Goal: Task Accomplishment & Management: Manage account settings

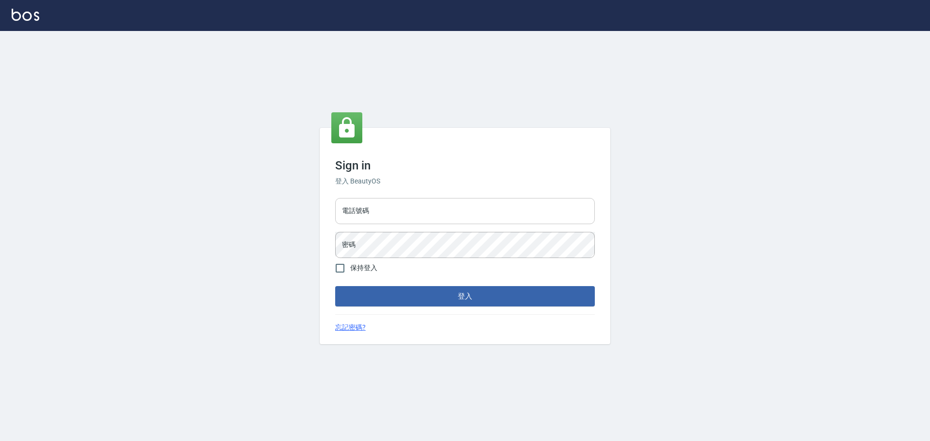
click at [371, 209] on input "電話號碼" at bounding box center [465, 211] width 260 height 26
type input "0981491131"
click at [335, 286] on button "登入" at bounding box center [465, 296] width 260 height 20
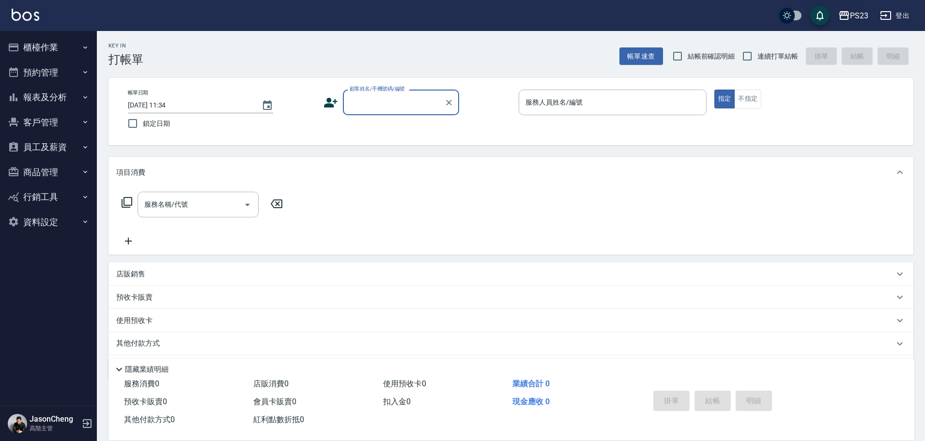
click at [867, 16] on div "PS23" at bounding box center [859, 16] width 18 height 12
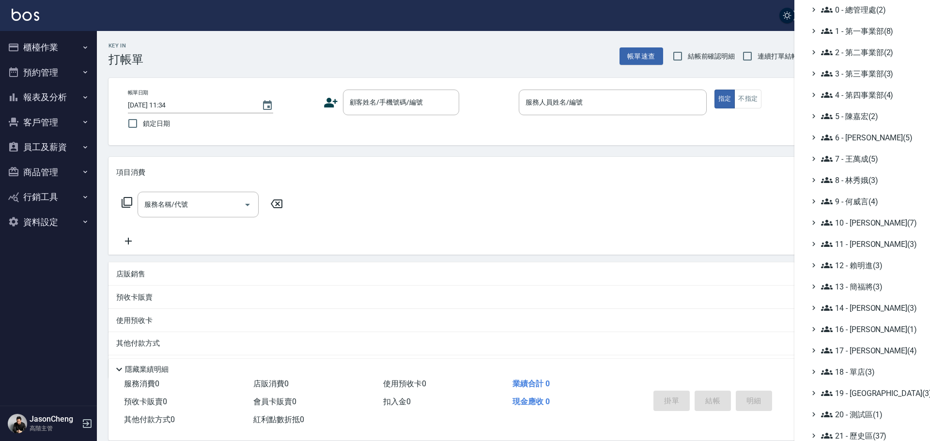
scroll to position [113, 0]
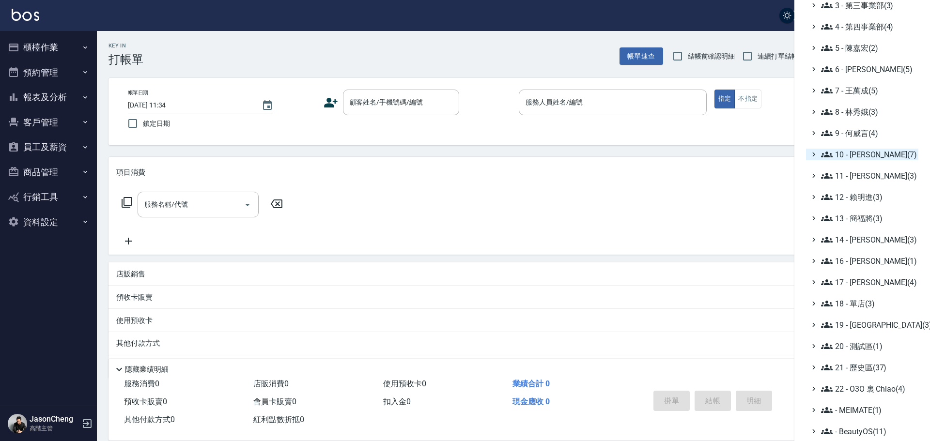
click at [877, 154] on span "10 - [PERSON_NAME](7)" at bounding box center [867, 155] width 93 height 12
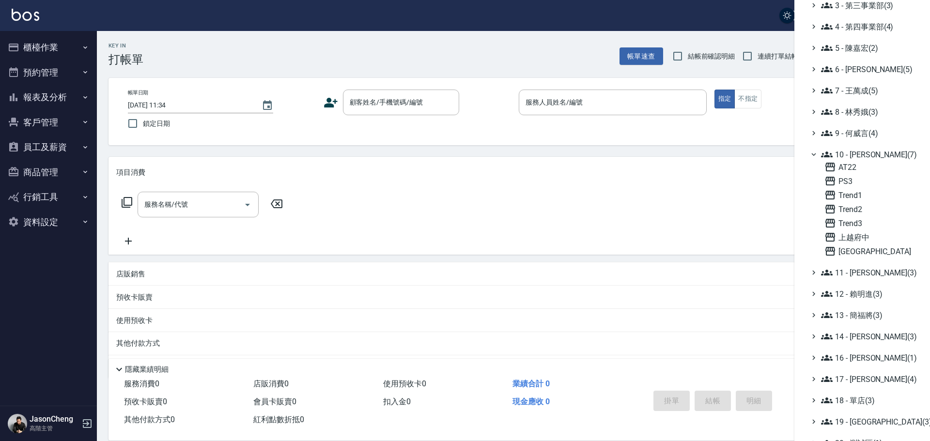
click at [875, 153] on span "10 - [PERSON_NAME](7)" at bounding box center [867, 155] width 93 height 12
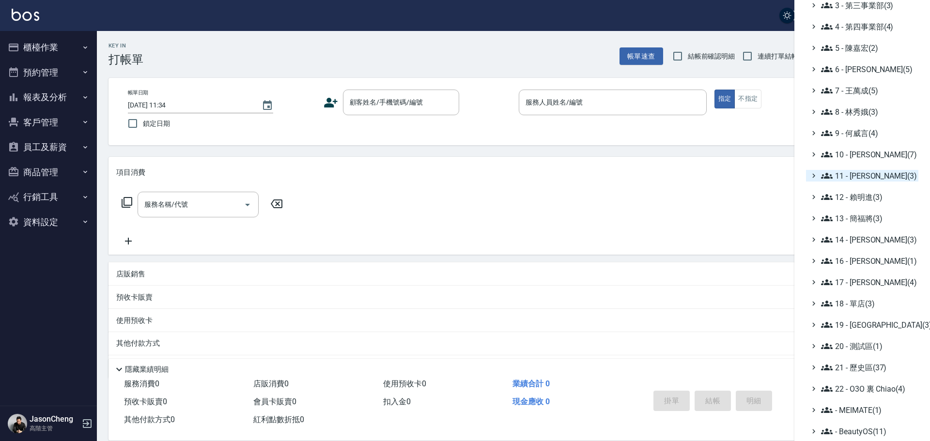
click at [871, 175] on span "11 - [PERSON_NAME](3)" at bounding box center [867, 176] width 93 height 12
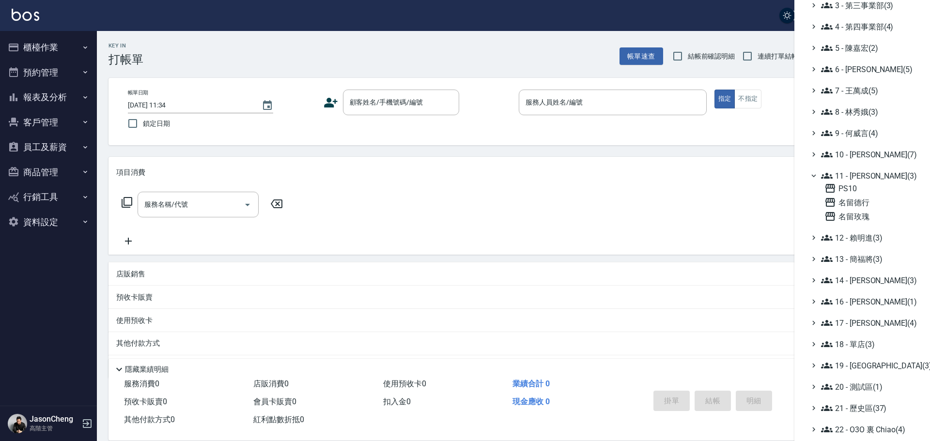
click at [855, 210] on div "PS10 名留德行 名留玫瑰" at bounding box center [870, 203] width 98 height 40
click at [854, 214] on span "名留玫瑰" at bounding box center [869, 217] width 90 height 12
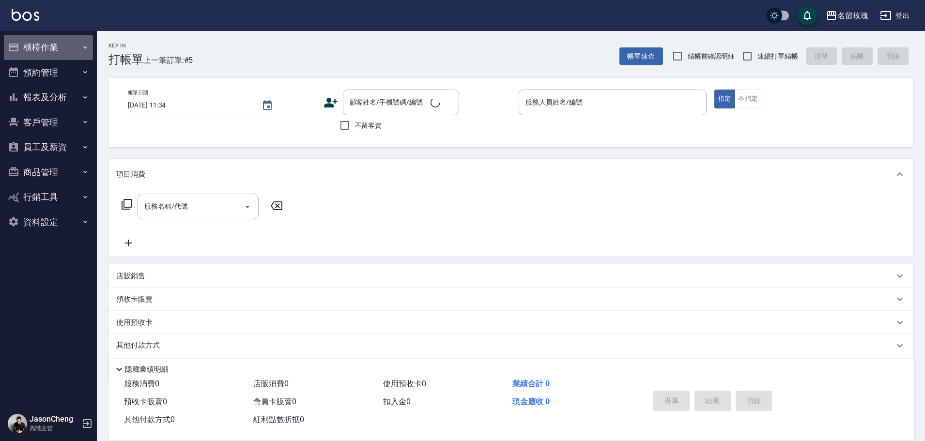
click at [50, 43] on button "櫃檯作業" at bounding box center [48, 47] width 89 height 25
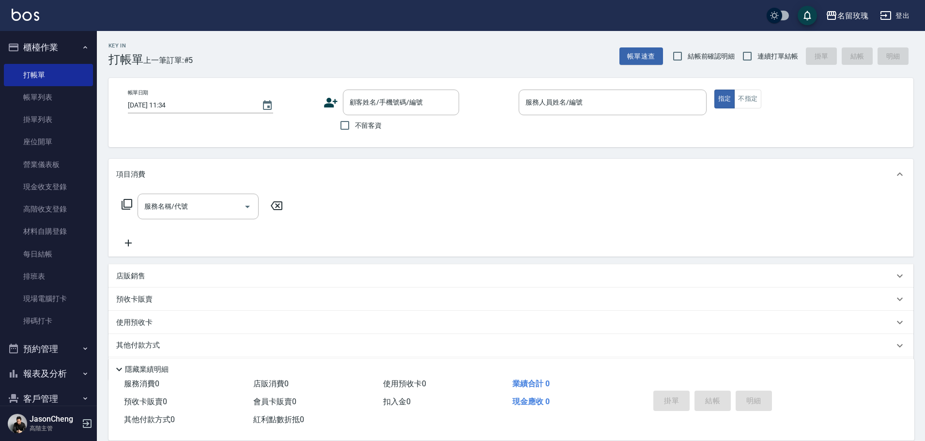
click at [51, 45] on button "櫃檯作業" at bounding box center [48, 47] width 89 height 25
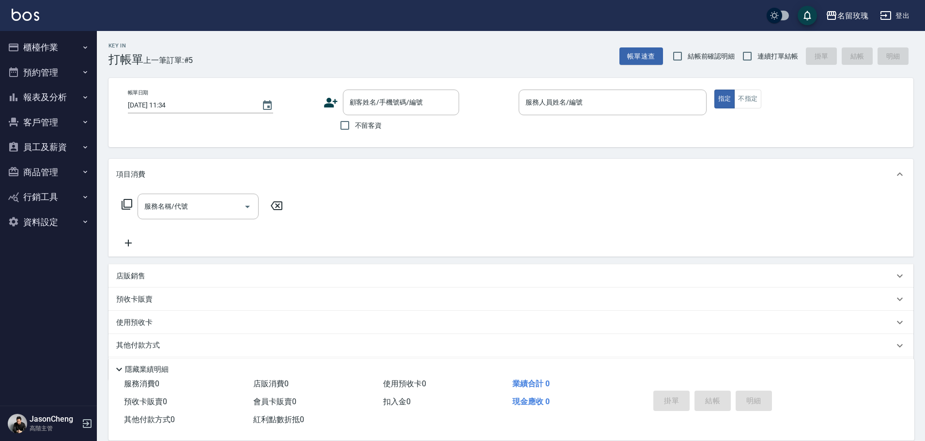
scroll to position [32, 0]
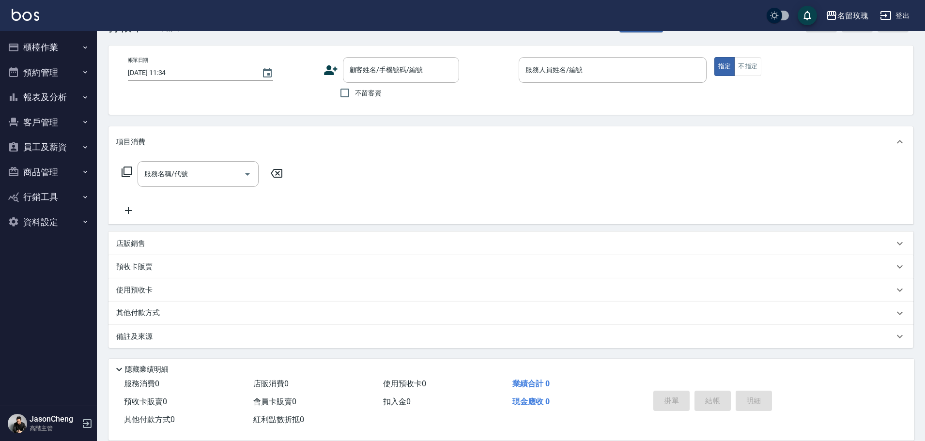
click at [56, 147] on button "員工及薪資" at bounding box center [48, 147] width 89 height 25
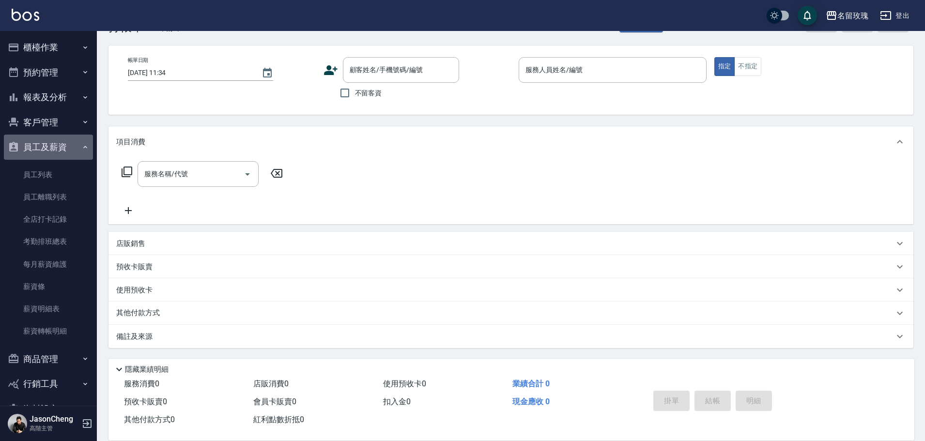
click at [55, 147] on button "員工及薪資" at bounding box center [48, 147] width 89 height 25
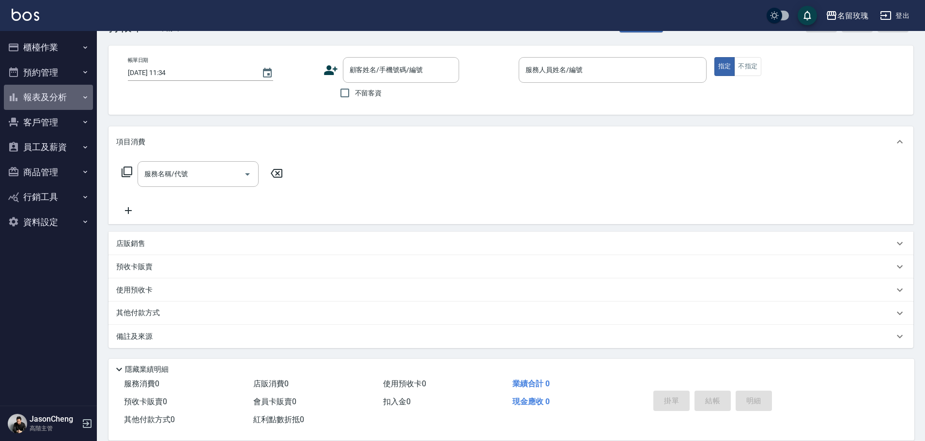
click at [58, 88] on button "報表及分析" at bounding box center [48, 97] width 89 height 25
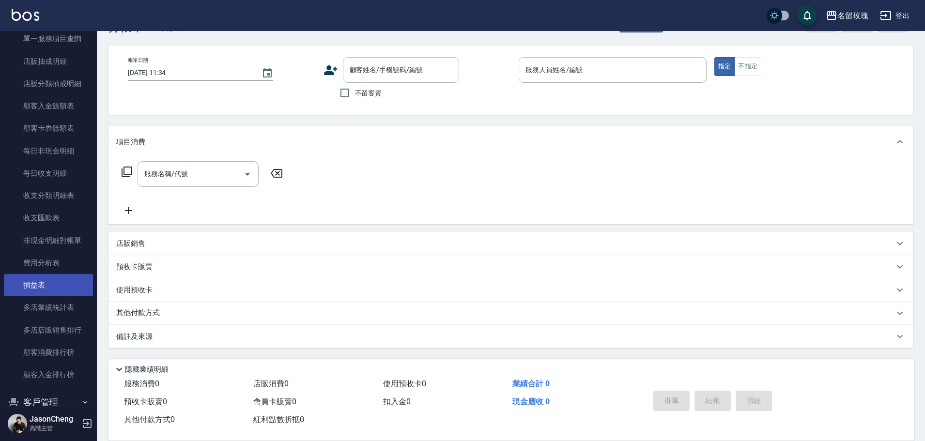
scroll to position [811, 0]
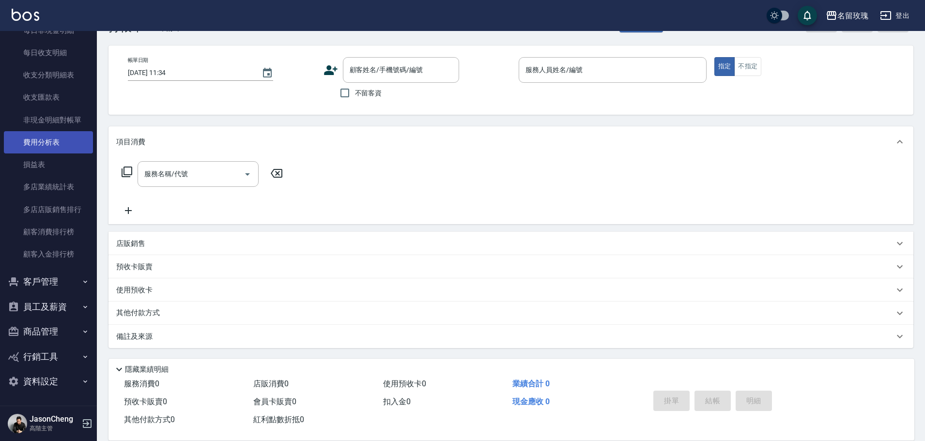
click at [60, 142] on link "費用分析表" at bounding box center [48, 142] width 89 height 22
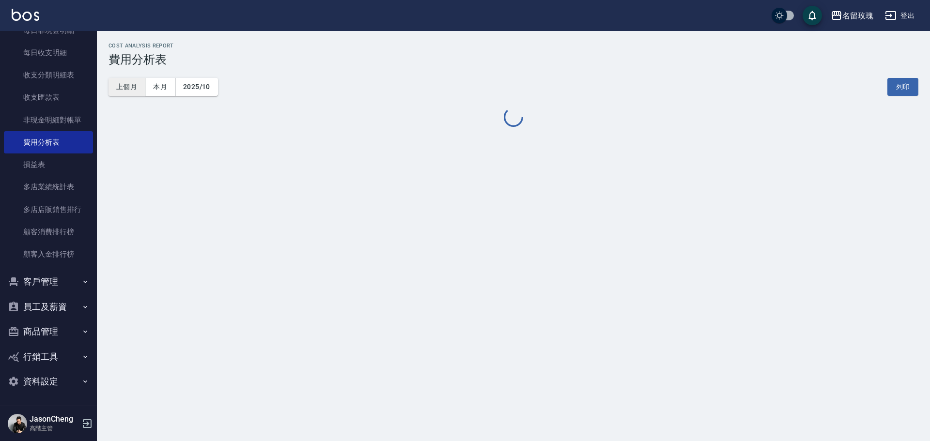
click at [126, 85] on button "上個月" at bounding box center [127, 87] width 37 height 18
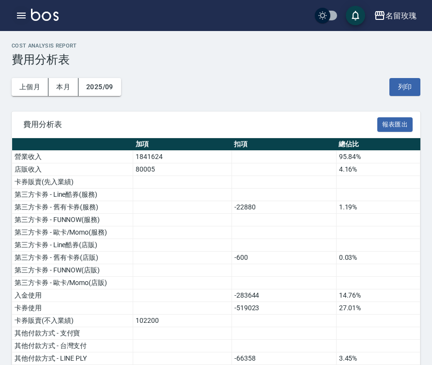
click at [18, 10] on icon "button" at bounding box center [22, 16] width 12 height 12
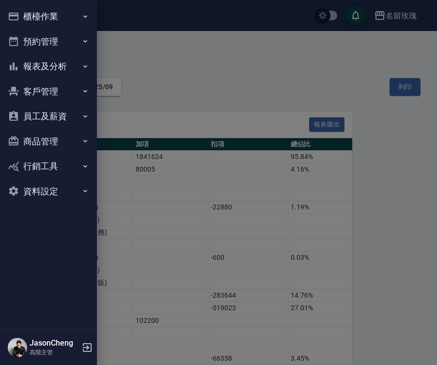
click at [31, 21] on button "櫃檯作業" at bounding box center [48, 16] width 89 height 25
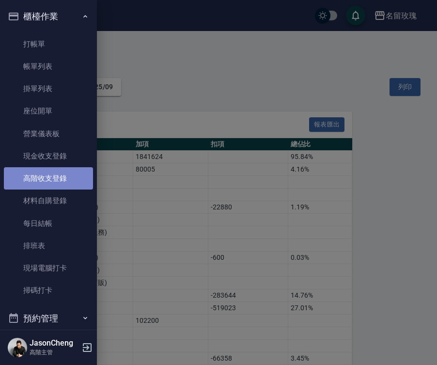
click at [55, 184] on link "高階收支登錄" at bounding box center [48, 178] width 89 height 22
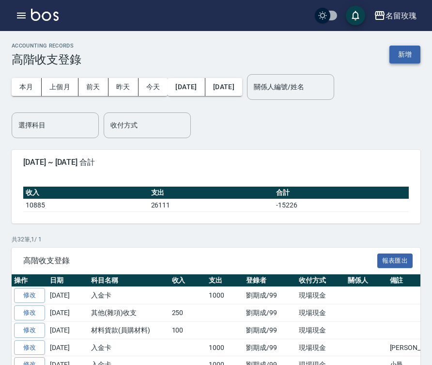
click at [396, 49] on button "新增" at bounding box center [404, 55] width 31 height 18
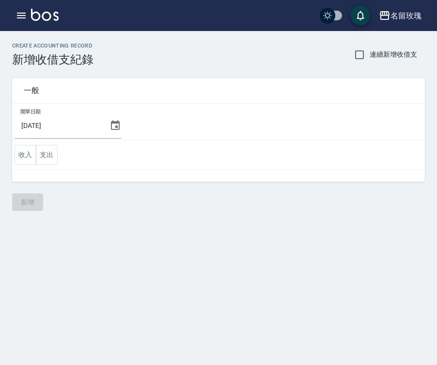
click at [113, 123] on icon at bounding box center [115, 125] width 9 height 10
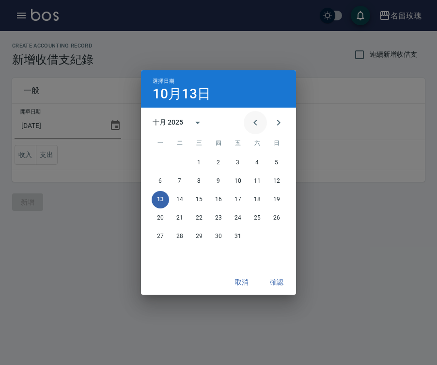
click at [254, 122] on icon "Previous month" at bounding box center [255, 123] width 12 height 12
click at [183, 235] on button "30" at bounding box center [179, 236] width 17 height 17
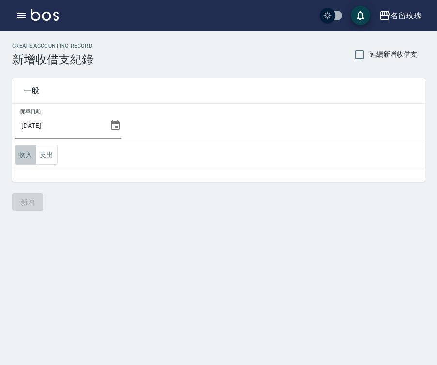
click at [19, 156] on button "收入" at bounding box center [26, 155] width 22 height 20
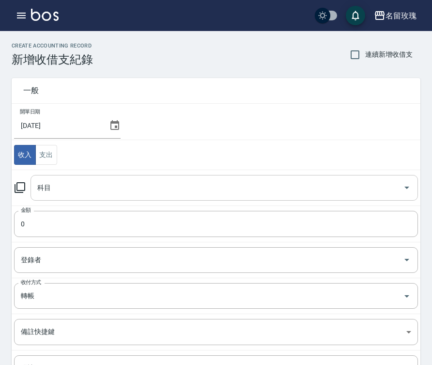
click at [39, 186] on input "科目" at bounding box center [217, 187] width 364 height 17
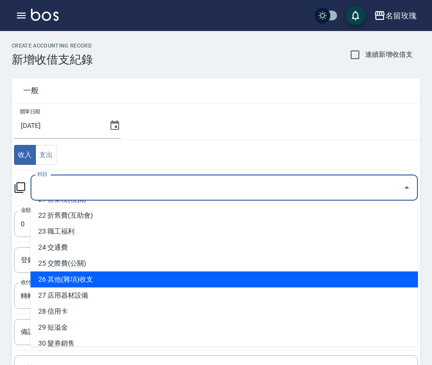
scroll to position [421, 0]
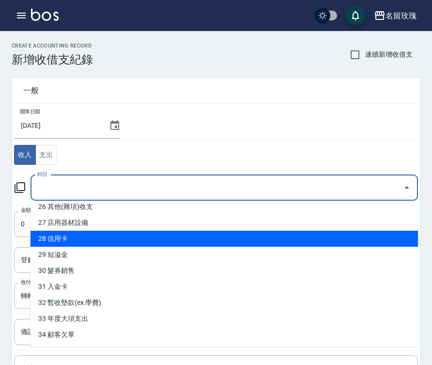
click at [90, 243] on li "28 信用卡" at bounding box center [225, 239] width 388 height 16
type input "28 信用卡"
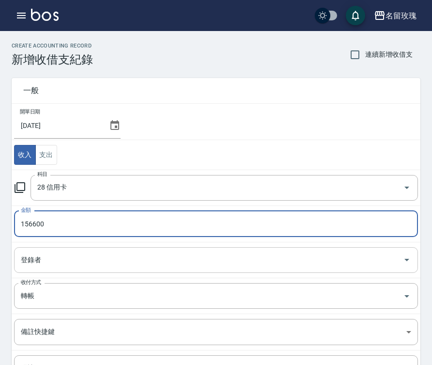
type input "156600"
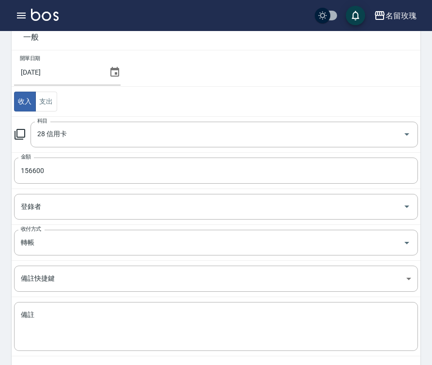
scroll to position [97, 0]
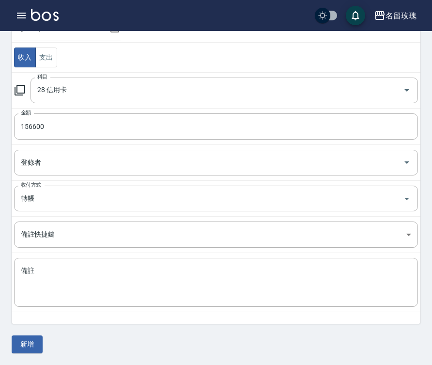
click at [30, 348] on button "新增" at bounding box center [27, 344] width 31 height 18
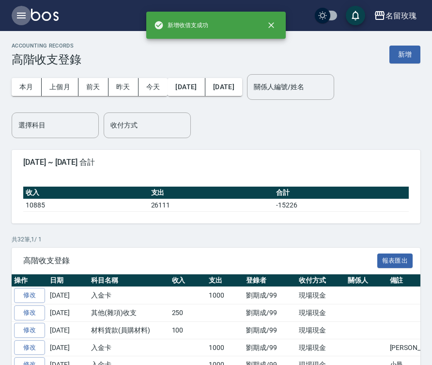
click at [22, 18] on icon "button" at bounding box center [21, 16] width 9 height 6
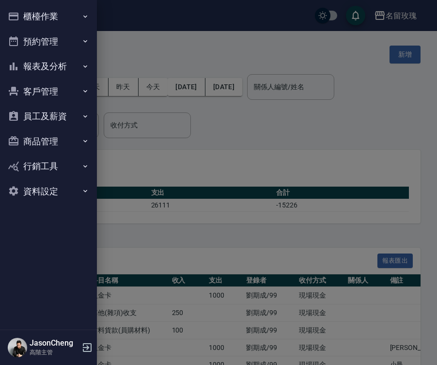
click at [47, 65] on button "報表及分析" at bounding box center [48, 66] width 89 height 25
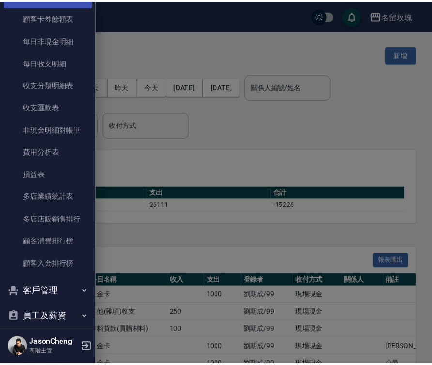
scroll to position [857, 0]
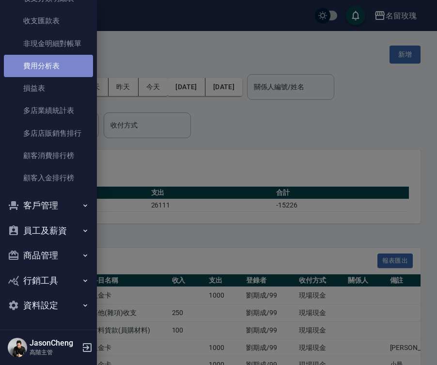
click at [54, 66] on link "費用分析表" at bounding box center [48, 66] width 89 height 22
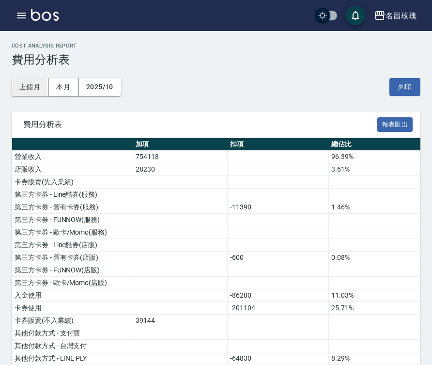
click at [23, 87] on button "上個月" at bounding box center [30, 87] width 37 height 18
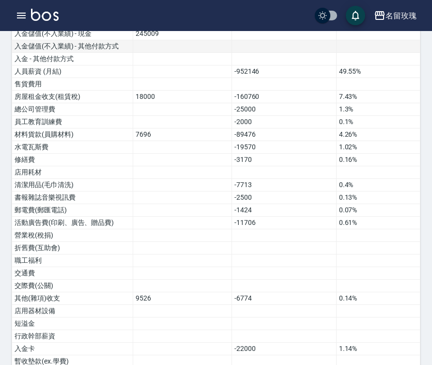
scroll to position [312, 0]
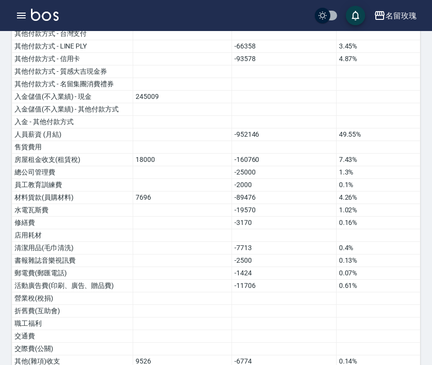
click at [382, 114] on div "費用分析表 報表匯出 加項 扣項 總佔比 營業收入 1841624 95.84% 店販收入 80005 4.16% 卡券販賣(先入業績) 第三方卡券 - Li…" at bounding box center [216, 221] width 409 height 845
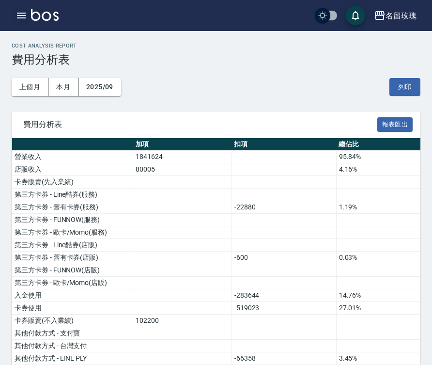
click at [17, 13] on icon "button" at bounding box center [22, 16] width 12 height 12
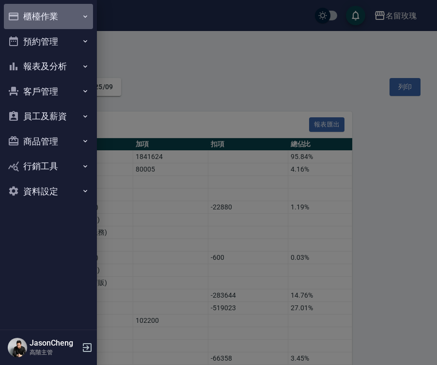
click at [45, 14] on button "櫃檯作業" at bounding box center [48, 16] width 89 height 25
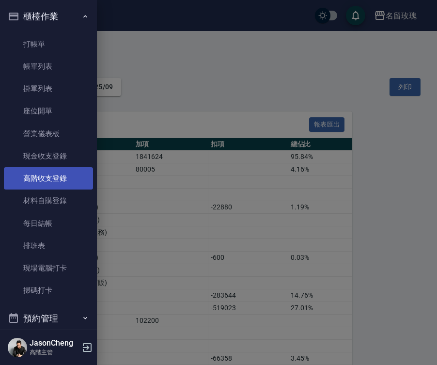
click at [48, 172] on link "高階收支登錄" at bounding box center [48, 178] width 89 height 22
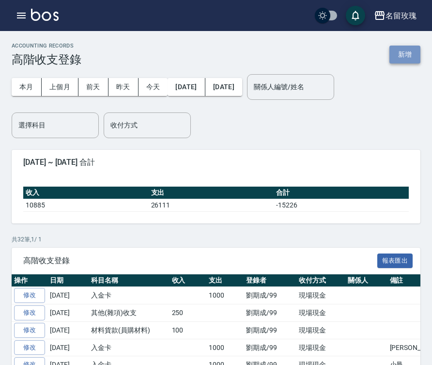
click at [400, 55] on button "新增" at bounding box center [404, 55] width 31 height 18
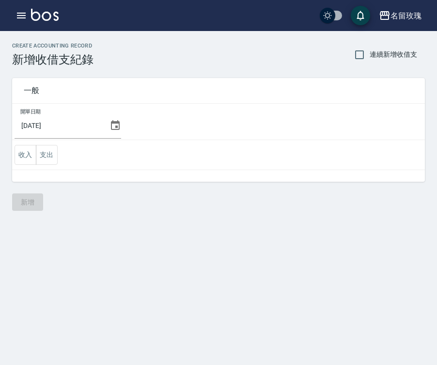
click at [111, 122] on icon at bounding box center [115, 125] width 9 height 10
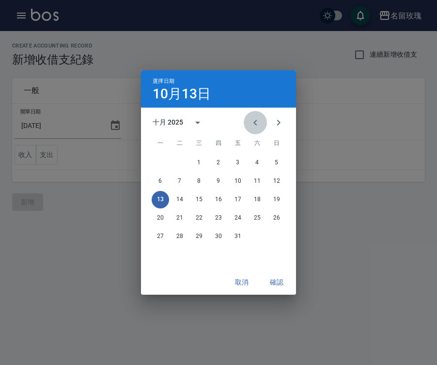
click at [255, 118] on icon "Previous month" at bounding box center [255, 123] width 12 height 12
click at [179, 235] on button "30" at bounding box center [179, 236] width 17 height 17
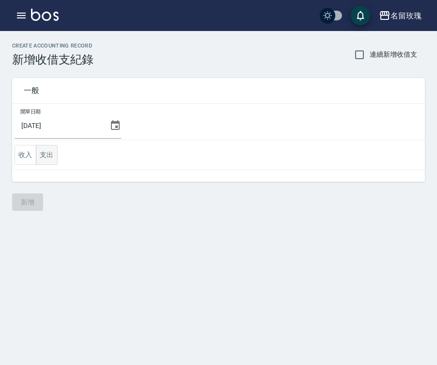
click at [51, 161] on button "支出" at bounding box center [47, 155] width 22 height 20
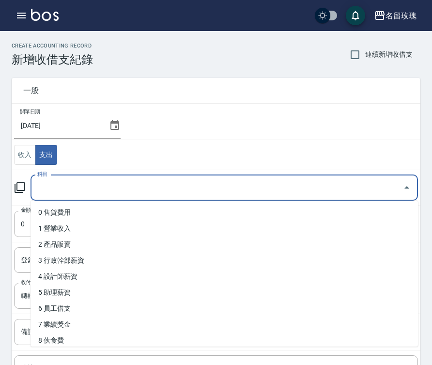
click at [55, 189] on input "科目" at bounding box center [217, 187] width 364 height 17
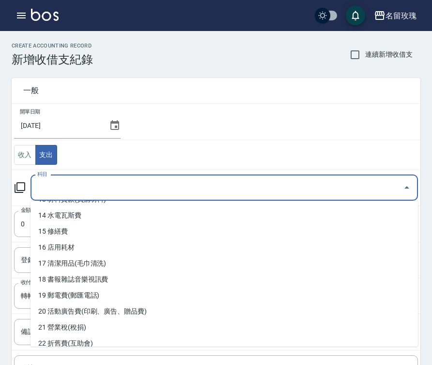
scroll to position [194, 0]
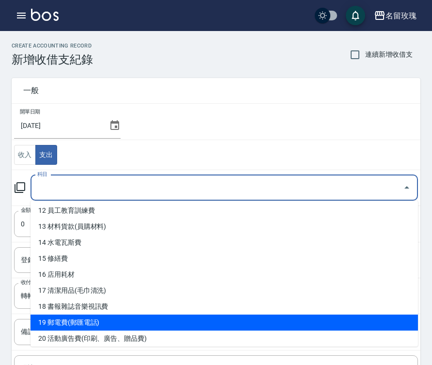
click at [109, 318] on li "19 郵電費(郵匯電話)" at bounding box center [225, 322] width 388 height 16
type input "19 郵電費(郵匯電話)"
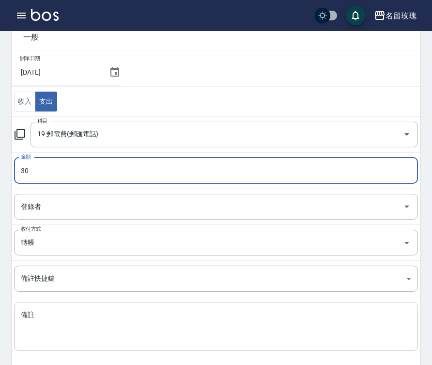
scroll to position [97, 0]
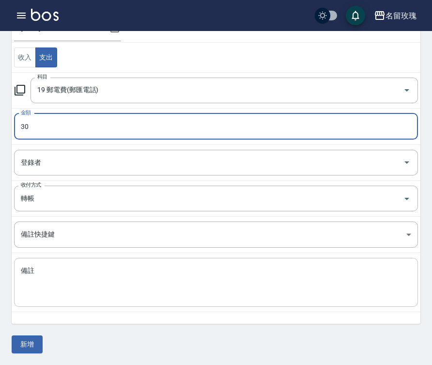
type input "30"
click at [31, 279] on textarea "備註" at bounding box center [216, 282] width 390 height 33
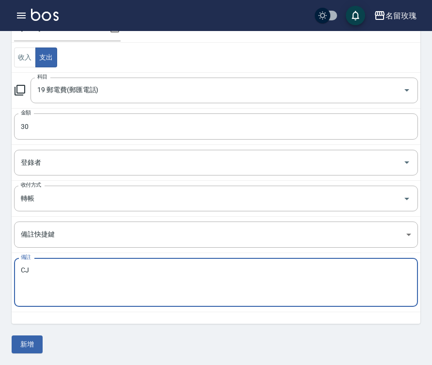
type textarea "C"
type textarea "匯費"
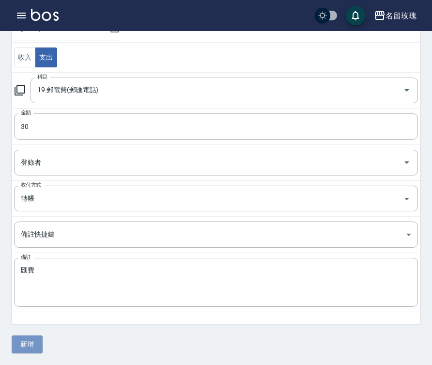
drag, startPoint x: 25, startPoint y: 337, endPoint x: 29, endPoint y: 331, distance: 6.3
click at [29, 331] on div "一般 開單日期 2025/09/30 收入 支出 科目 19 郵電費(郵匯電話) 科目 金額 30 金額 登錄者 登錄者 收付方式 轉帳 收付方式 備註快捷鍵…" at bounding box center [216, 161] width 409 height 384
click at [35, 342] on button "新增" at bounding box center [27, 344] width 31 height 18
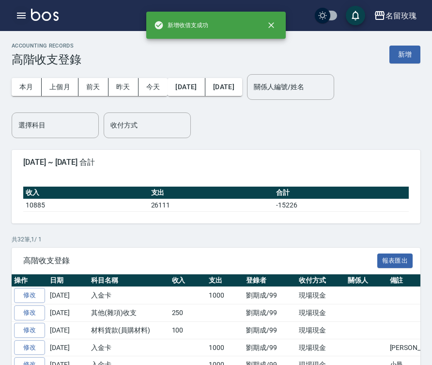
click at [21, 17] on icon "button" at bounding box center [22, 16] width 12 height 12
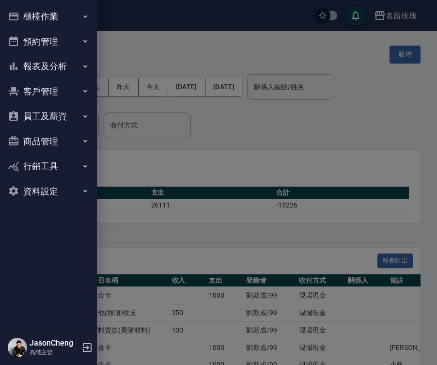
click at [64, 67] on button "報表及分析" at bounding box center [48, 66] width 89 height 25
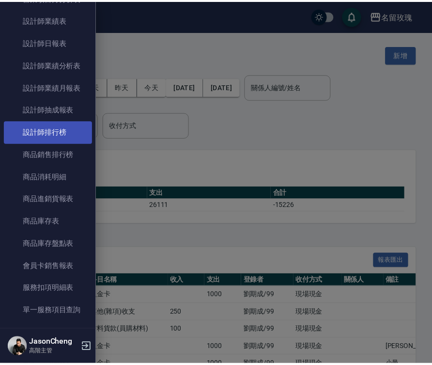
scroll to position [727, 0]
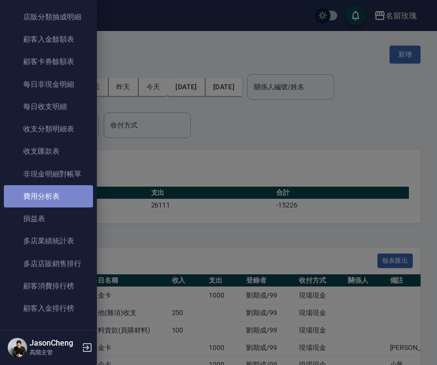
click at [62, 191] on link "費用分析表" at bounding box center [48, 196] width 89 height 22
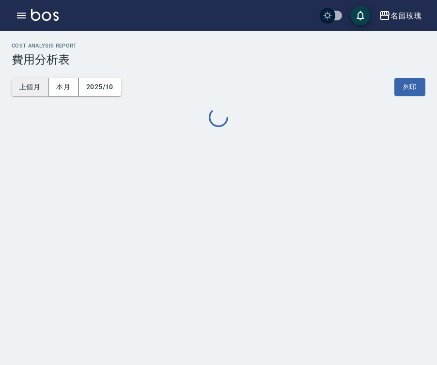
click at [32, 83] on button "上個月" at bounding box center [30, 87] width 37 height 18
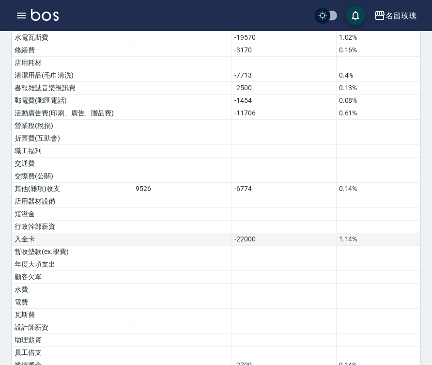
scroll to position [603, 0]
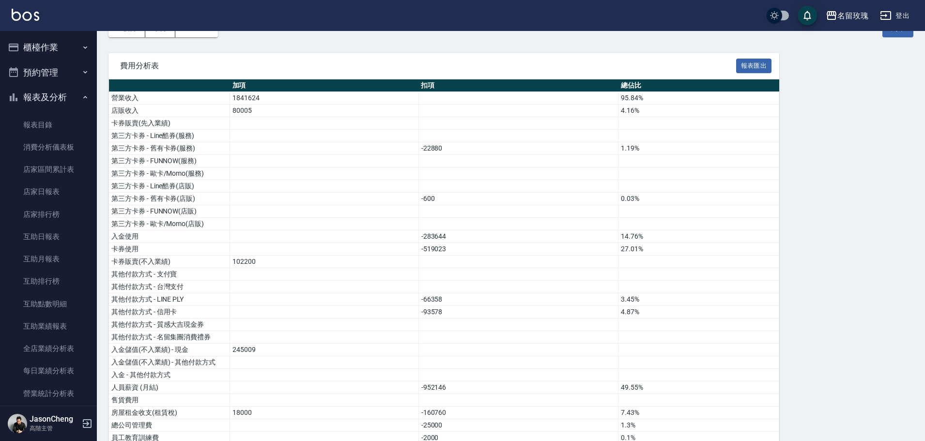
scroll to position [0, 0]
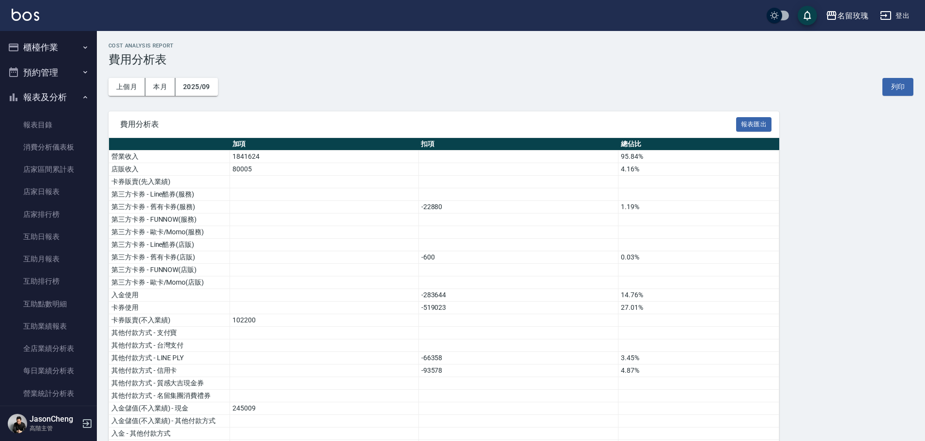
click at [43, 53] on button "櫃檯作業" at bounding box center [48, 47] width 89 height 25
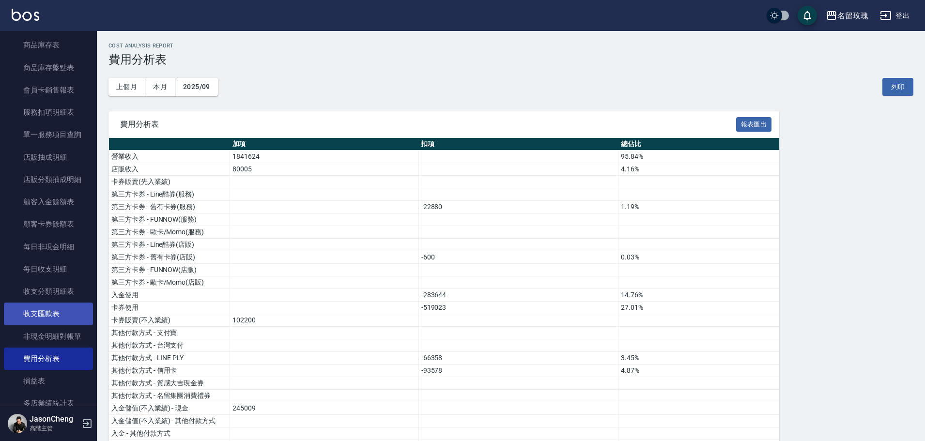
scroll to position [872, 0]
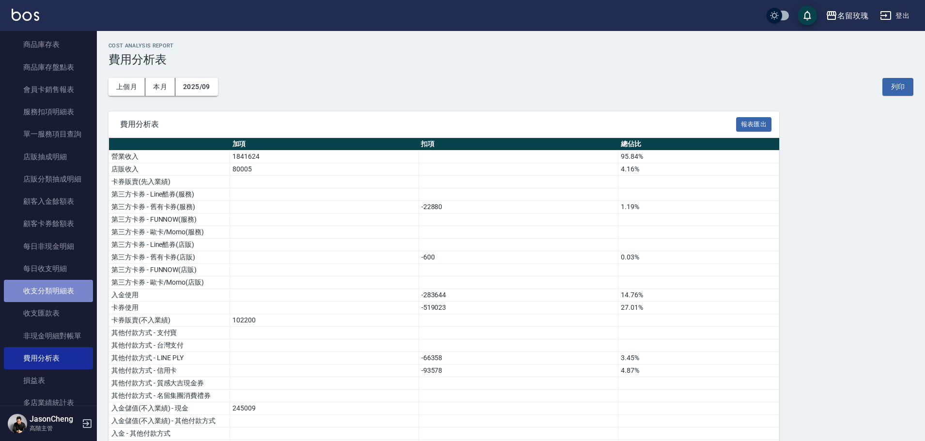
click at [63, 295] on link "收支分類明細表" at bounding box center [48, 291] width 89 height 22
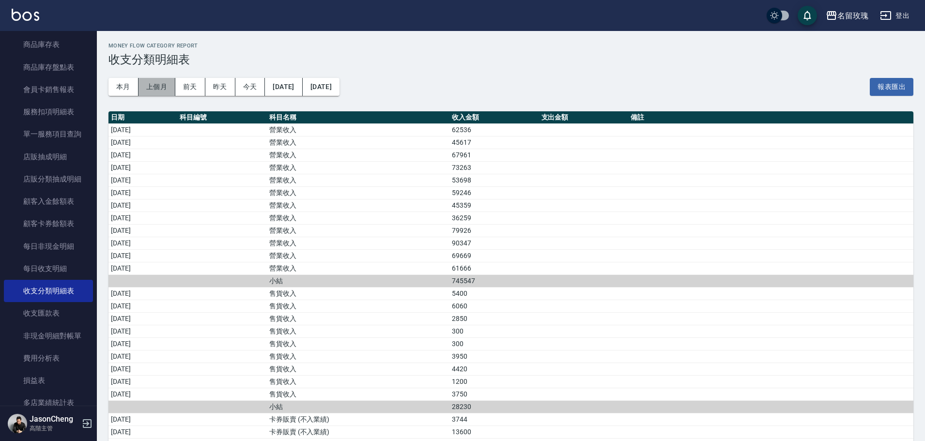
click at [150, 90] on button "上個月" at bounding box center [157, 87] width 37 height 18
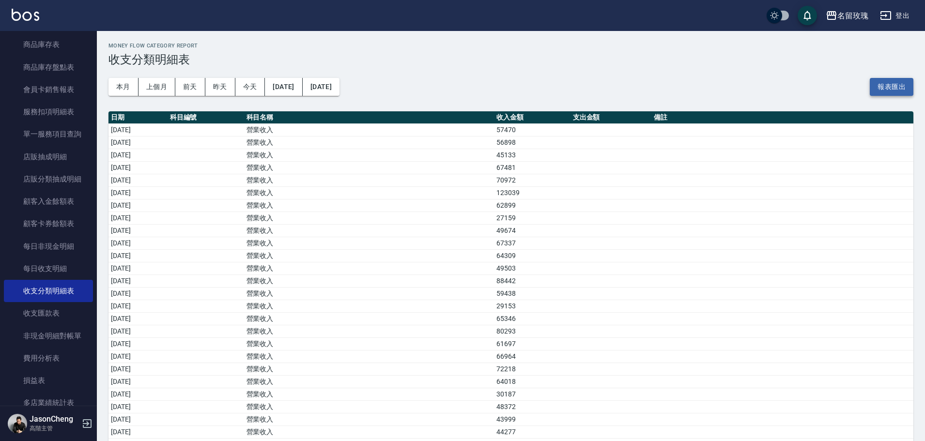
click at [899, 90] on button "報表匯出" at bounding box center [892, 87] width 44 height 18
click at [849, 17] on div "名留玫瑰" at bounding box center [853, 16] width 31 height 12
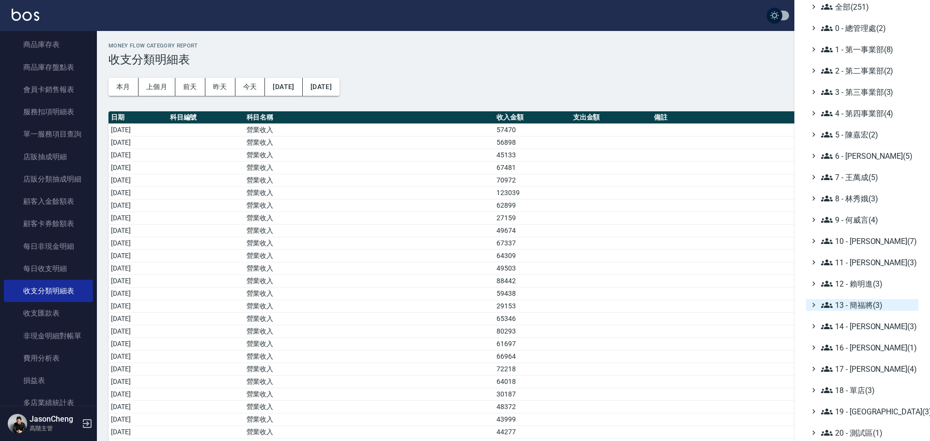
scroll to position [48, 0]
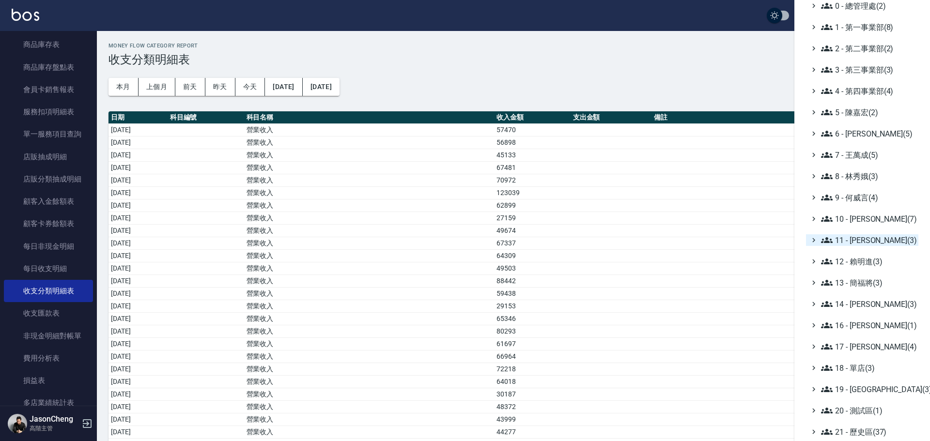
click at [878, 243] on span "11 - 陳清江(3)" at bounding box center [867, 240] width 93 height 12
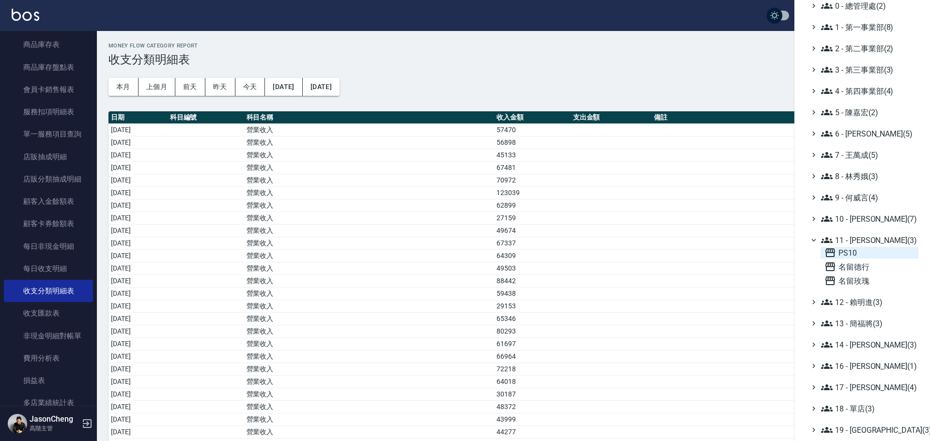
click at [857, 254] on span "PS10" at bounding box center [869, 253] width 90 height 12
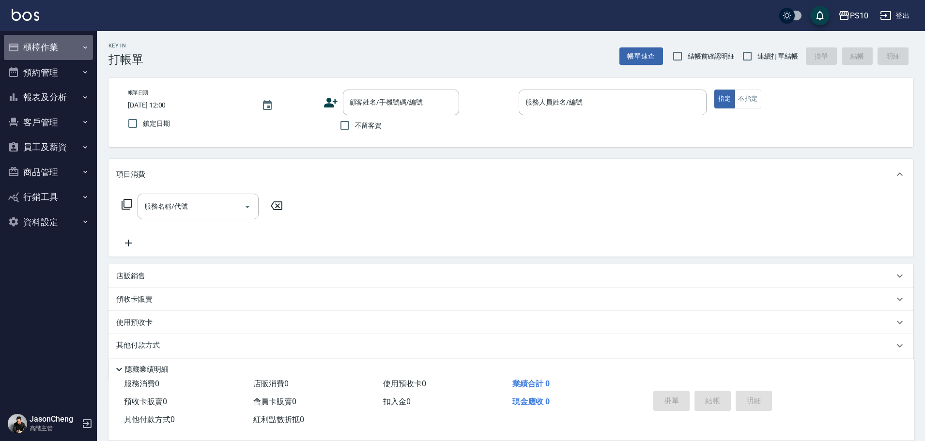
drag, startPoint x: 48, startPoint y: 43, endPoint x: 43, endPoint y: 51, distance: 9.7
click at [48, 43] on button "櫃檯作業" at bounding box center [48, 47] width 89 height 25
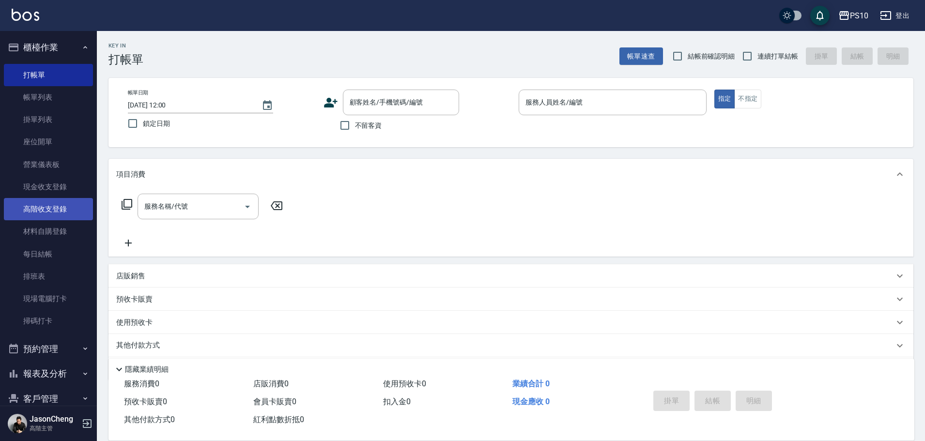
click at [47, 206] on link "高階收支登錄" at bounding box center [48, 209] width 89 height 22
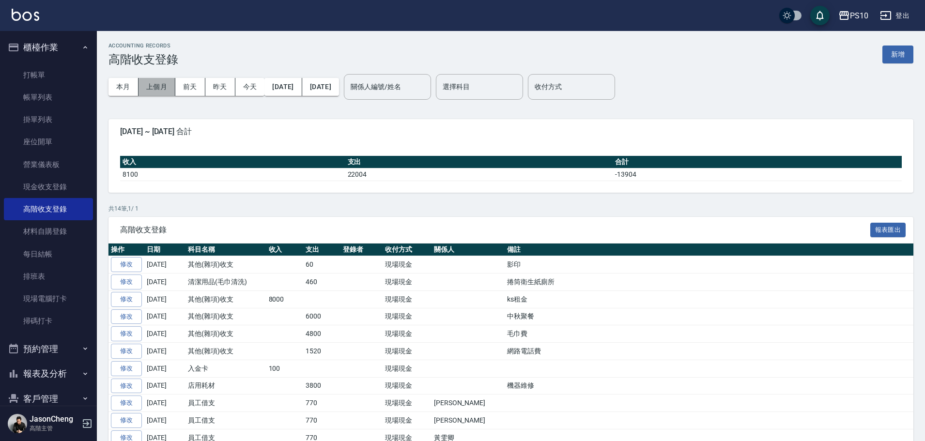
click at [151, 87] on button "上個月" at bounding box center [157, 87] width 37 height 18
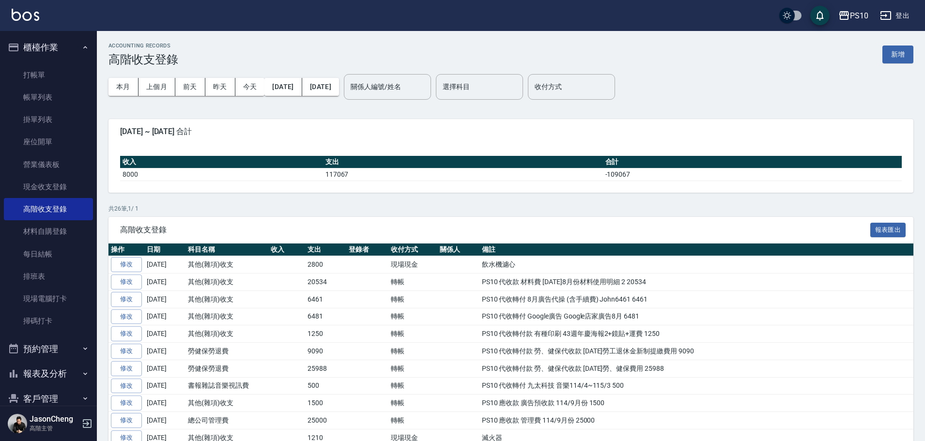
click at [130, 265] on link "修改" at bounding box center [126, 264] width 31 height 15
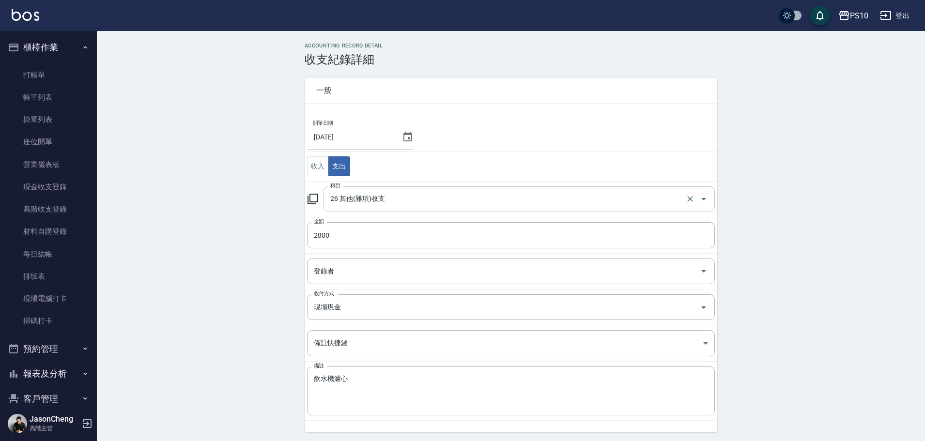
click at [350, 209] on div "26 其他(雜項)收支 科目" at bounding box center [519, 199] width 391 height 26
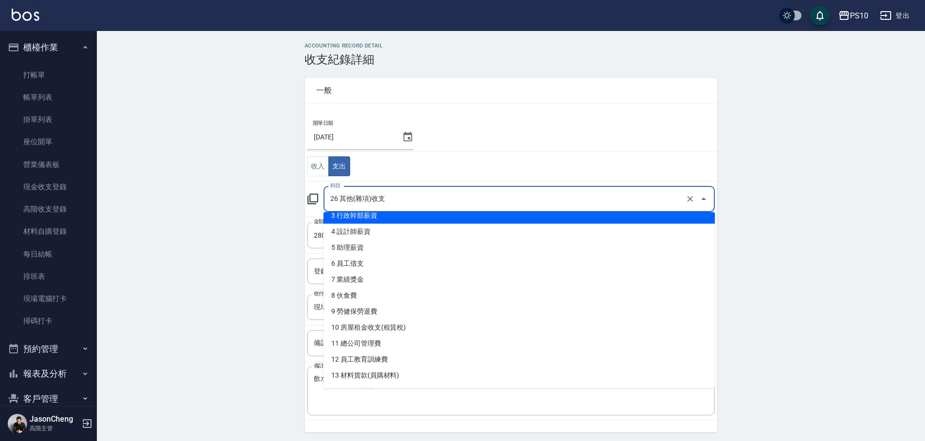
scroll to position [194, 0]
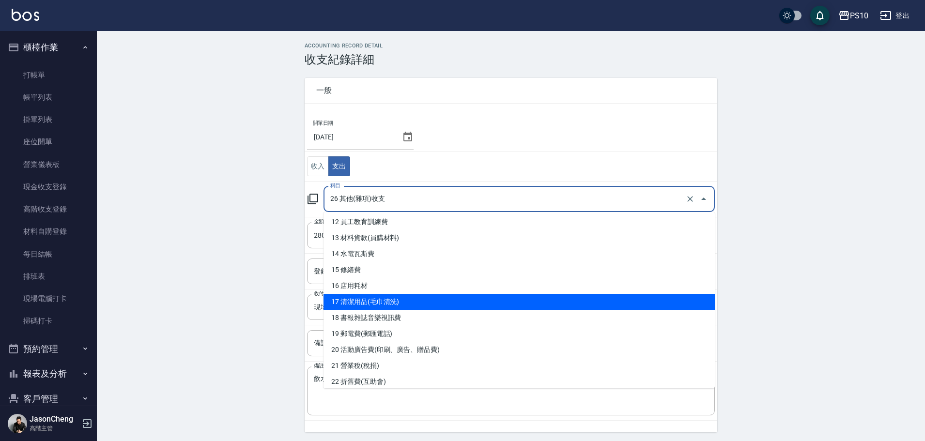
click at [407, 304] on li "17 清潔用品(毛巾清洗)" at bounding box center [519, 302] width 391 height 16
type input "17 清潔用品(毛巾清洗)"
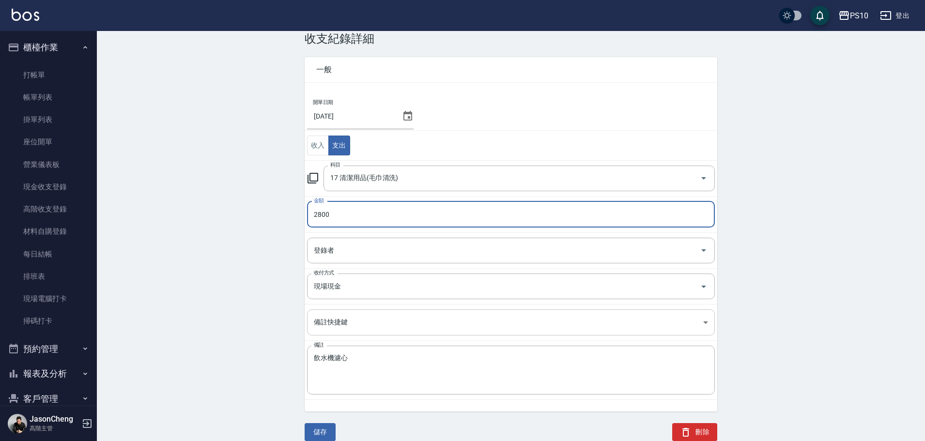
scroll to position [32, 0]
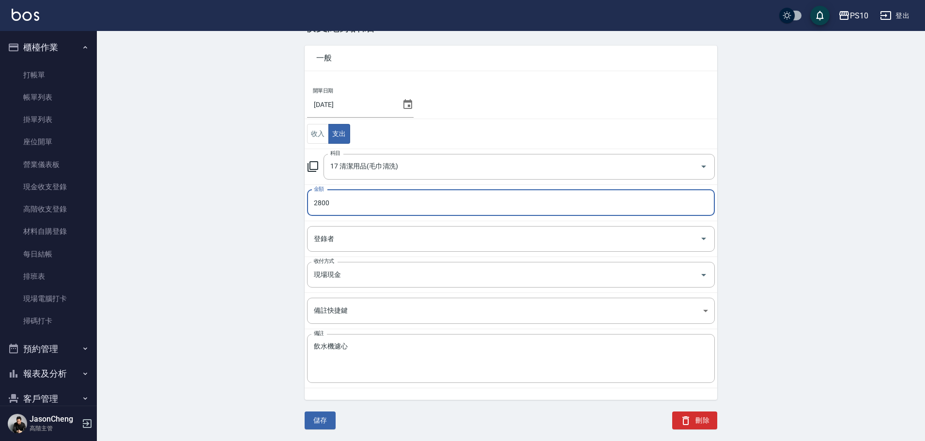
drag, startPoint x: 321, startPoint y: 427, endPoint x: 326, endPoint y: 423, distance: 6.5
click at [324, 423] on button "儲存" at bounding box center [320, 421] width 31 height 18
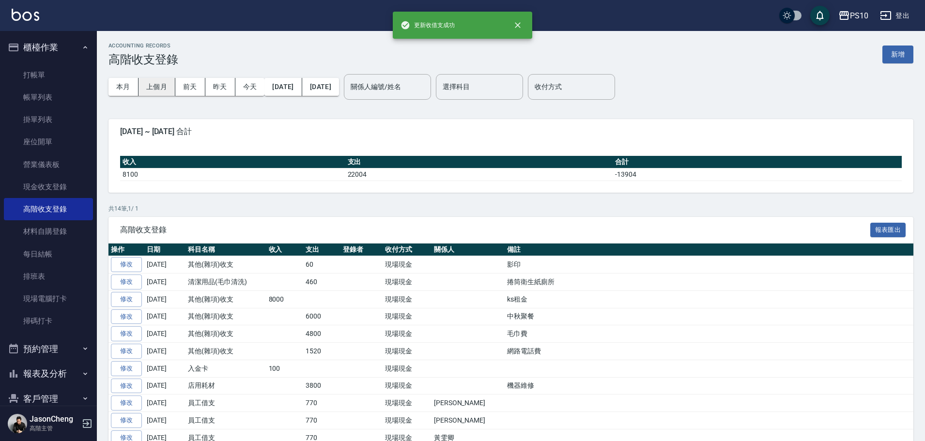
click at [158, 87] on button "上個月" at bounding box center [157, 87] width 37 height 18
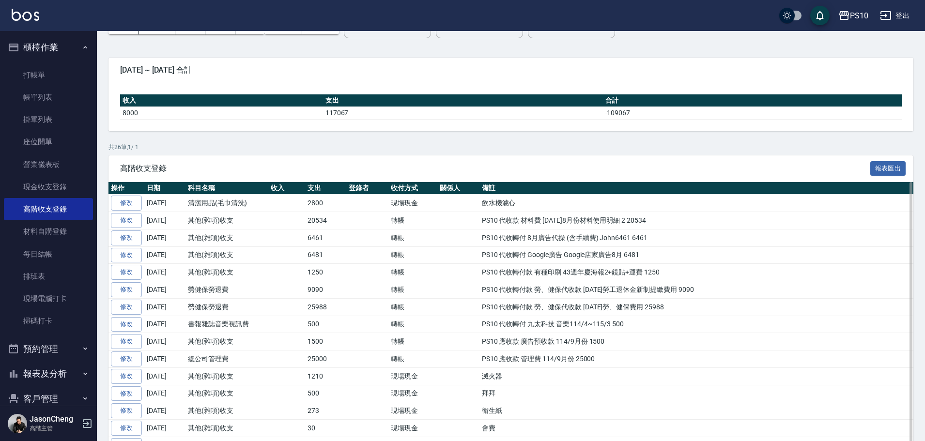
scroll to position [97, 0]
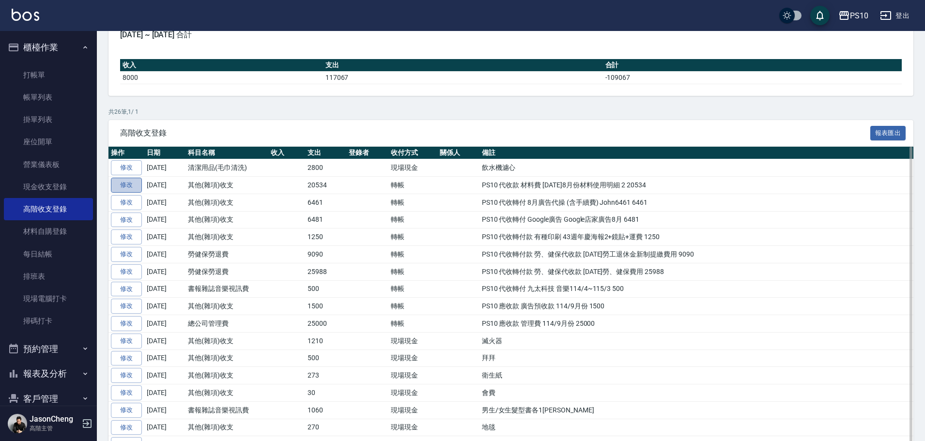
click at [118, 187] on link "修改" at bounding box center [126, 185] width 31 height 15
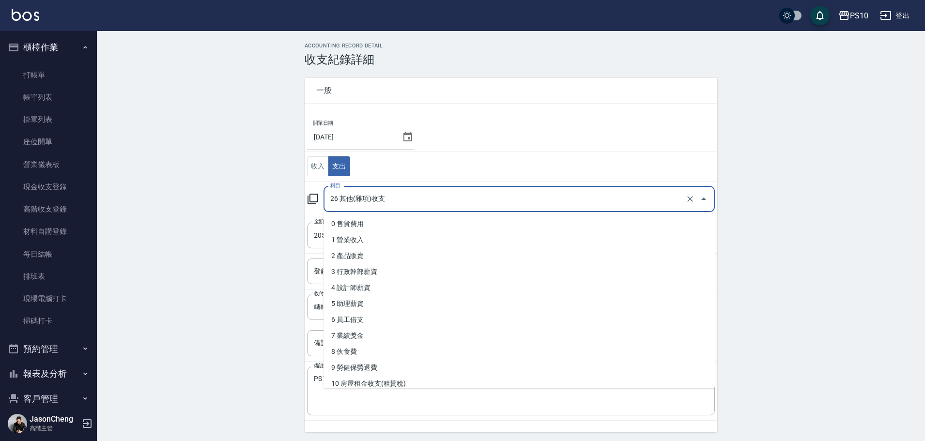
click at [400, 197] on input "26 其他(雜項)收支" at bounding box center [506, 199] width 356 height 17
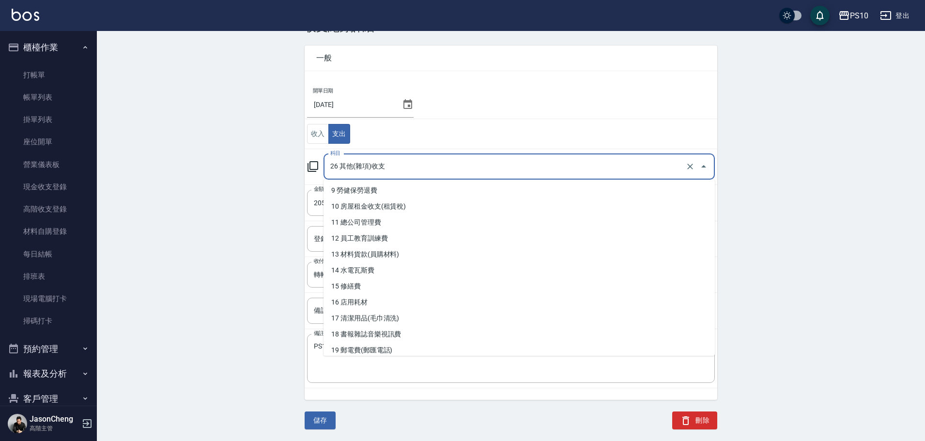
scroll to position [145, 0]
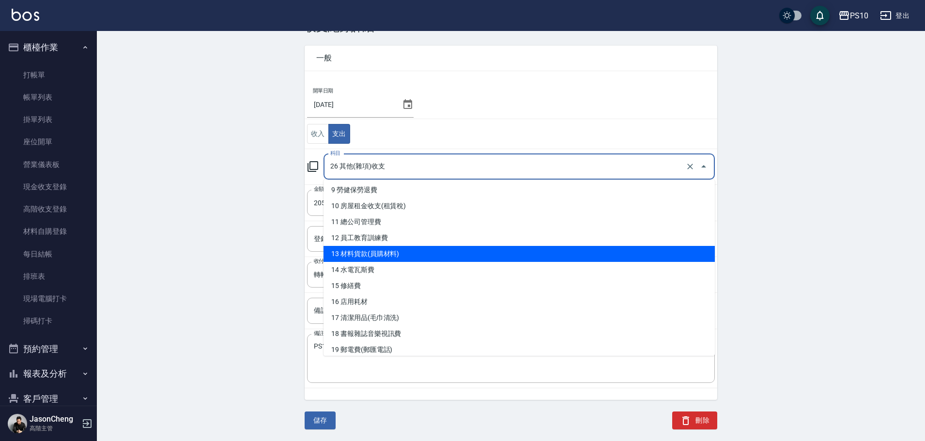
click at [400, 256] on li "13 材料貨款(員購材料)" at bounding box center [519, 254] width 391 height 16
type input "13 材料貨款(員購材料)"
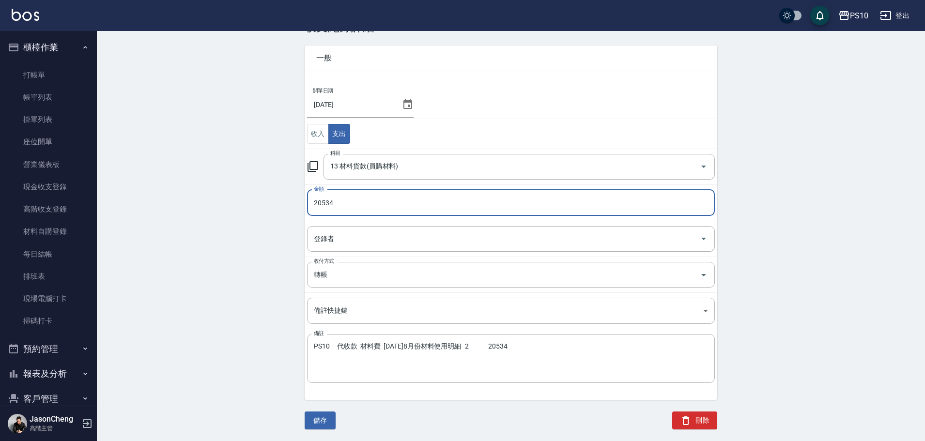
click at [328, 419] on button "儲存" at bounding box center [320, 421] width 31 height 18
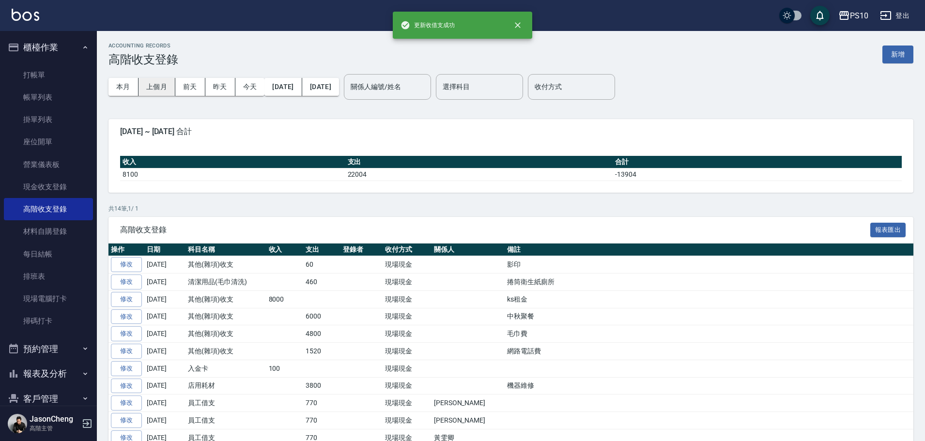
click at [161, 84] on button "上個月" at bounding box center [157, 87] width 37 height 18
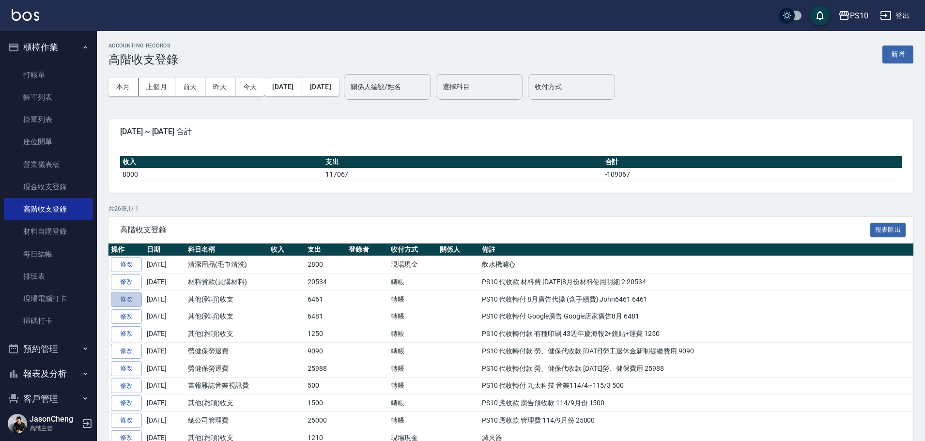
click at [132, 298] on link "修改" at bounding box center [126, 299] width 31 height 15
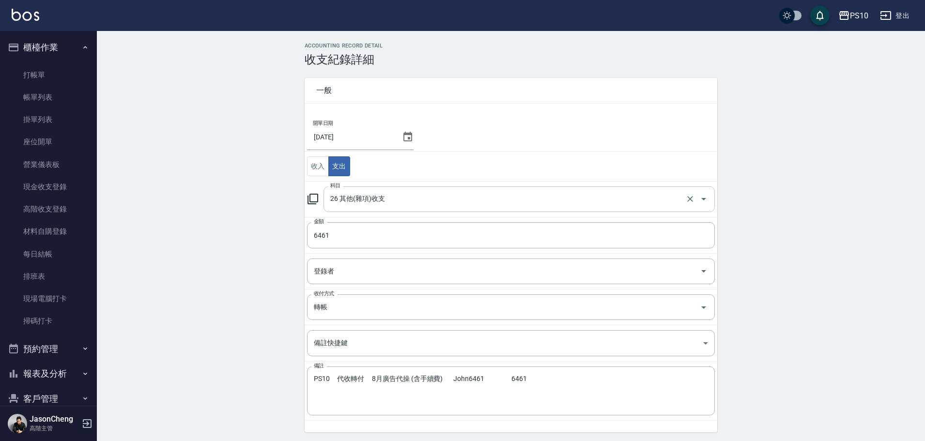
click at [357, 206] on input "26 其他(雜項)收支" at bounding box center [506, 199] width 356 height 17
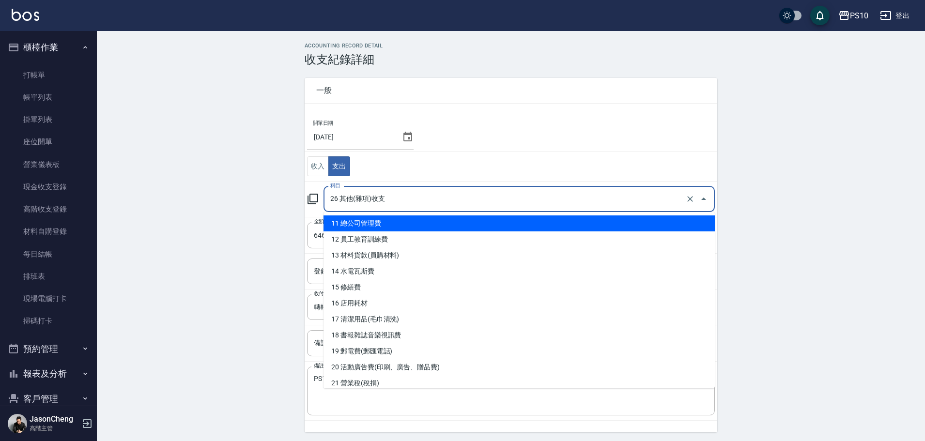
scroll to position [194, 0]
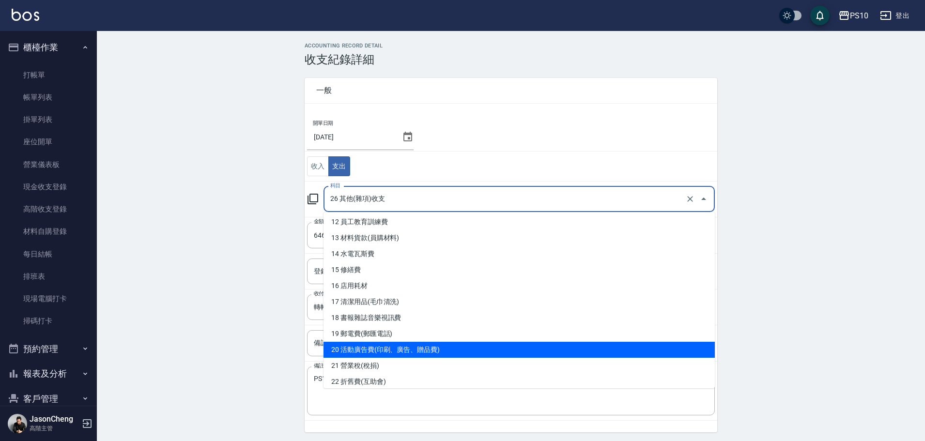
click at [418, 354] on li "20 活動廣告費(印刷、廣告、贈品費)" at bounding box center [519, 350] width 391 height 16
type input "20 活動廣告費(印刷、廣告、贈品費)"
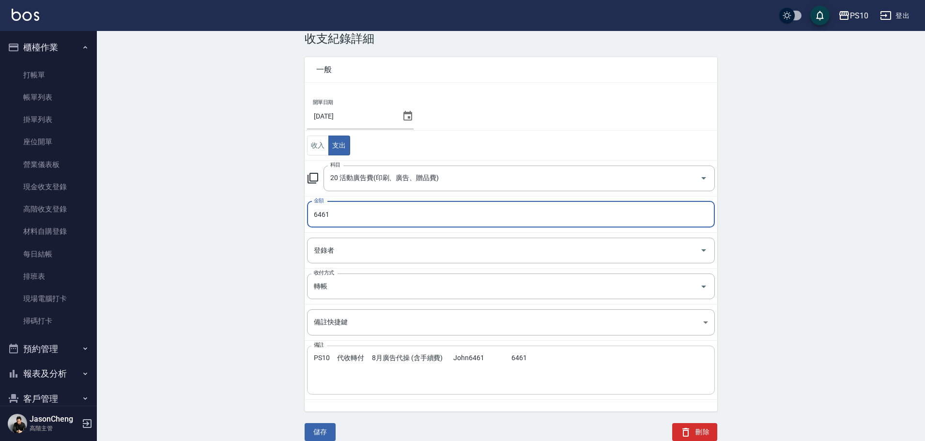
scroll to position [32, 0]
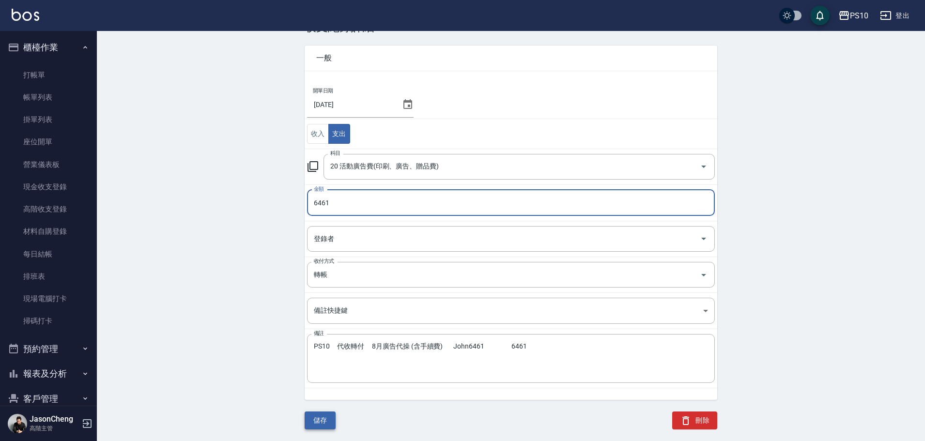
click at [324, 417] on button "儲存" at bounding box center [320, 421] width 31 height 18
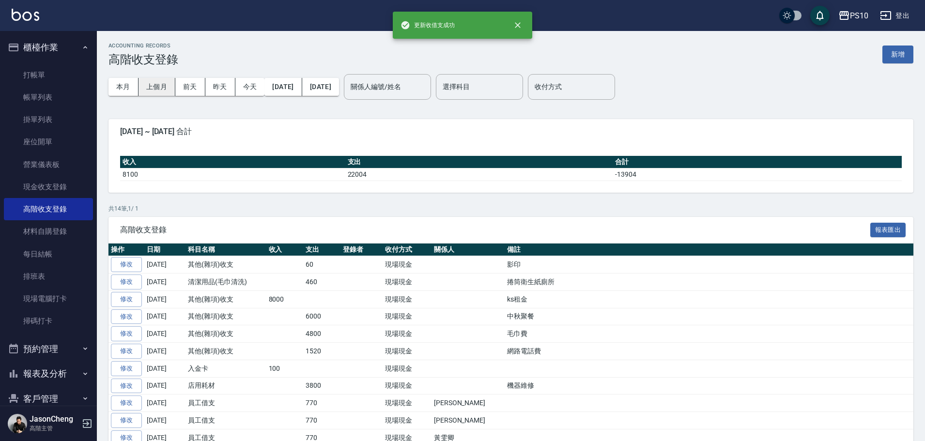
click at [150, 89] on button "上個月" at bounding box center [157, 87] width 37 height 18
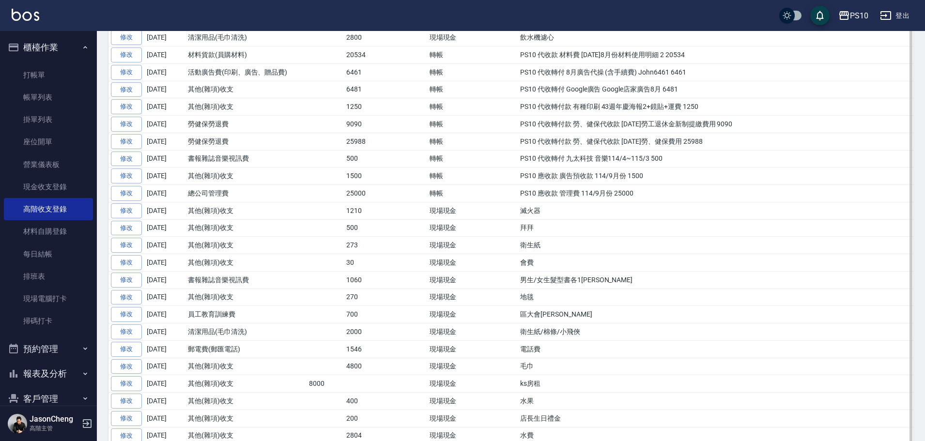
scroll to position [145, 0]
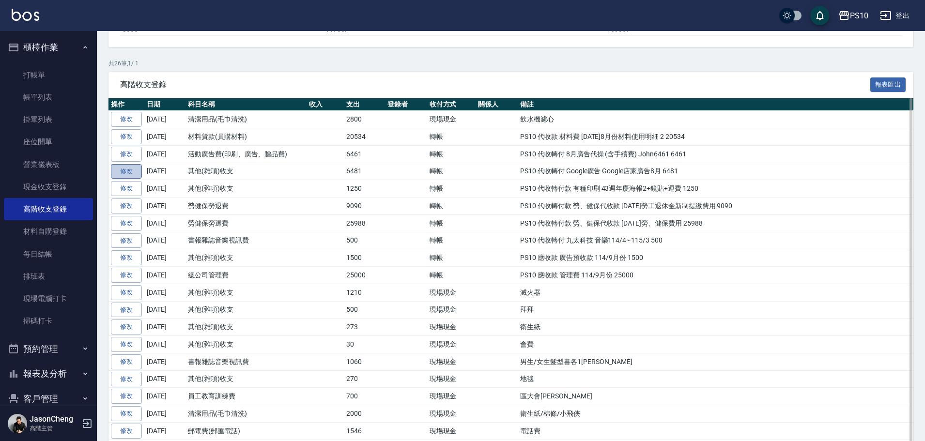
click at [130, 172] on link "修改" at bounding box center [126, 171] width 31 height 15
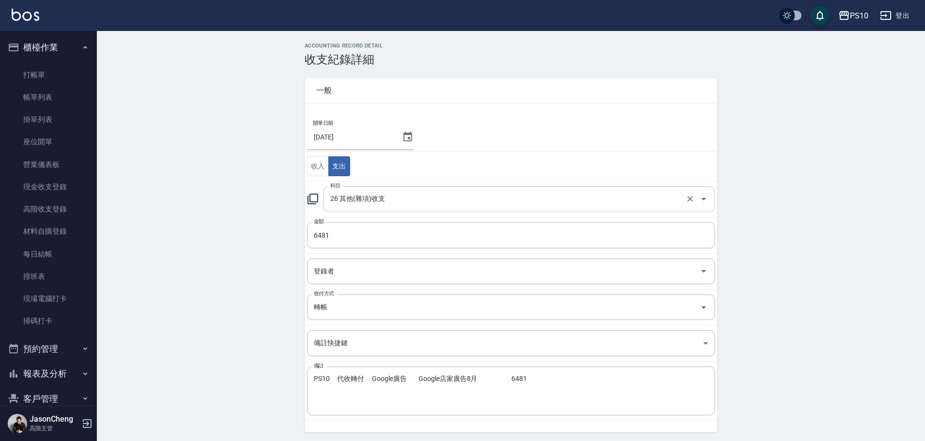
click at [369, 195] on input "26 其他(雜項)收支" at bounding box center [506, 199] width 356 height 17
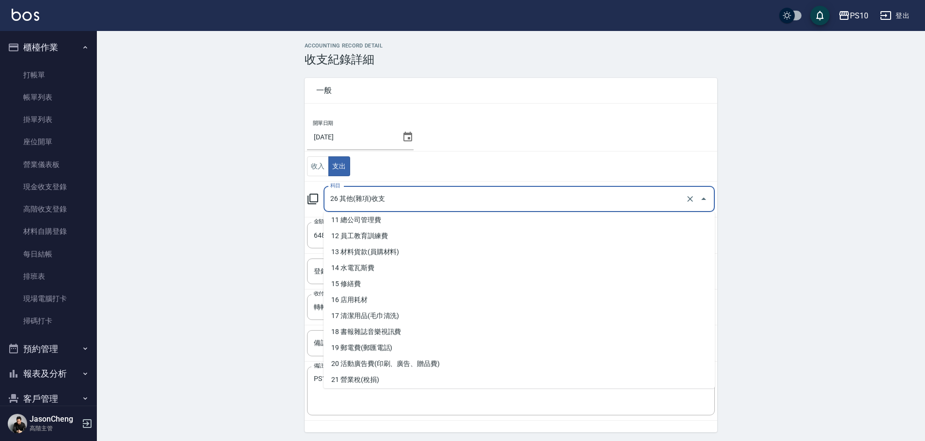
scroll to position [194, 0]
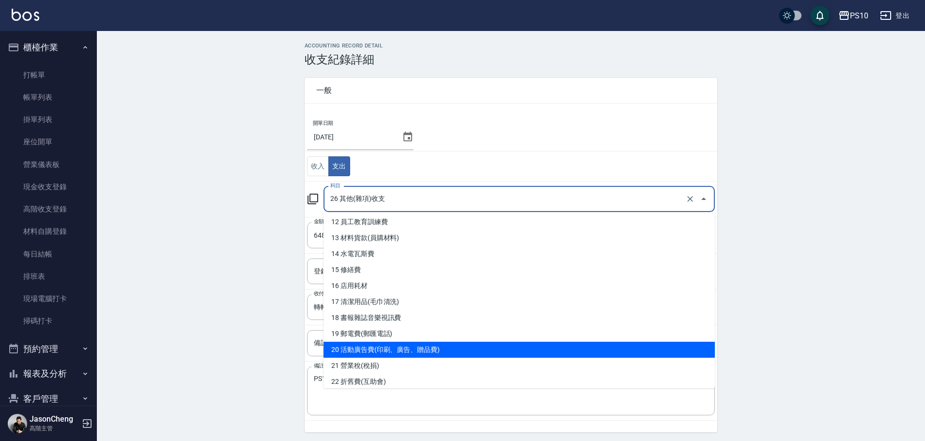
click at [374, 355] on li "20 活動廣告費(印刷、廣告、贈品費)" at bounding box center [519, 350] width 391 height 16
type input "20 活動廣告費(印刷、廣告、贈品費)"
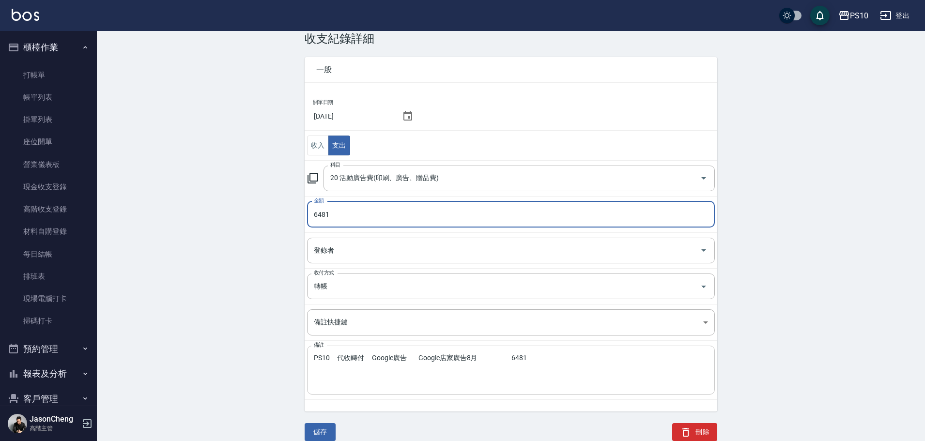
scroll to position [32, 0]
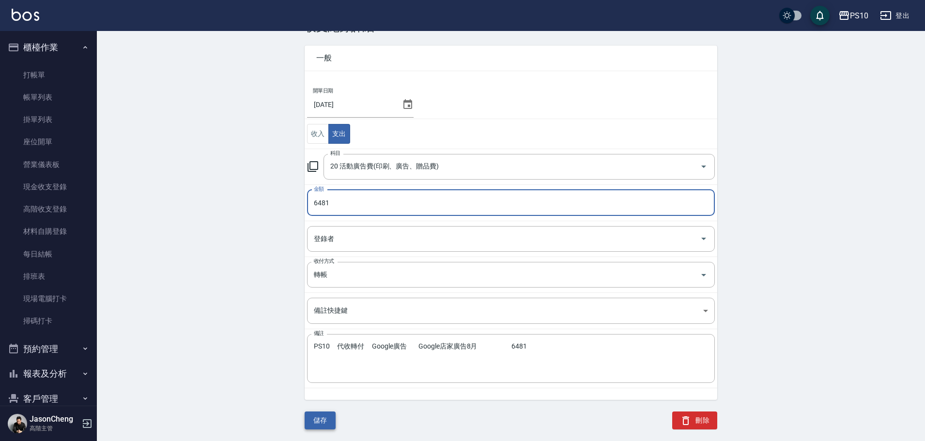
click at [325, 422] on button "儲存" at bounding box center [320, 421] width 31 height 18
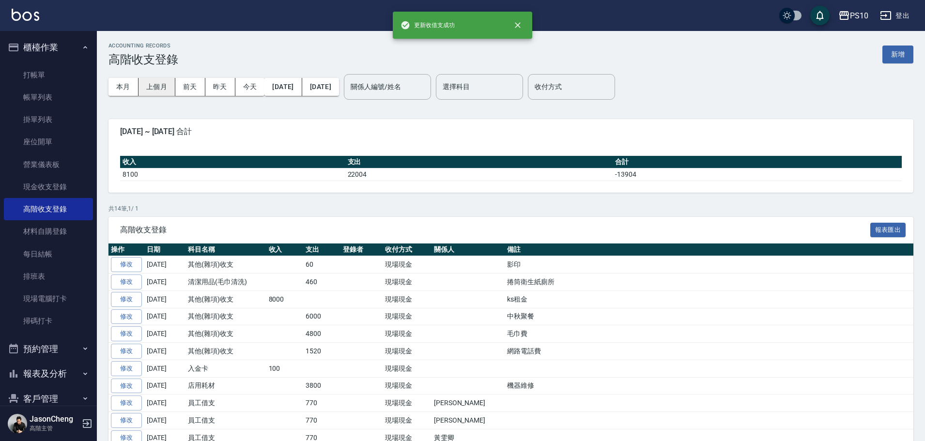
click at [167, 88] on button "上個月" at bounding box center [157, 87] width 37 height 18
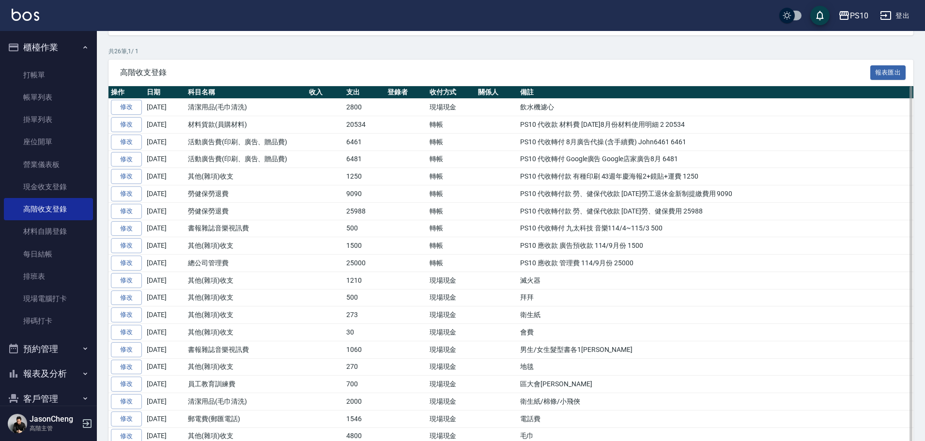
scroll to position [194, 0]
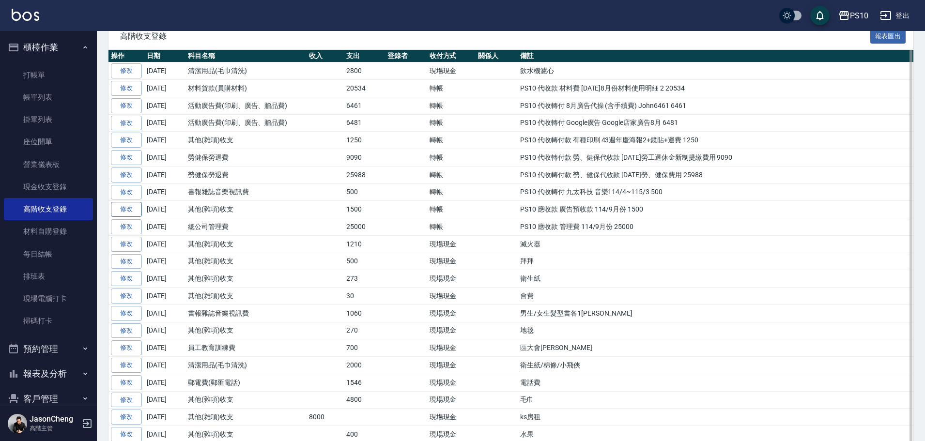
click at [126, 208] on link "修改" at bounding box center [126, 209] width 31 height 15
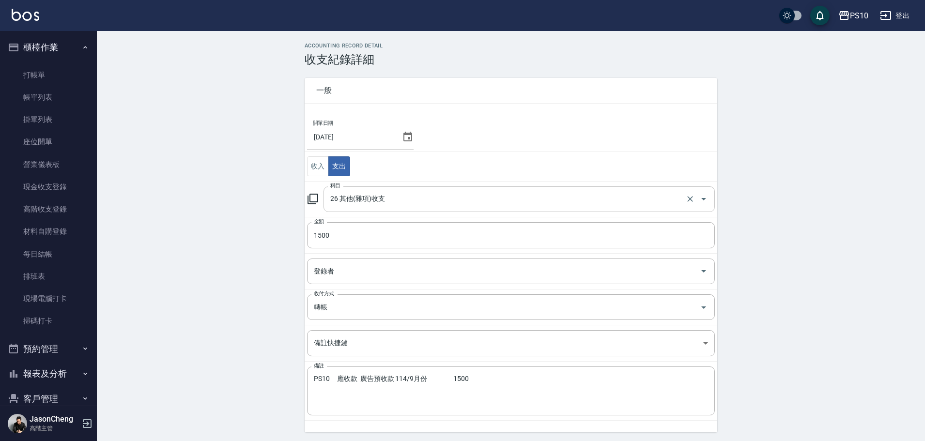
click at [356, 203] on input "26 其他(雜項)收支" at bounding box center [506, 199] width 356 height 17
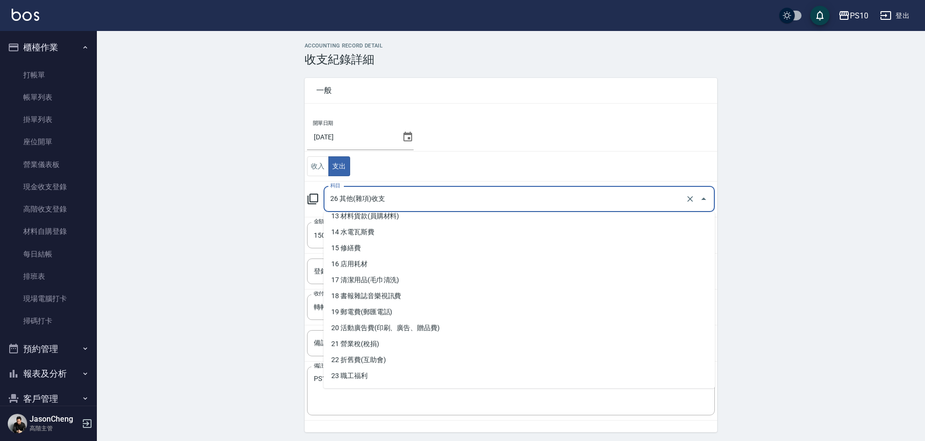
scroll to position [291, 0]
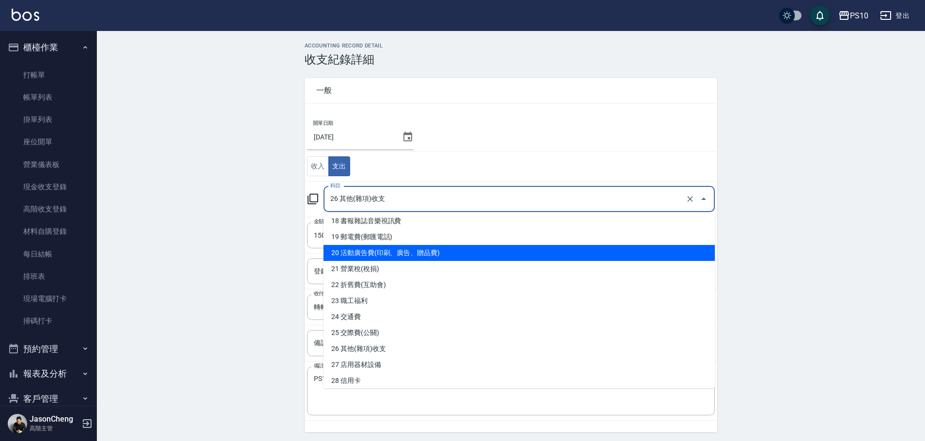
click at [396, 251] on li "20 活動廣告費(印刷、廣告、贈品費)" at bounding box center [519, 253] width 391 height 16
type input "20 活動廣告費(印刷、廣告、贈品費)"
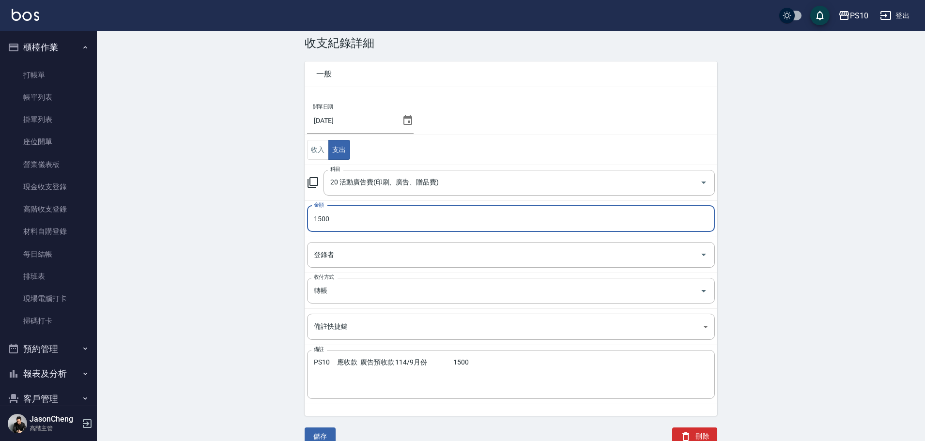
scroll to position [32, 0]
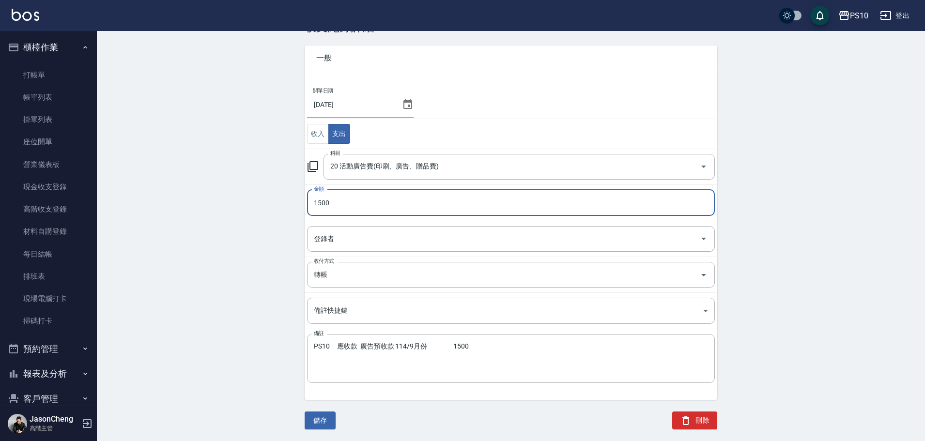
click at [313, 414] on button "儲存" at bounding box center [320, 421] width 31 height 18
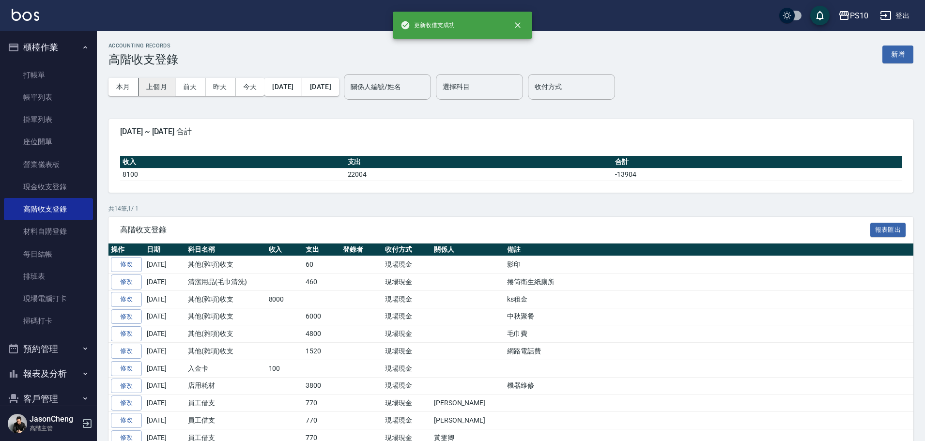
click at [164, 84] on button "上個月" at bounding box center [157, 87] width 37 height 18
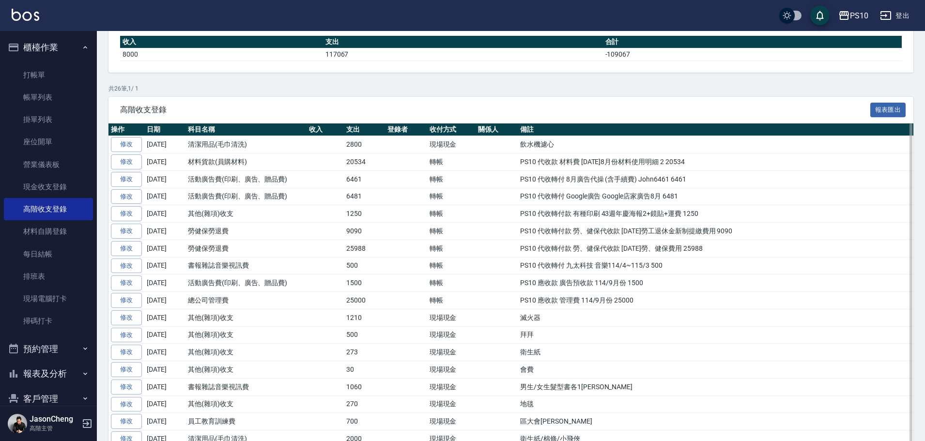
scroll to position [194, 0]
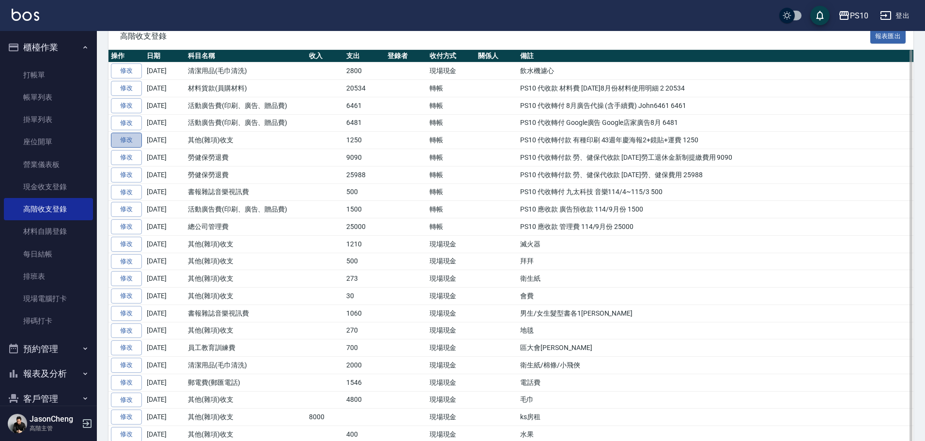
click at [121, 139] on link "修改" at bounding box center [126, 140] width 31 height 15
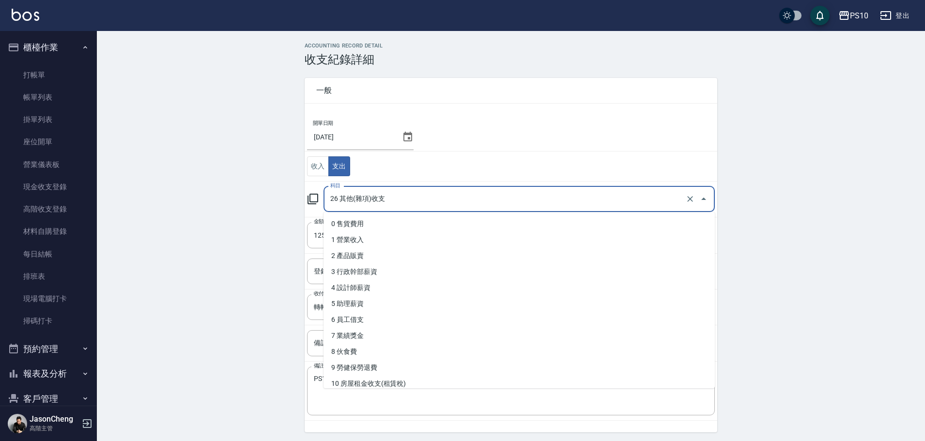
click at [362, 194] on input "26 其他(雜項)收支" at bounding box center [506, 199] width 356 height 17
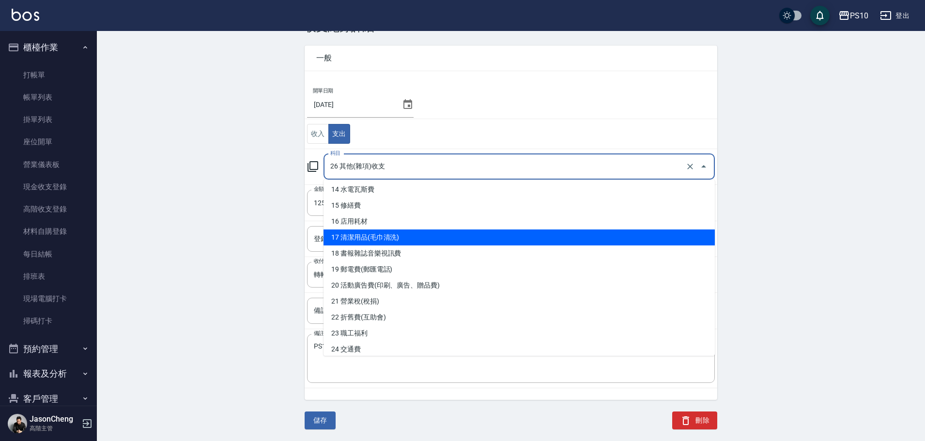
scroll to position [242, 0]
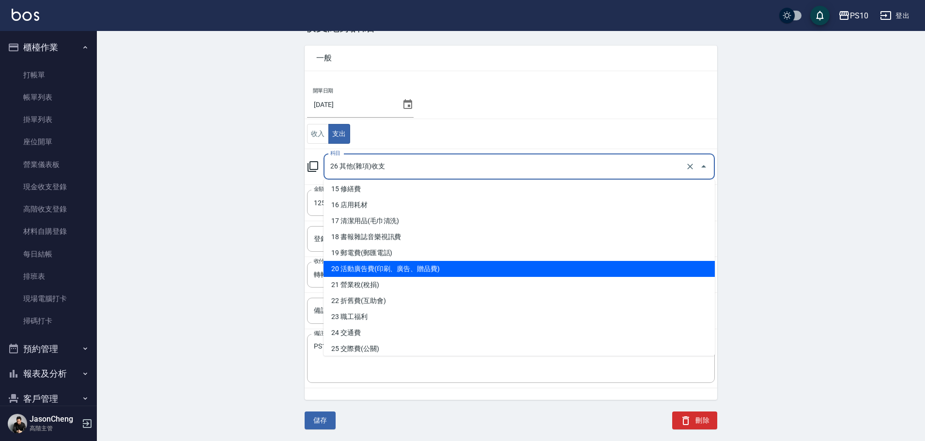
click at [415, 269] on li "20 活動廣告費(印刷、廣告、贈品費)" at bounding box center [519, 269] width 391 height 16
type input "20 活動廣告費(印刷、廣告、贈品費)"
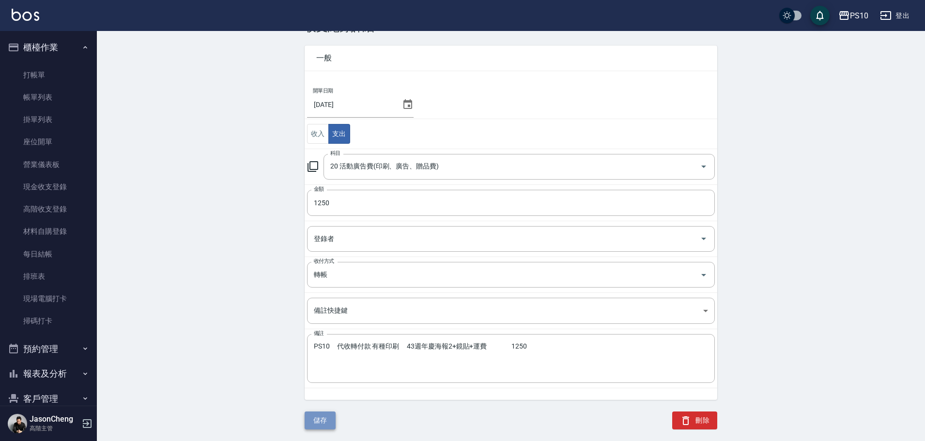
click at [317, 419] on button "儲存" at bounding box center [320, 421] width 31 height 18
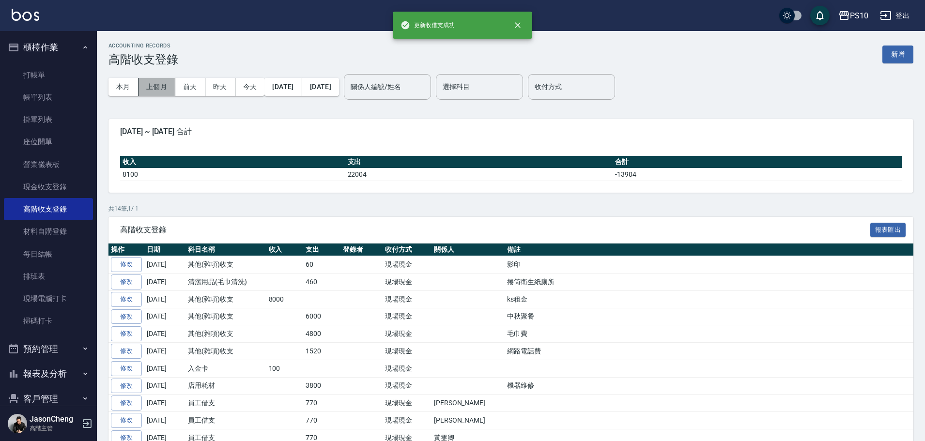
click at [157, 84] on button "上個月" at bounding box center [157, 87] width 37 height 18
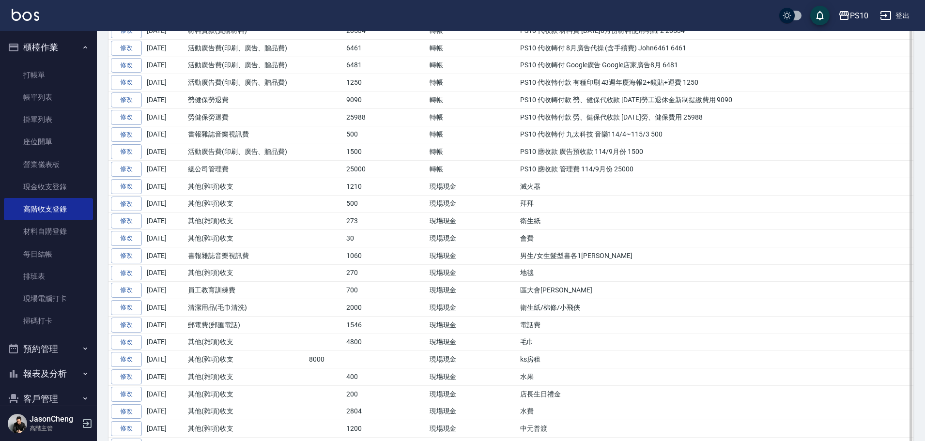
scroll to position [291, 0]
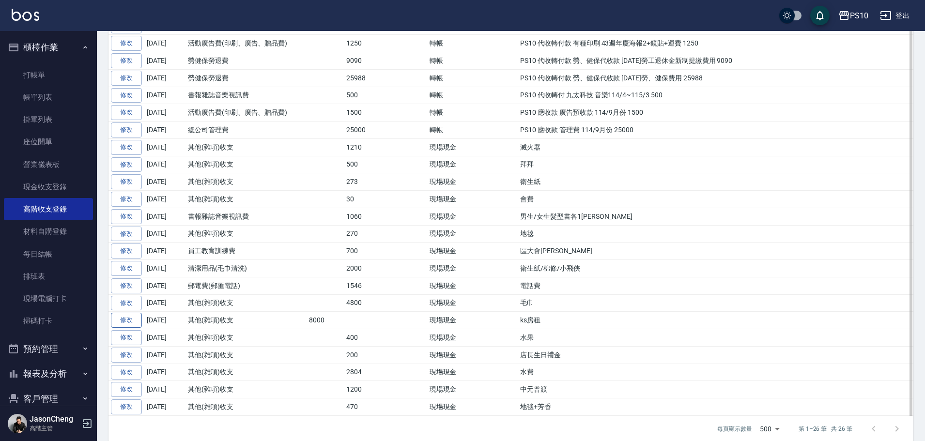
click at [131, 325] on link "修改" at bounding box center [126, 320] width 31 height 15
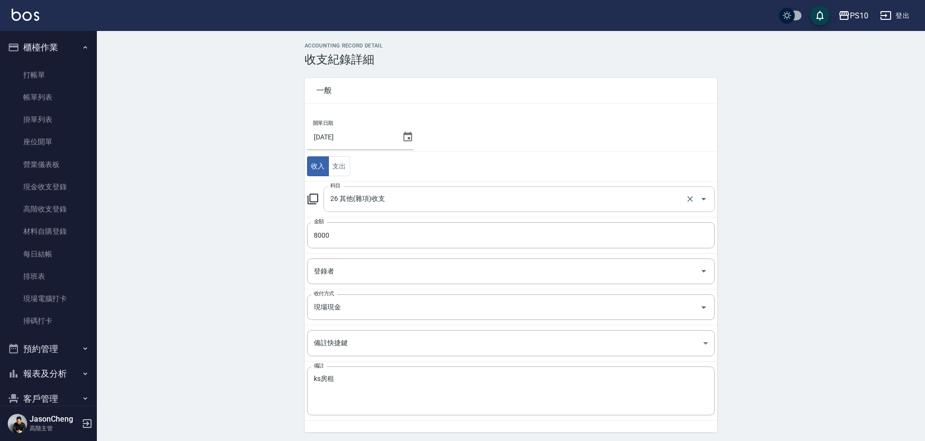
click at [374, 194] on input "26 其他(雜項)收支" at bounding box center [506, 199] width 356 height 17
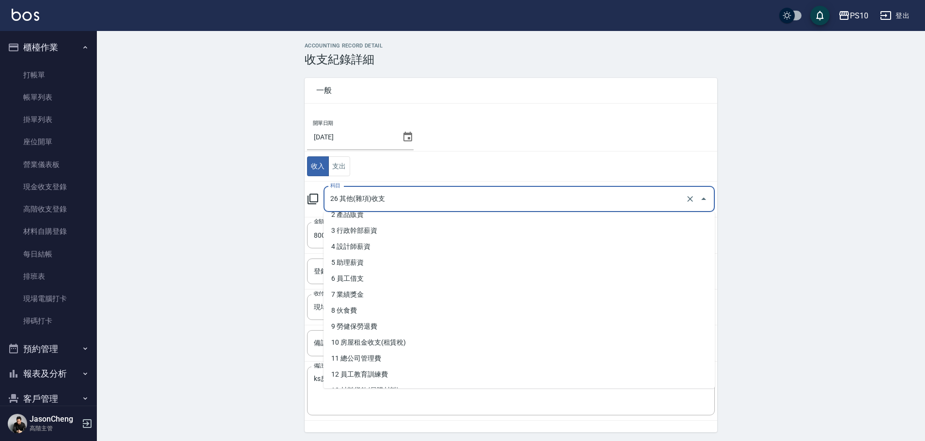
scroll to position [97, 0]
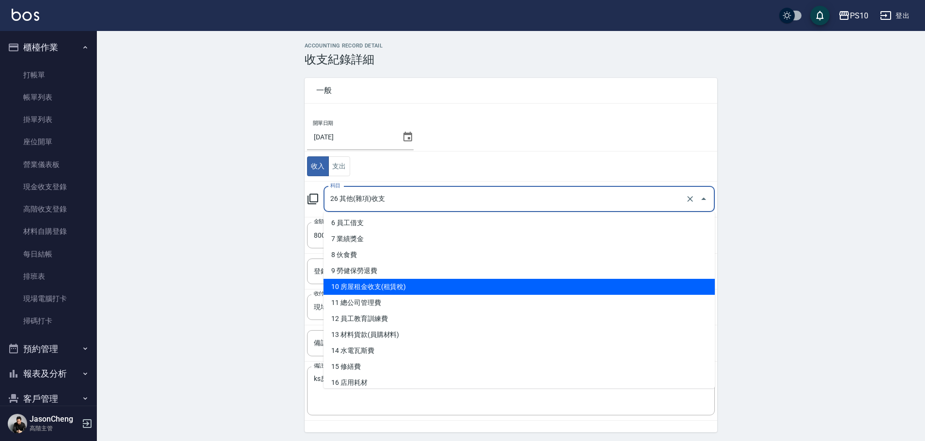
click at [368, 281] on li "10 房屋租金收支(租賃稅)" at bounding box center [519, 287] width 391 height 16
type input "10 房屋租金收支(租賃稅)"
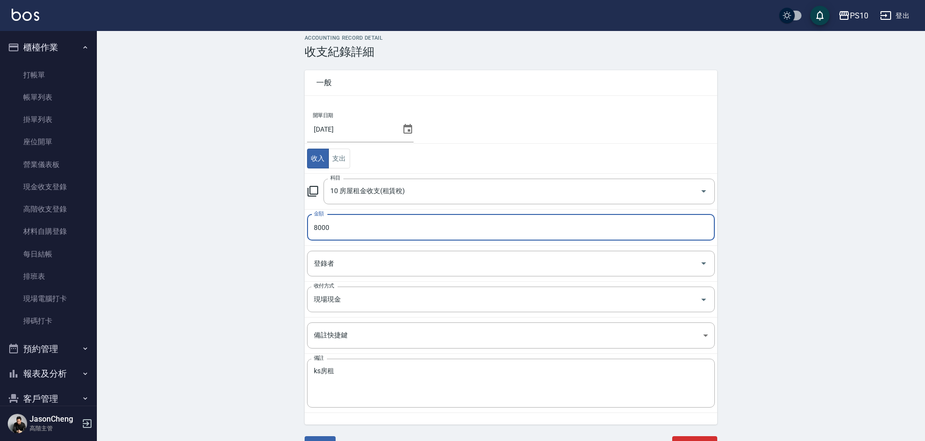
scroll to position [32, 0]
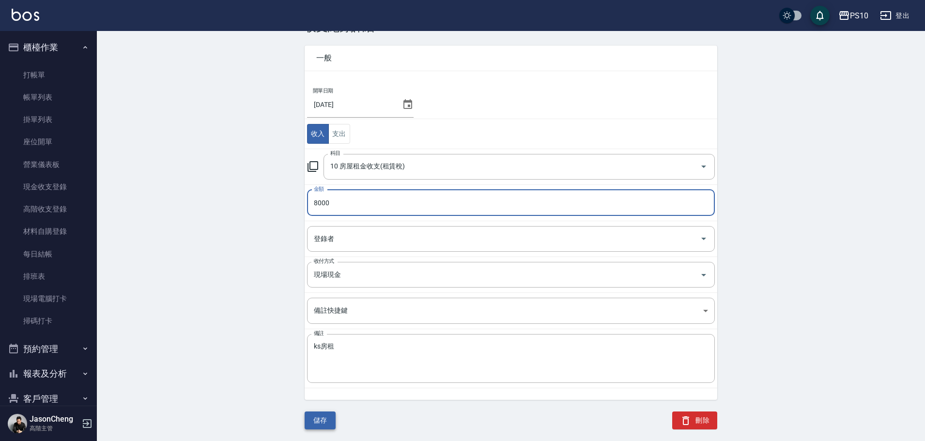
click at [323, 420] on button "儲存" at bounding box center [320, 421] width 31 height 18
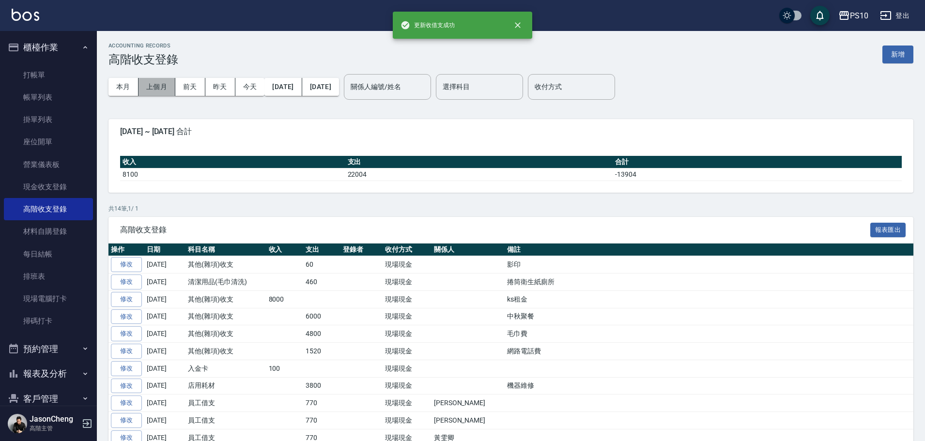
click at [163, 88] on button "上個月" at bounding box center [157, 87] width 37 height 18
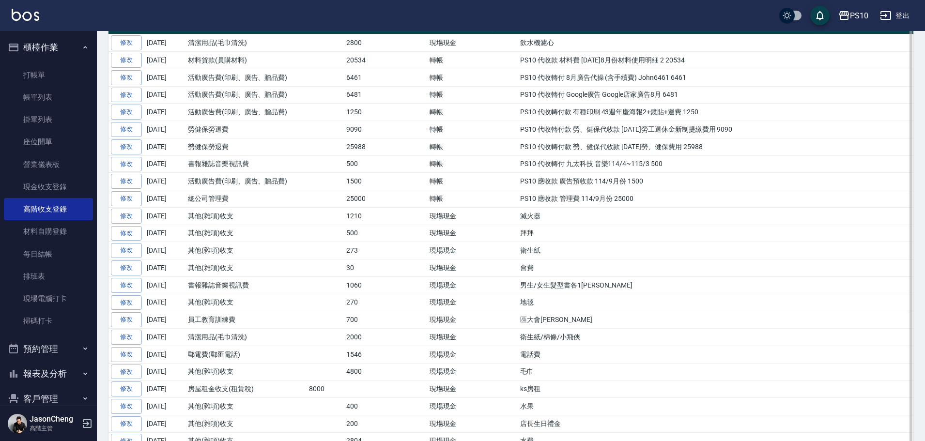
scroll to position [291, 0]
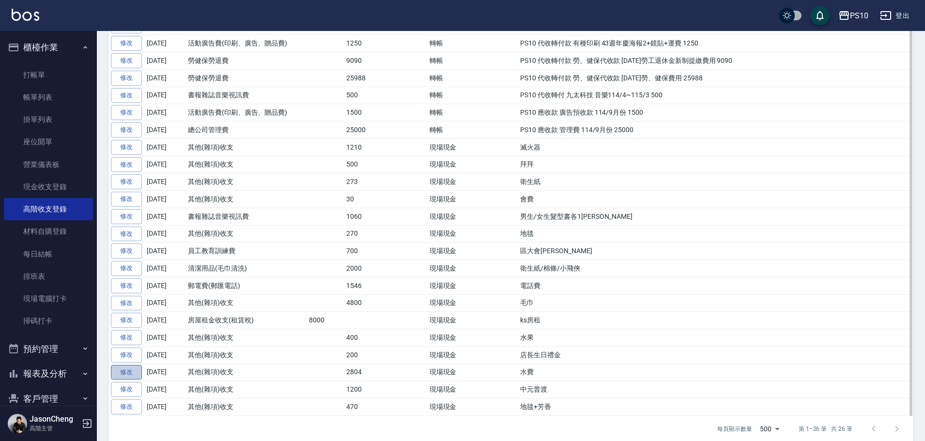
click at [124, 376] on link "修改" at bounding box center [126, 372] width 31 height 15
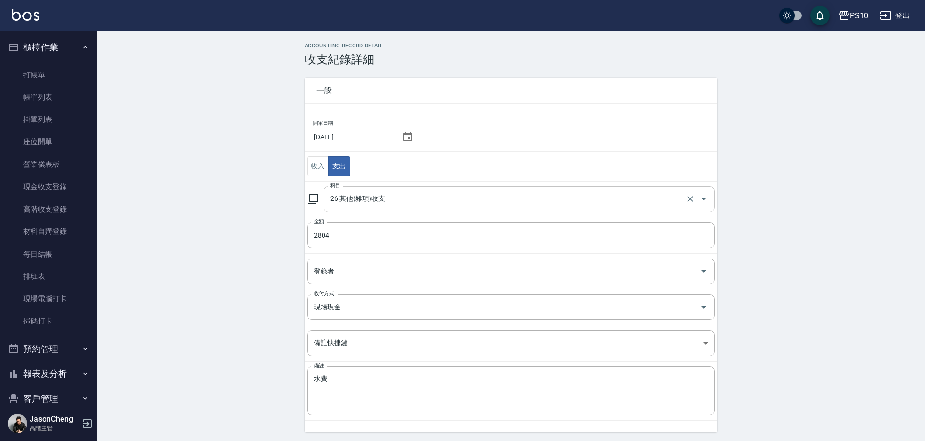
click at [345, 196] on input "26 其他(雜項)收支" at bounding box center [506, 199] width 356 height 17
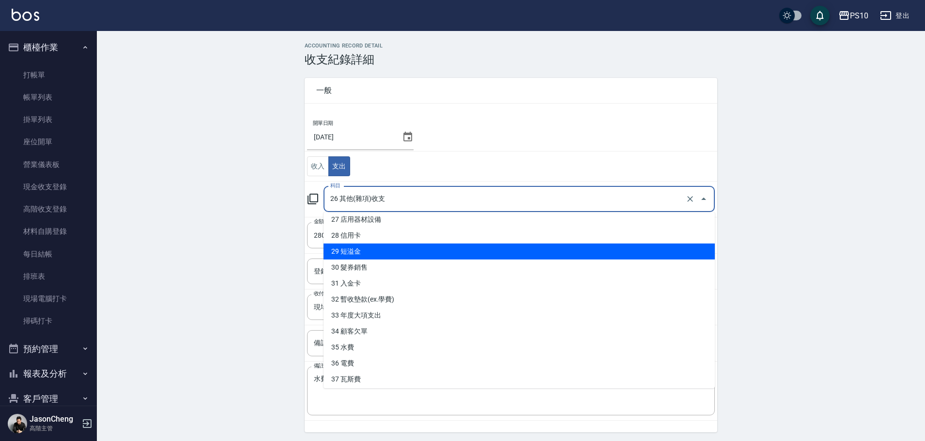
scroll to position [439, 0]
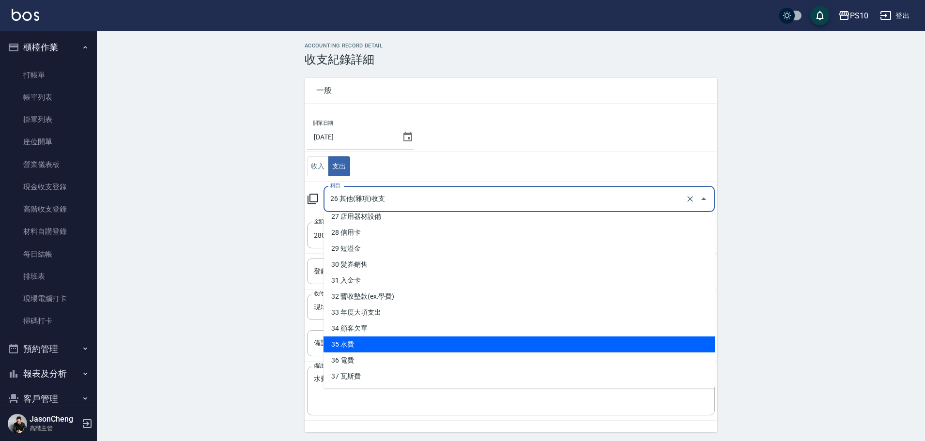
click at [365, 346] on li "35 水費" at bounding box center [519, 345] width 391 height 16
type input "35 水費"
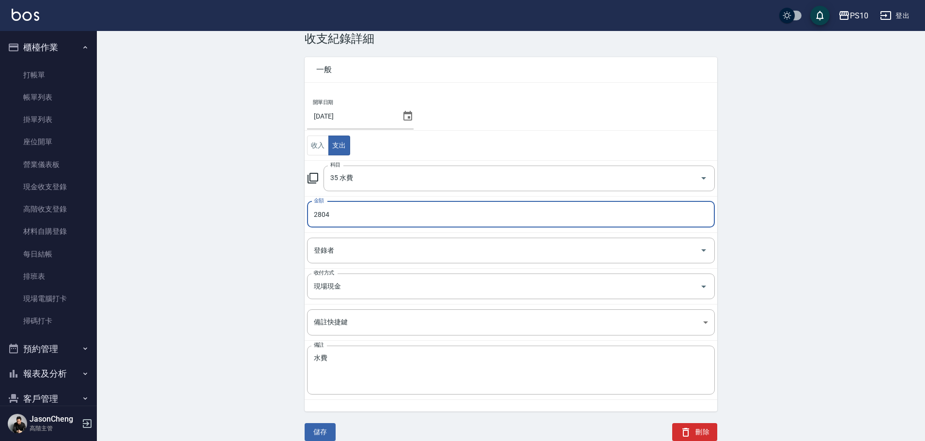
scroll to position [32, 0]
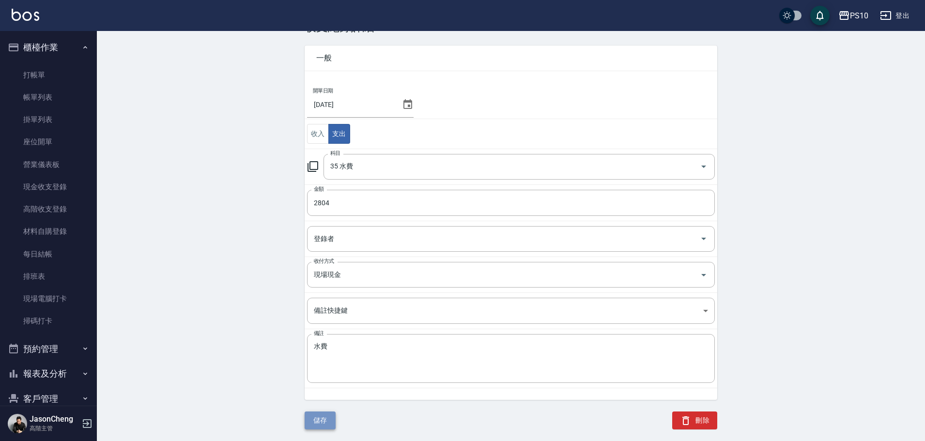
click at [319, 419] on button "儲存" at bounding box center [320, 421] width 31 height 18
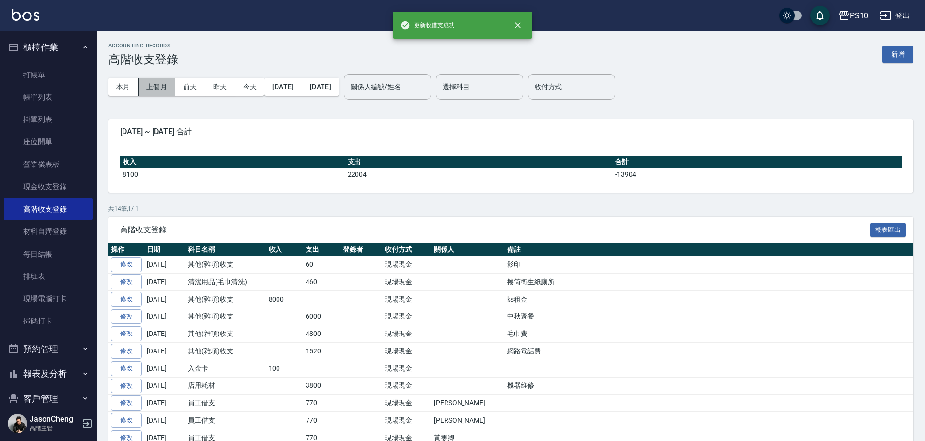
drag, startPoint x: 156, startPoint y: 88, endPoint x: 221, endPoint y: 132, distance: 78.9
click at [156, 87] on button "上個月" at bounding box center [157, 87] width 37 height 18
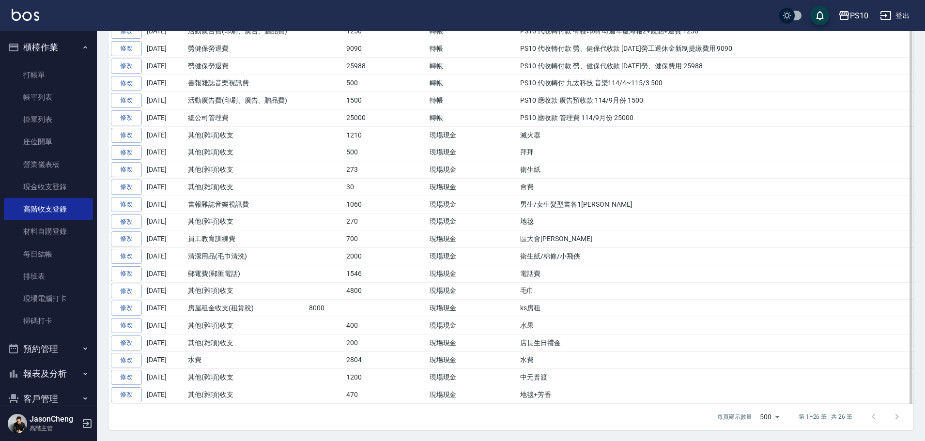
scroll to position [309, 0]
click at [121, 292] on link "修改" at bounding box center [126, 290] width 31 height 15
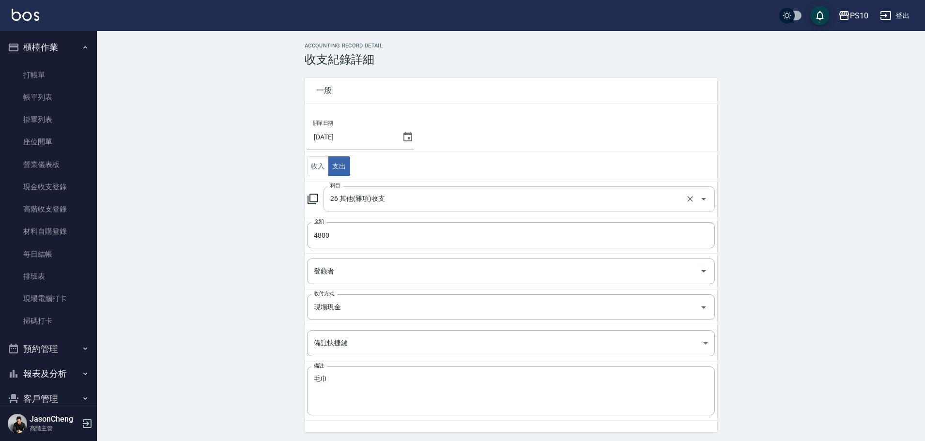
click at [374, 195] on input "26 其他(雜項)收支" at bounding box center [506, 199] width 356 height 17
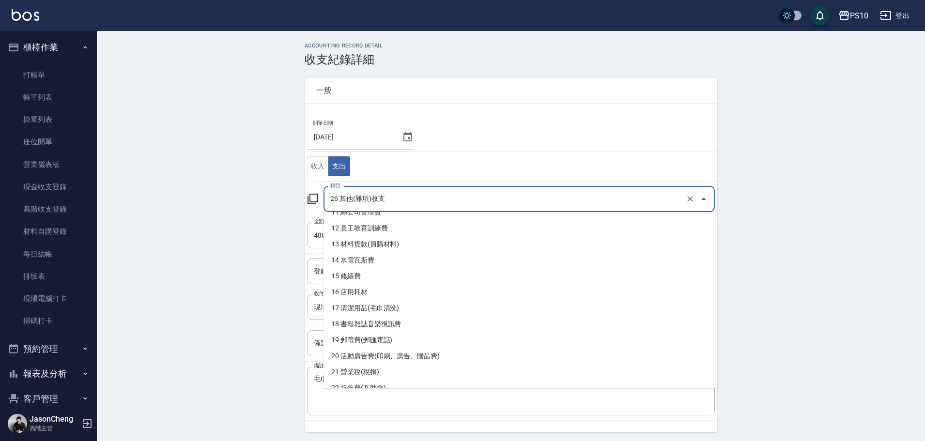
scroll to position [194, 0]
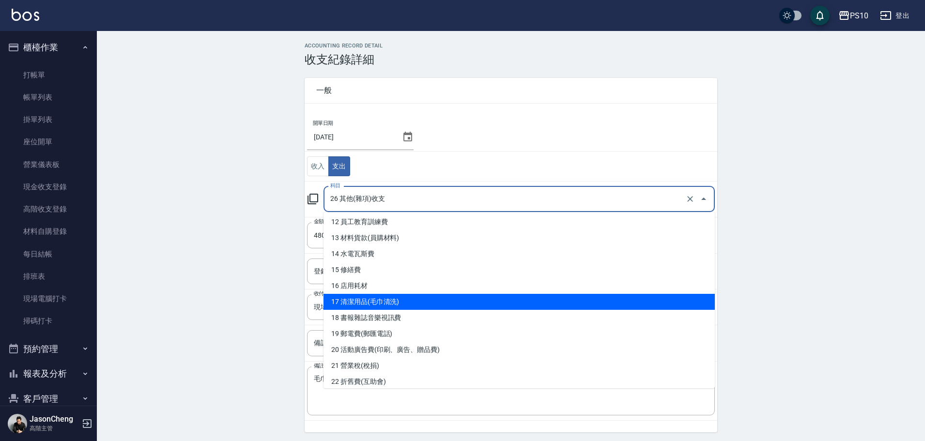
click at [401, 305] on li "17 清潔用品(毛巾清洗)" at bounding box center [519, 302] width 391 height 16
type input "17 清潔用品(毛巾清洗)"
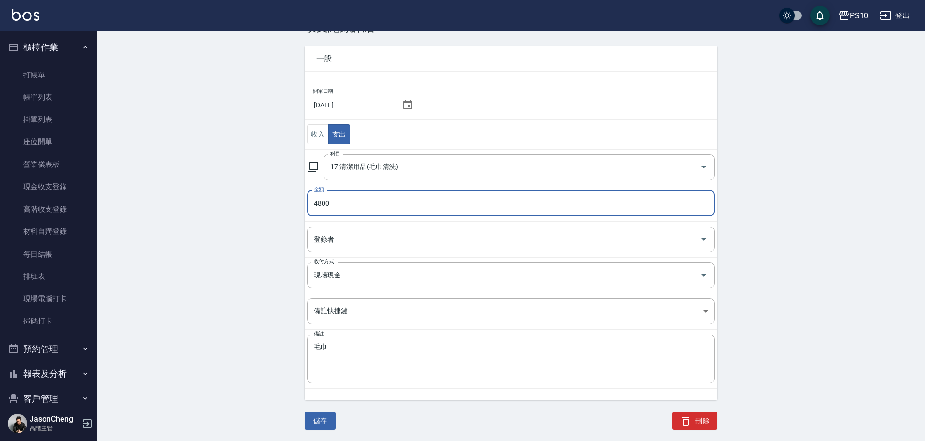
scroll to position [32, 0]
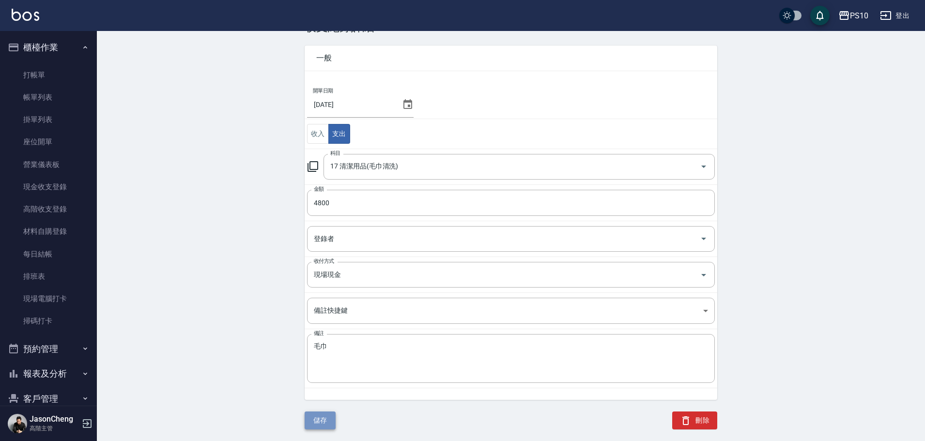
click at [314, 416] on button "儲存" at bounding box center [320, 421] width 31 height 18
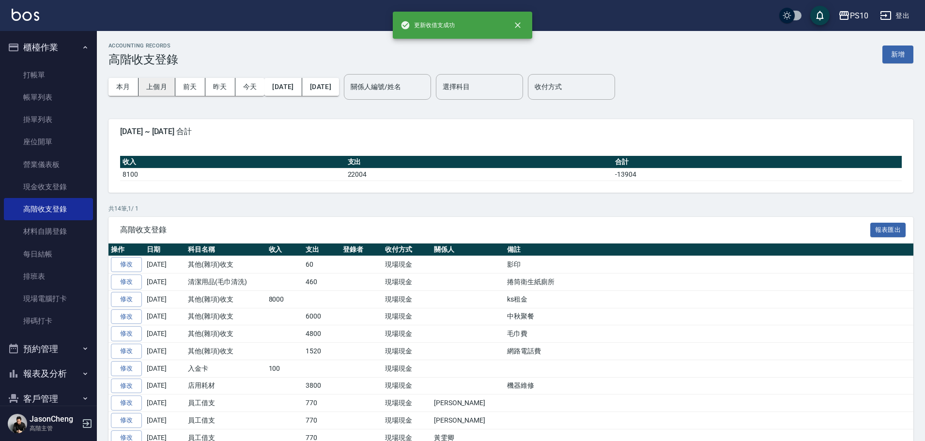
click at [158, 87] on button "上個月" at bounding box center [157, 87] width 37 height 18
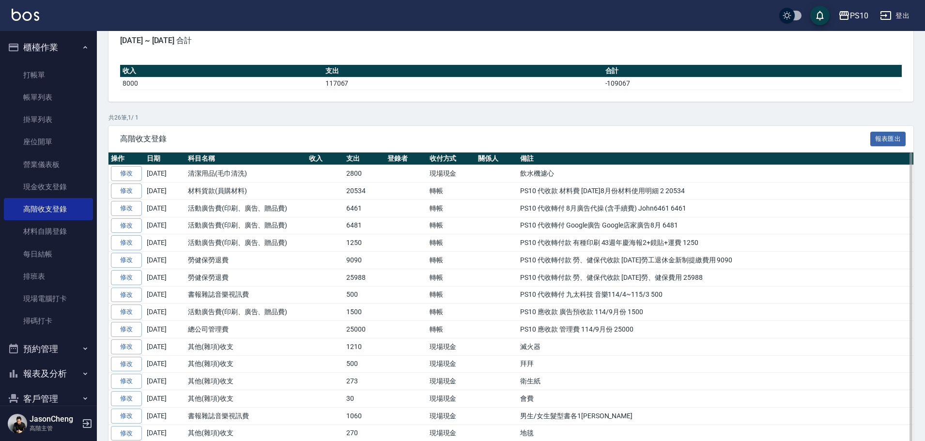
scroll to position [309, 0]
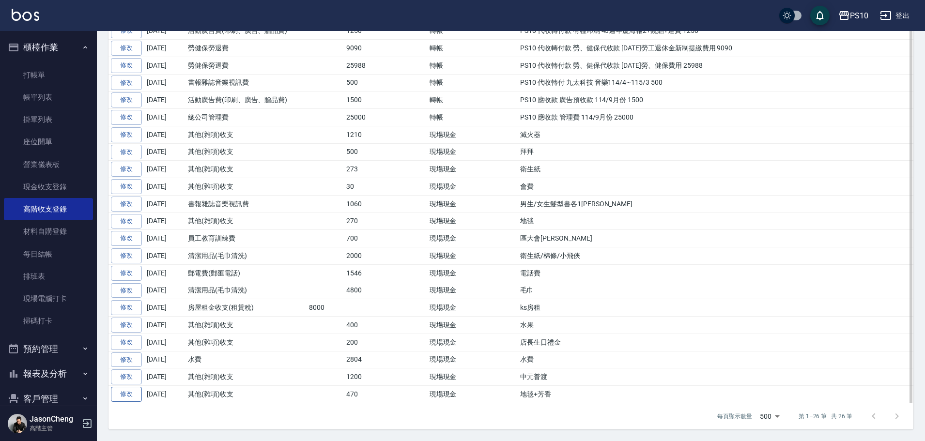
click at [120, 392] on link "修改" at bounding box center [126, 394] width 31 height 15
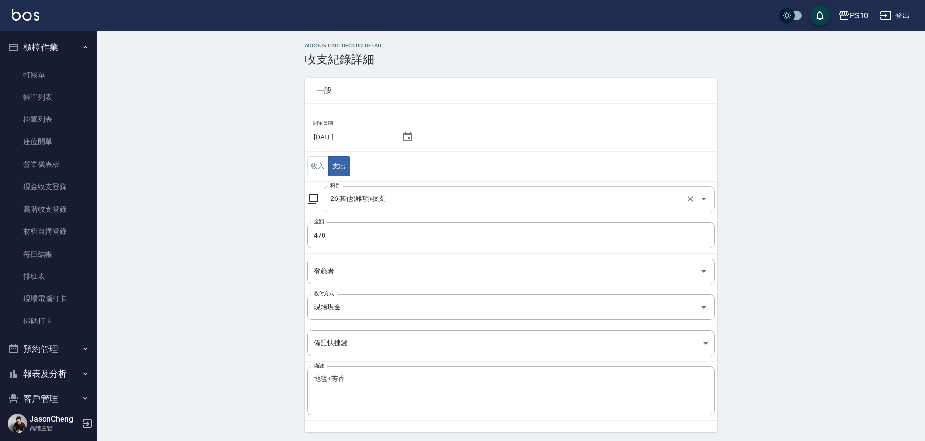
click at [360, 198] on input "26 其他(雜項)收支" at bounding box center [506, 199] width 356 height 17
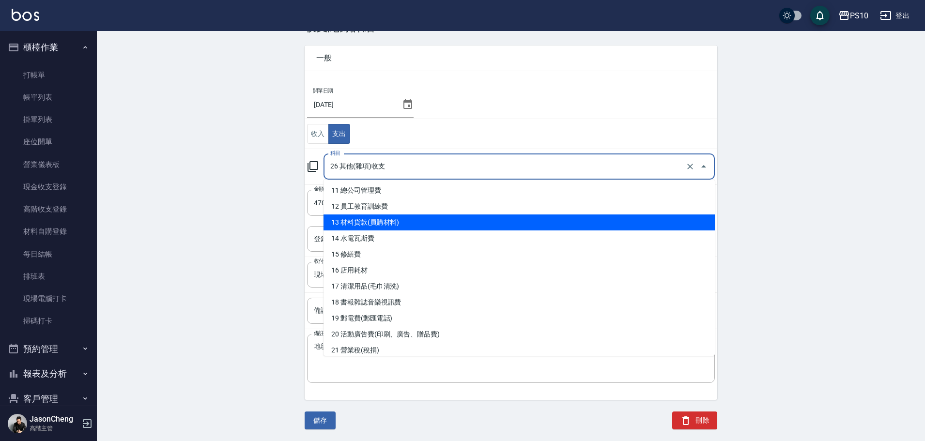
scroll to position [194, 0]
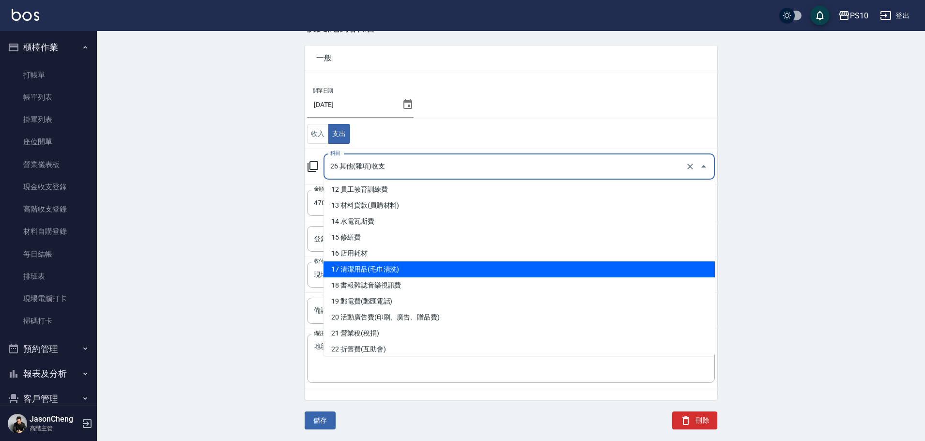
click at [398, 265] on li "17 清潔用品(毛巾清洗)" at bounding box center [519, 270] width 391 height 16
type input "17 清潔用品(毛巾清洗)"
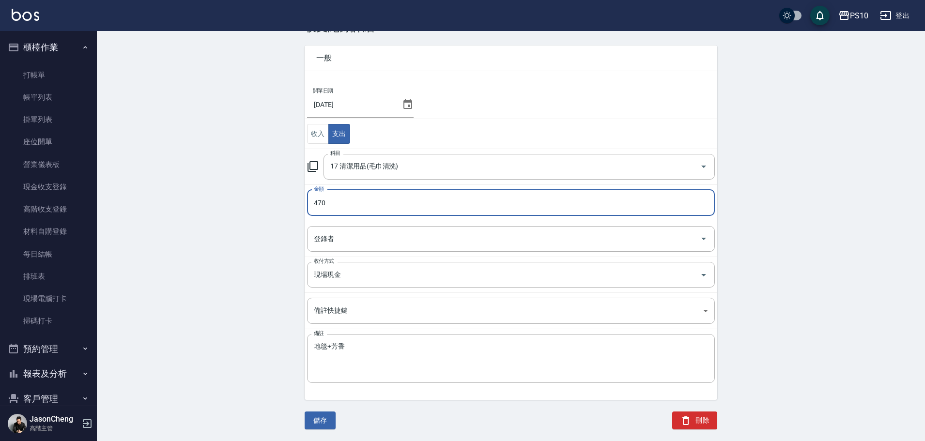
click at [313, 410] on div "儲存" at bounding box center [314, 415] width 43 height 30
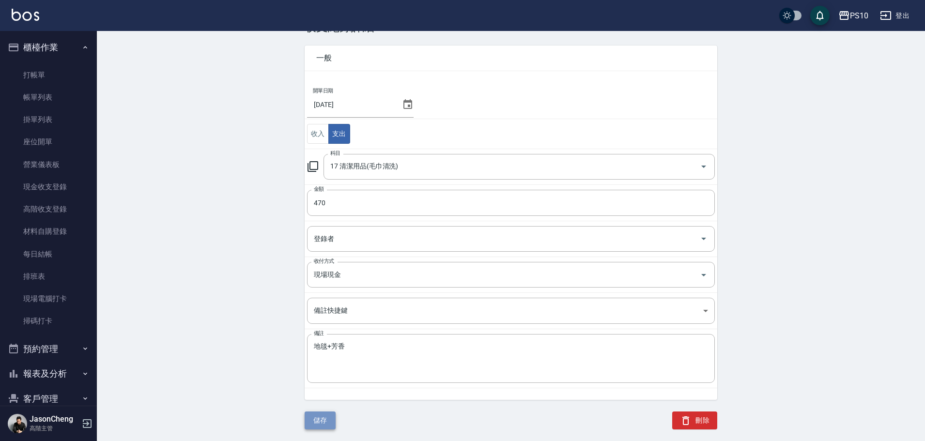
click at [313, 419] on button "儲存" at bounding box center [320, 421] width 31 height 18
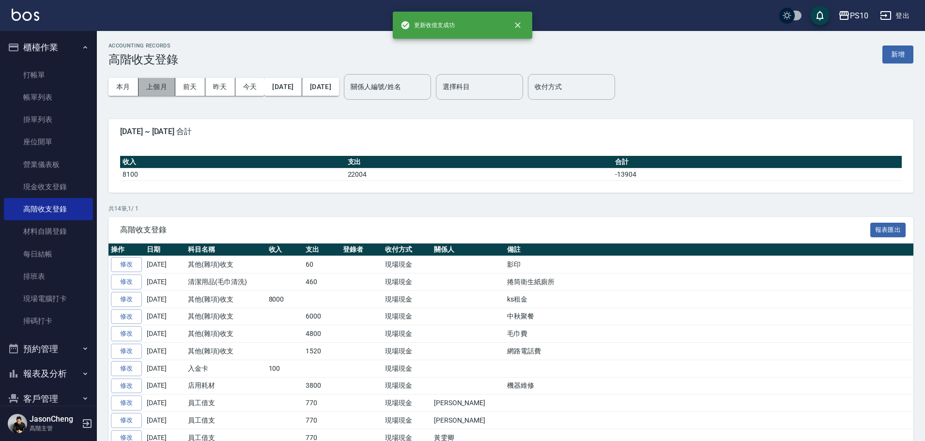
click at [161, 86] on button "上個月" at bounding box center [157, 87] width 37 height 18
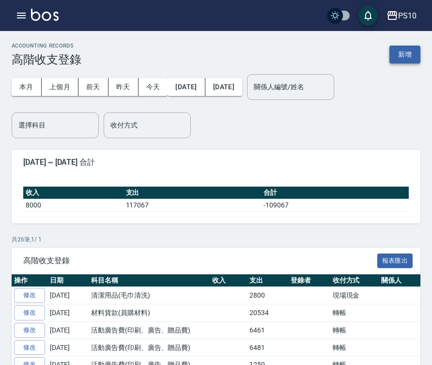
click at [396, 56] on button "新增" at bounding box center [404, 55] width 31 height 18
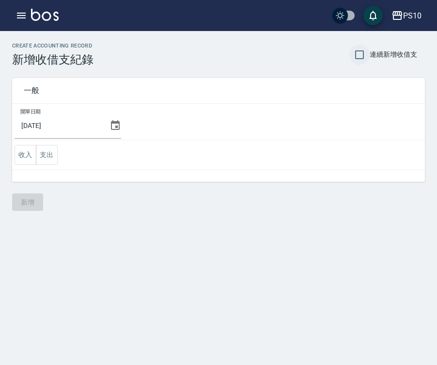
drag, startPoint x: 356, startPoint y: 52, endPoint x: 198, endPoint y: 112, distance: 168.9
click at [357, 52] on input "連續新增收借支" at bounding box center [359, 55] width 20 height 20
checkbox input "true"
click at [113, 123] on icon at bounding box center [115, 125] width 9 height 10
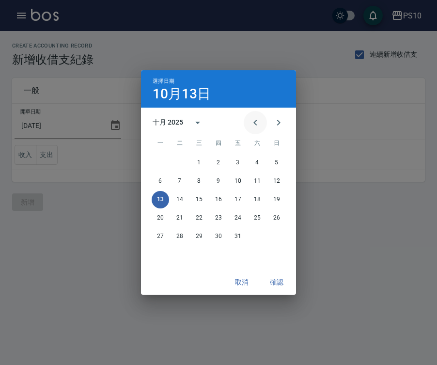
click at [251, 122] on icon "Previous month" at bounding box center [255, 123] width 12 height 12
click at [184, 236] on button "30" at bounding box center [179, 236] width 17 height 17
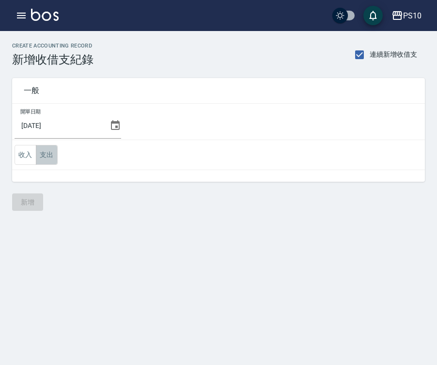
click at [47, 154] on button "支出" at bounding box center [47, 155] width 22 height 20
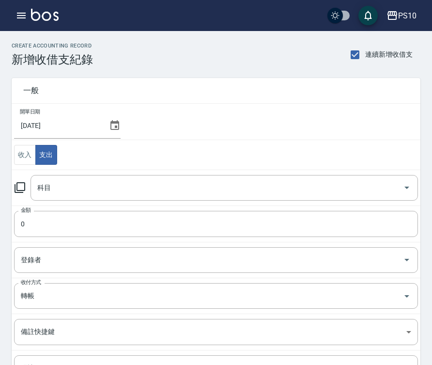
drag, startPoint x: 122, startPoint y: 147, endPoint x: 110, endPoint y: 153, distance: 12.8
click at [122, 147] on td "收入 支出" at bounding box center [216, 155] width 409 height 30
click at [54, 186] on input "科目" at bounding box center [217, 187] width 364 height 17
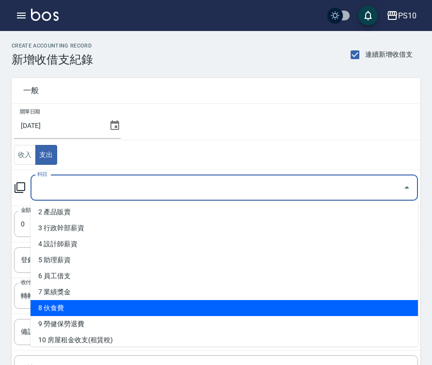
scroll to position [97, 0]
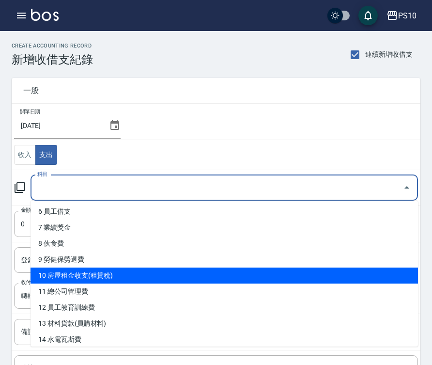
click at [109, 277] on li "10 房屋租金收支(租賃稅)" at bounding box center [225, 275] width 388 height 16
type input "10 房屋租金收支(租賃稅)"
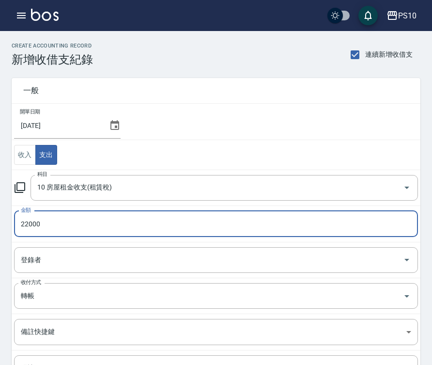
type input "22000"
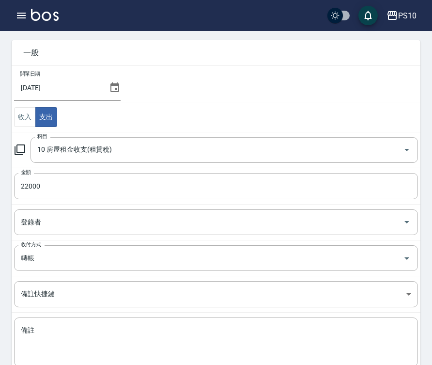
scroll to position [97, 0]
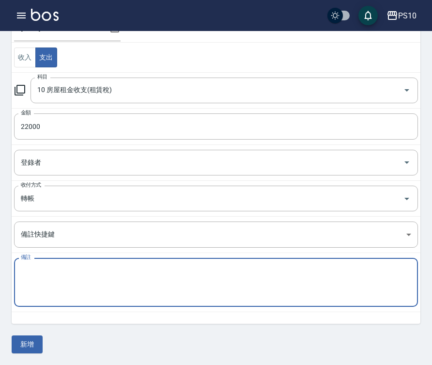
click at [63, 279] on textarea "備註" at bounding box center [216, 282] width 390 height 33
drag, startPoint x: 73, startPoint y: 259, endPoint x: 62, endPoint y: 268, distance: 14.8
click at [69, 261] on div "NJ3GK4 x 備註" at bounding box center [216, 282] width 404 height 49
drag, startPoint x: 57, startPoint y: 271, endPoint x: -15, endPoint y: 265, distance: 71.9
click at [0, 265] on html "PS10 登出 櫃檯作業 打帳單 帳單列表 掛單列表 座位開單 營業儀表板 現金收支登錄 高階收支登錄 材料自購登錄 每日結帳 排班表 現場電腦打卡 掃碼打卡…" at bounding box center [216, 134] width 432 height 462
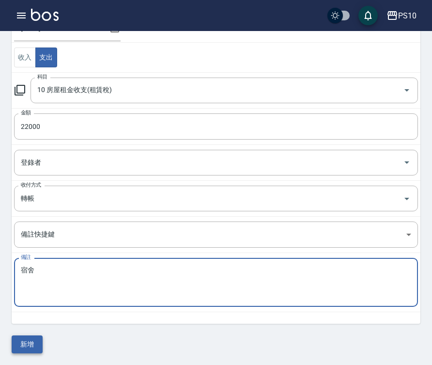
type textarea "宿舍"
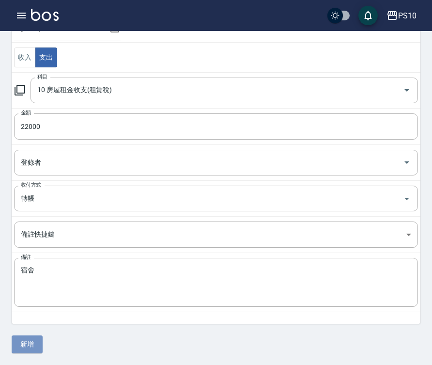
click at [38, 345] on button "新增" at bounding box center [27, 344] width 31 height 18
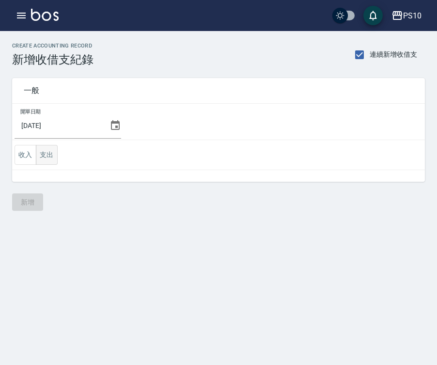
click at [48, 154] on button "支出" at bounding box center [47, 155] width 22 height 20
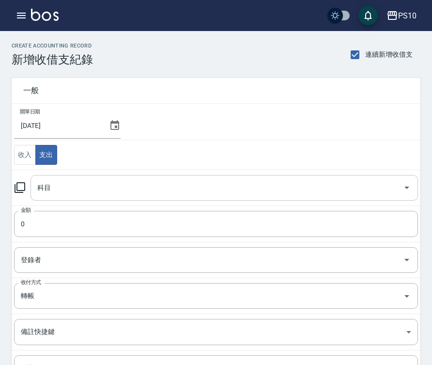
click at [61, 196] on input "科目" at bounding box center [217, 187] width 364 height 17
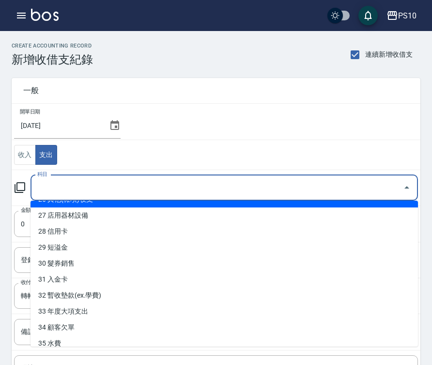
scroll to position [469, 0]
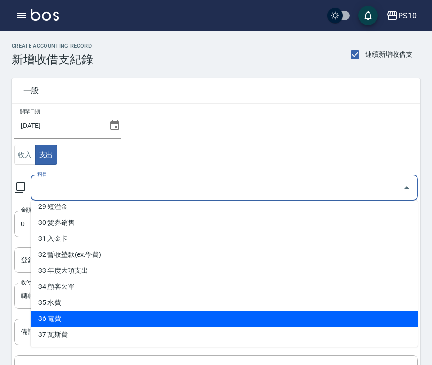
click at [60, 316] on li "36 電費" at bounding box center [225, 318] width 388 height 16
type input "36 電費"
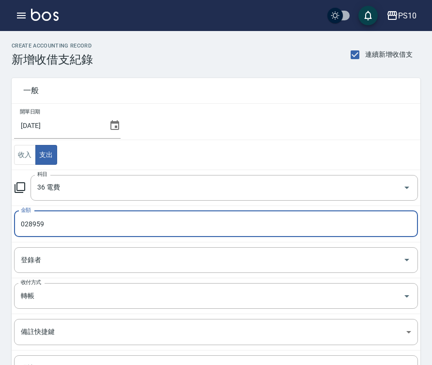
drag, startPoint x: 61, startPoint y: 228, endPoint x: -37, endPoint y: 218, distance: 98.3
click at [0, 218] on html "PS10 登出 櫃檯作業 打帳單 帳單列表 掛單列表 座位開單 營業儀表板 現金收支登錄 高階收支登錄 材料自購登錄 每日結帳 排班表 現場電腦打卡 掃碼打卡…" at bounding box center [216, 231] width 432 height 462
drag, startPoint x: 100, startPoint y: 212, endPoint x: -45, endPoint y: 225, distance: 145.4
click at [0, 225] on html "PS10 登出 櫃檯作業 打帳單 帳單列表 掛單列表 座位開單 營業儀表板 現金收支登錄 高階收支登錄 材料自購登錄 每日結帳 排班表 現場電腦打卡 掃碼打卡…" at bounding box center [216, 231] width 432 height 462
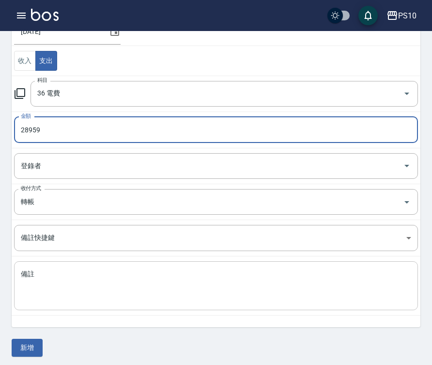
scroll to position [97, 0]
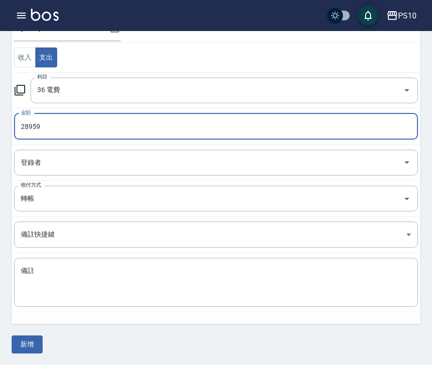
drag, startPoint x: 50, startPoint y: 126, endPoint x: -34, endPoint y: 132, distance: 84.5
click at [0, 132] on html "PS10 登出 櫃檯作業 打帳單 帳單列表 掛單列表 座位開單 營業儀表板 現金收支登錄 高階收支登錄 材料自購登錄 每日結帳 排班表 現場電腦打卡 掃碼打卡…" at bounding box center [216, 134] width 432 height 462
type input "28559"
click at [25, 350] on button "新增" at bounding box center [27, 344] width 31 height 18
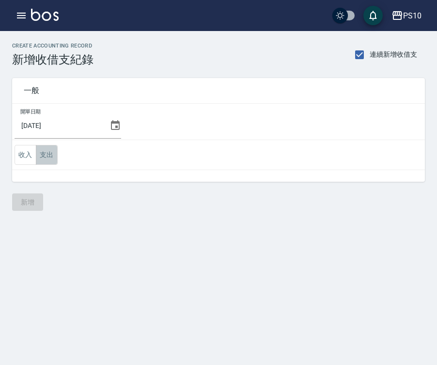
click at [47, 159] on button "支出" at bounding box center [47, 155] width 22 height 20
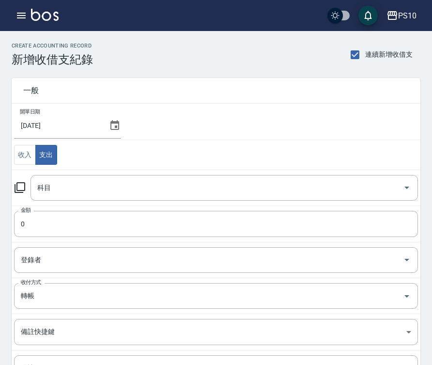
click at [110, 125] on icon at bounding box center [115, 126] width 12 height 12
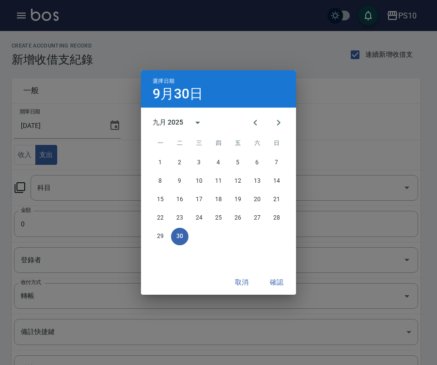
click at [261, 254] on div "1 2 3 4 5 6 7 8 9 10 11 12 13 14 15 16 17 18 19 20 21 22 23 24 25 26 27 28 29 30" at bounding box center [218, 211] width 155 height 116
click at [274, 282] on button "確認" at bounding box center [276, 282] width 31 height 18
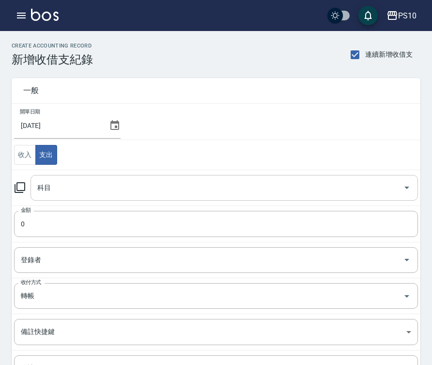
click at [58, 186] on input "科目" at bounding box center [217, 187] width 364 height 17
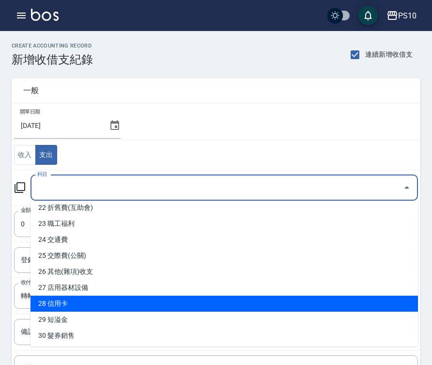
scroll to position [339, 0]
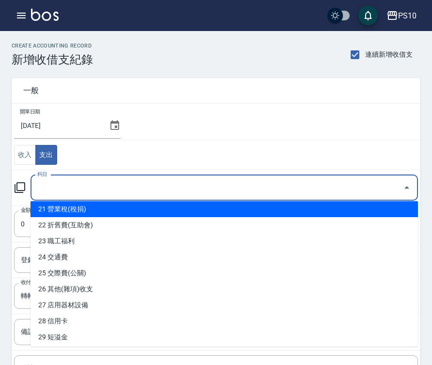
click at [119, 213] on li "21 營業稅(稅捐)" at bounding box center [225, 209] width 388 height 16
type input "21 營業稅(稅捐)"
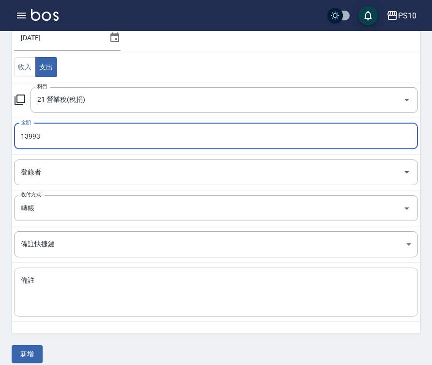
scroll to position [97, 0]
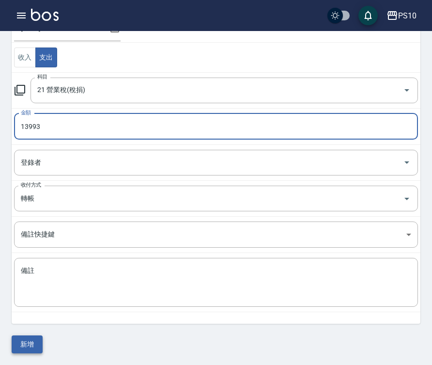
type input "13993"
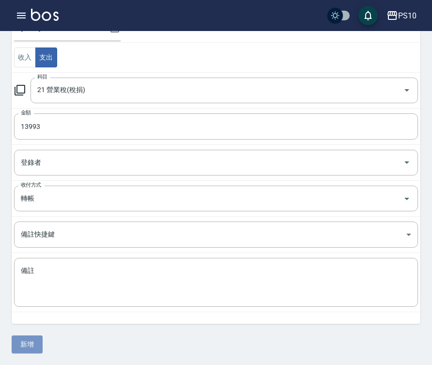
click at [29, 341] on button "新增" at bounding box center [27, 344] width 31 height 18
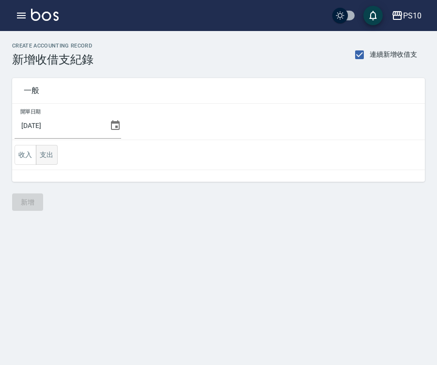
click at [47, 155] on button "支出" at bounding box center [47, 155] width 22 height 20
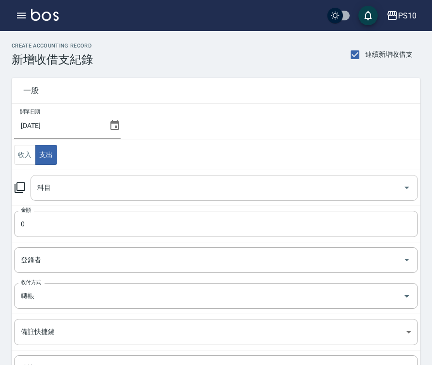
click at [91, 199] on div "科目" at bounding box center [225, 188] width 388 height 26
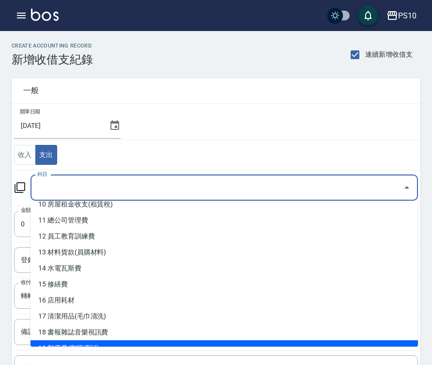
scroll to position [145, 0]
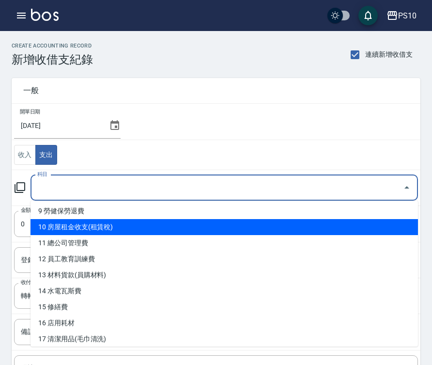
click at [146, 231] on li "10 房屋租金收支(租賃稅)" at bounding box center [225, 227] width 388 height 16
type input "10 房屋租金收支(租賃稅)"
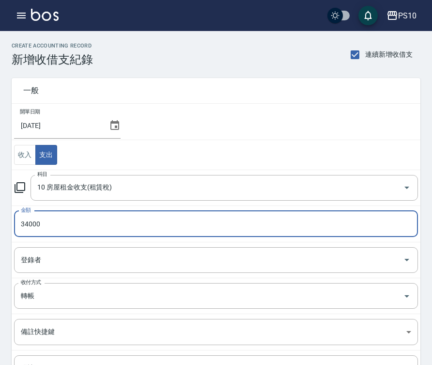
type input "34000"
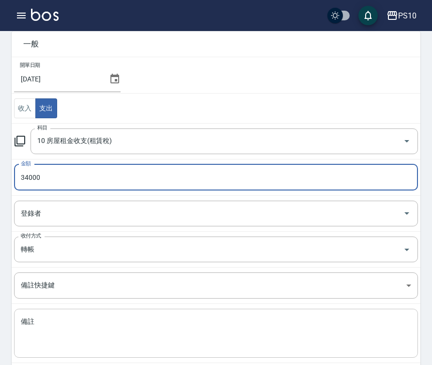
scroll to position [97, 0]
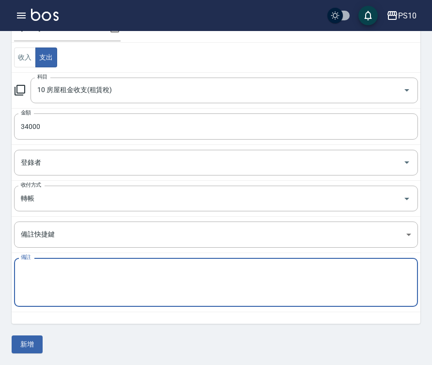
click at [58, 276] on textarea "備註" at bounding box center [216, 282] width 390 height 33
type textarea "2"
type textarea "店"
click at [19, 341] on button "新增" at bounding box center [27, 344] width 31 height 18
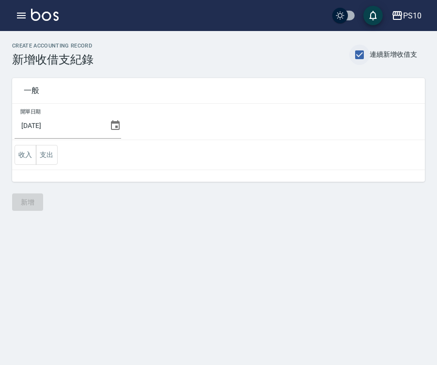
drag, startPoint x: 360, startPoint y: 56, endPoint x: 337, endPoint y: 50, distance: 24.0
click at [360, 56] on input "連續新增收借支" at bounding box center [359, 55] width 20 height 20
checkbox input "false"
click at [16, 8] on button "button" at bounding box center [21, 15] width 19 height 19
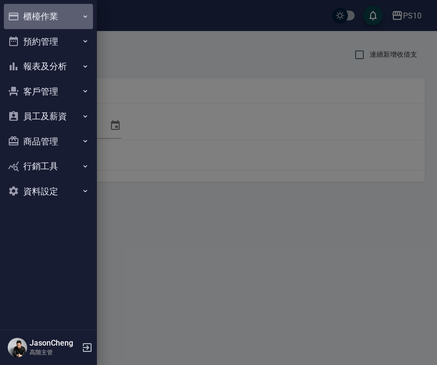
click at [57, 13] on button "櫃檯作業" at bounding box center [48, 16] width 89 height 25
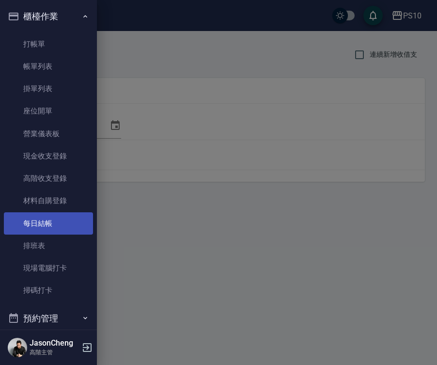
click at [42, 224] on link "每日結帳" at bounding box center [48, 223] width 89 height 22
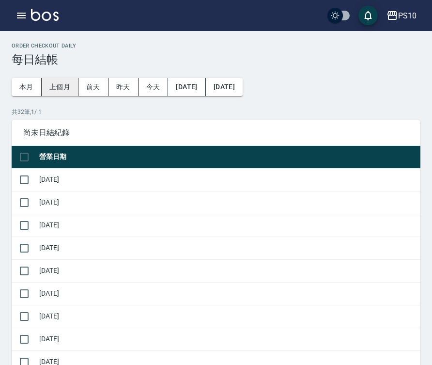
click at [56, 89] on button "上個月" at bounding box center [60, 87] width 37 height 18
click at [22, 156] on input "checkbox" at bounding box center [24, 157] width 20 height 20
checkbox input "true"
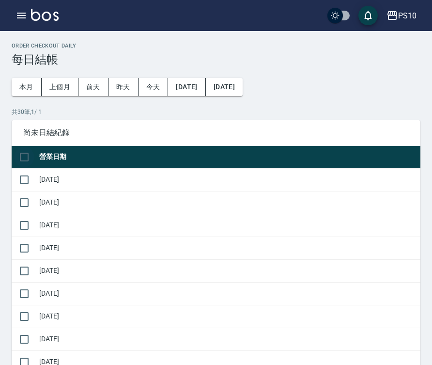
checkbox input "true"
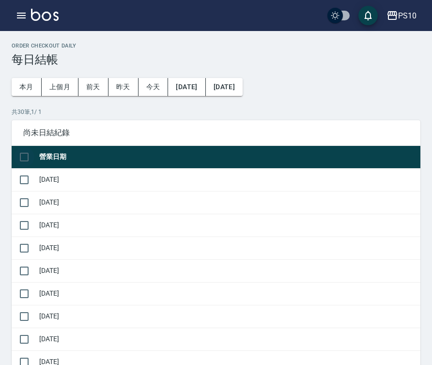
checkbox input "true"
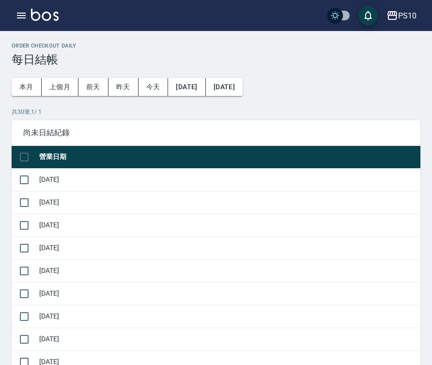
checkbox input "true"
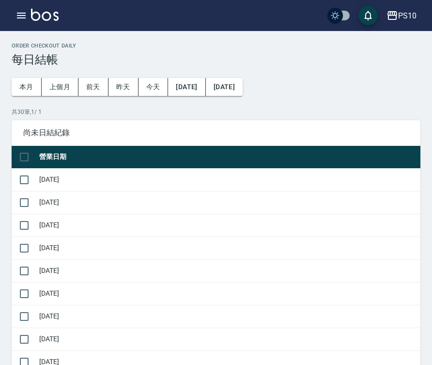
checkbox input "true"
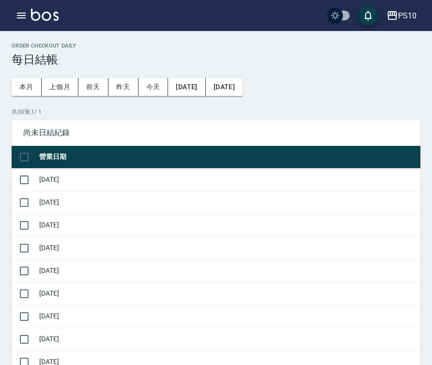
checkbox input "true"
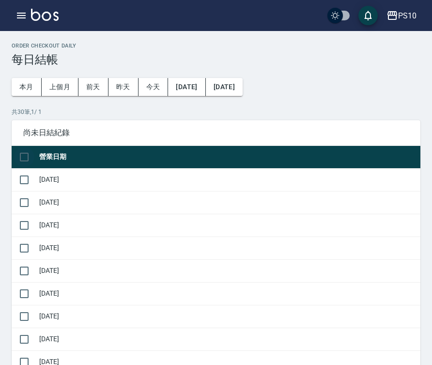
checkbox input "true"
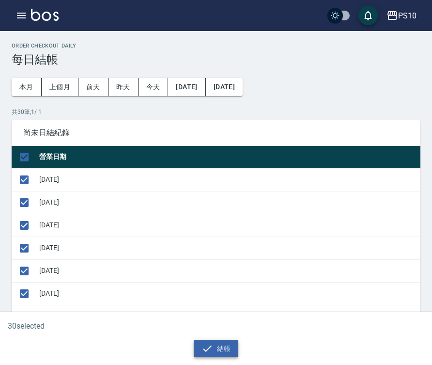
click at [226, 344] on button "結帳" at bounding box center [216, 349] width 45 height 18
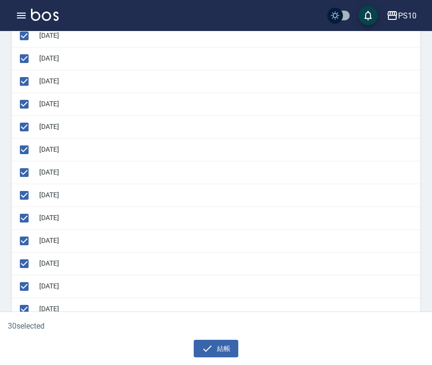
scroll to position [242, 0]
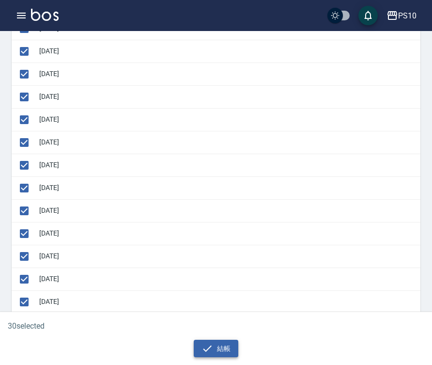
click at [211, 349] on icon "button" at bounding box center [208, 348] width 12 height 12
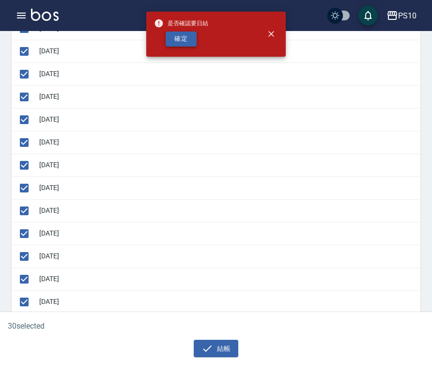
click at [186, 42] on button "確定" at bounding box center [181, 38] width 31 height 15
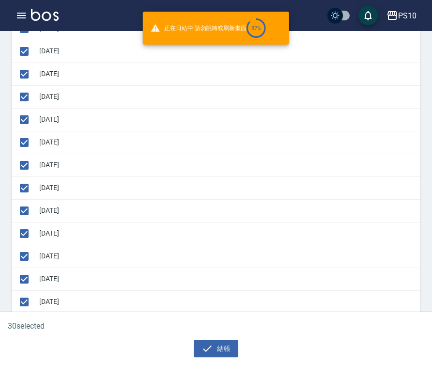
checkbox input "false"
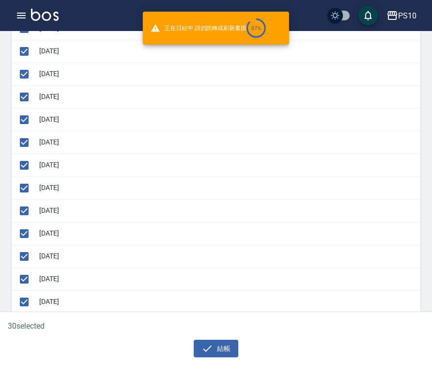
checkbox input "false"
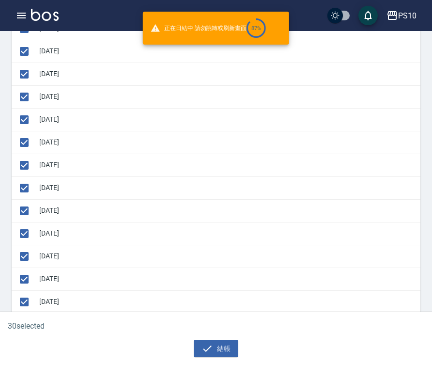
checkbox input "false"
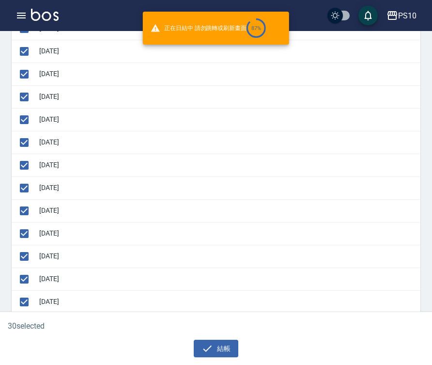
checkbox input "false"
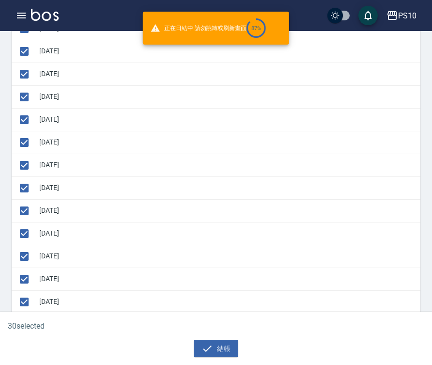
checkbox input "false"
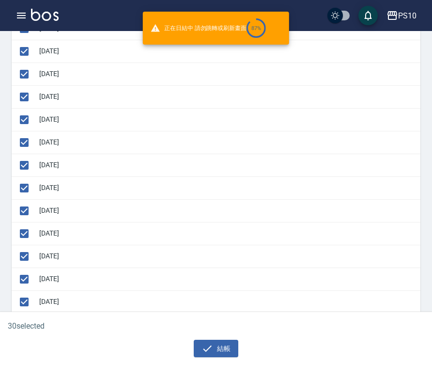
checkbox input "false"
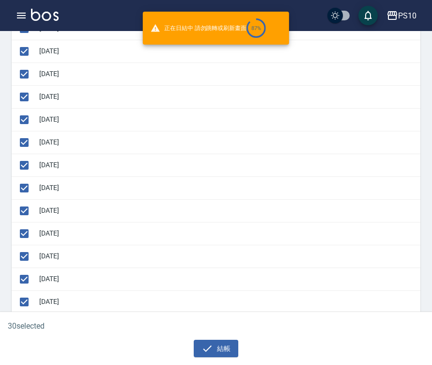
checkbox input "false"
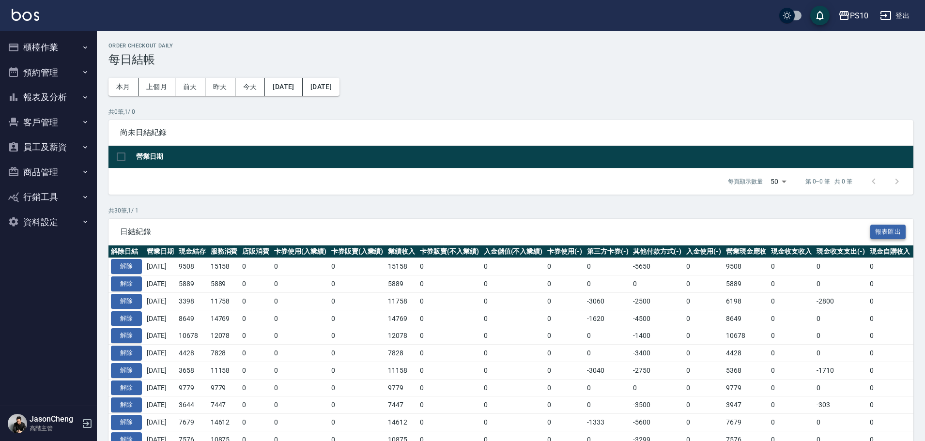
click at [436, 234] on button "報表匯出" at bounding box center [888, 232] width 36 height 15
click at [43, 98] on button "報表及分析" at bounding box center [48, 97] width 89 height 25
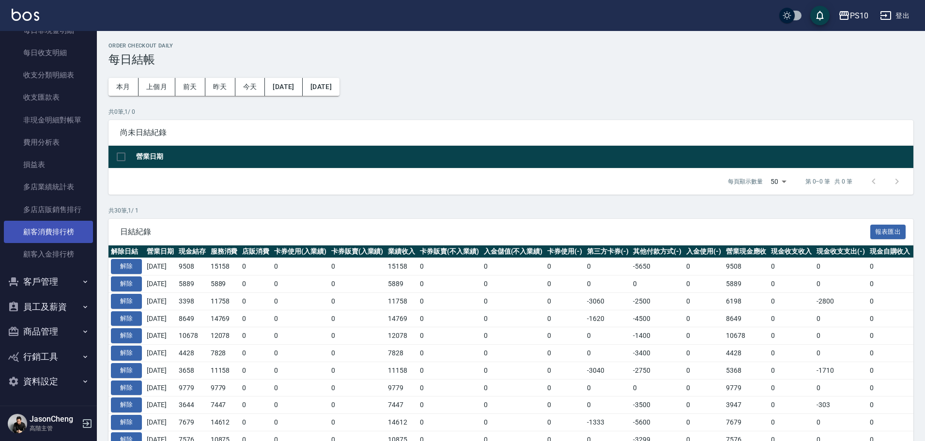
scroll to position [763, 0]
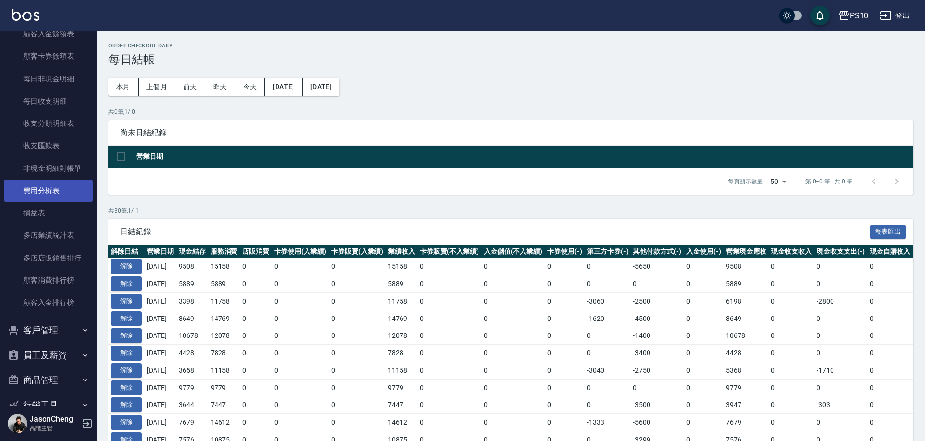
click at [45, 186] on link "費用分析表" at bounding box center [48, 191] width 89 height 22
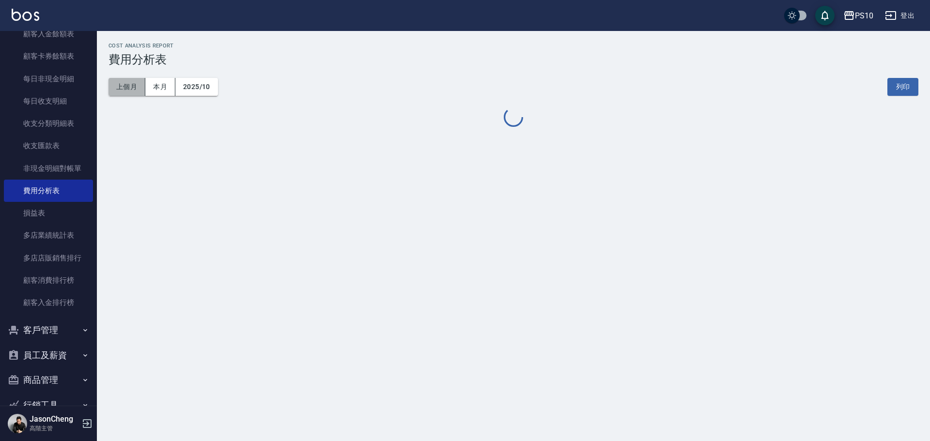
click at [127, 89] on button "上個月" at bounding box center [127, 87] width 37 height 18
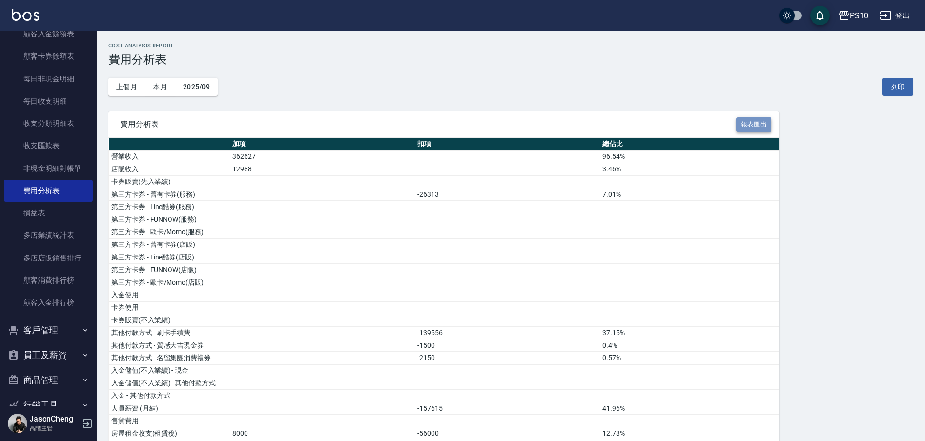
click at [436, 119] on button "報表匯出" at bounding box center [754, 124] width 36 height 15
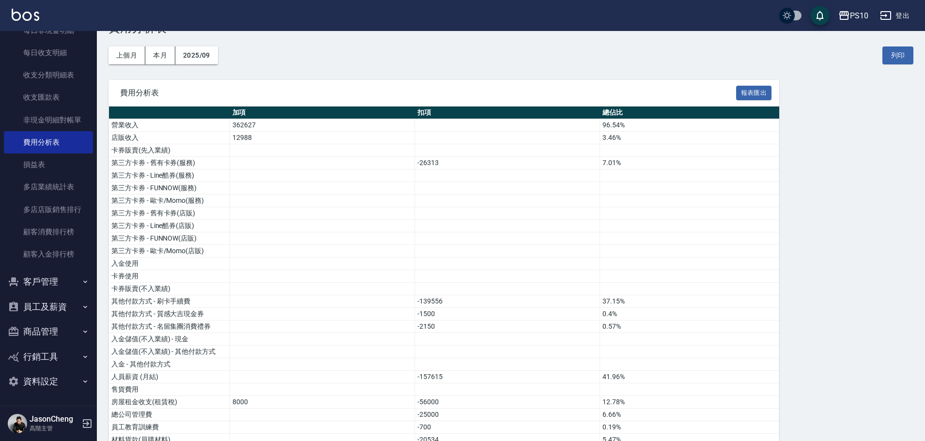
scroll to position [48, 0]
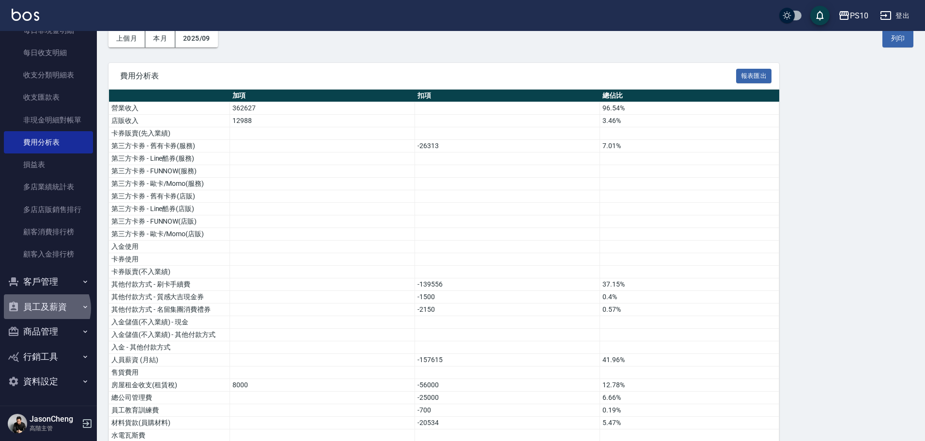
click at [46, 309] on button "員工及薪資" at bounding box center [48, 307] width 89 height 25
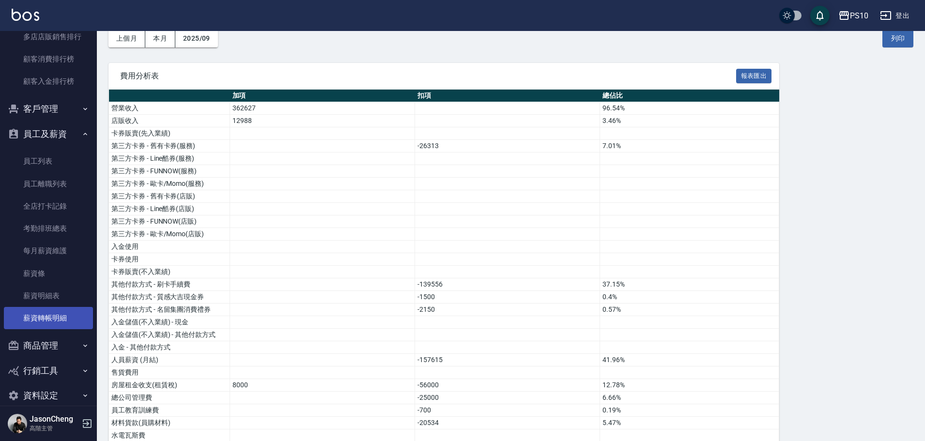
scroll to position [993, 0]
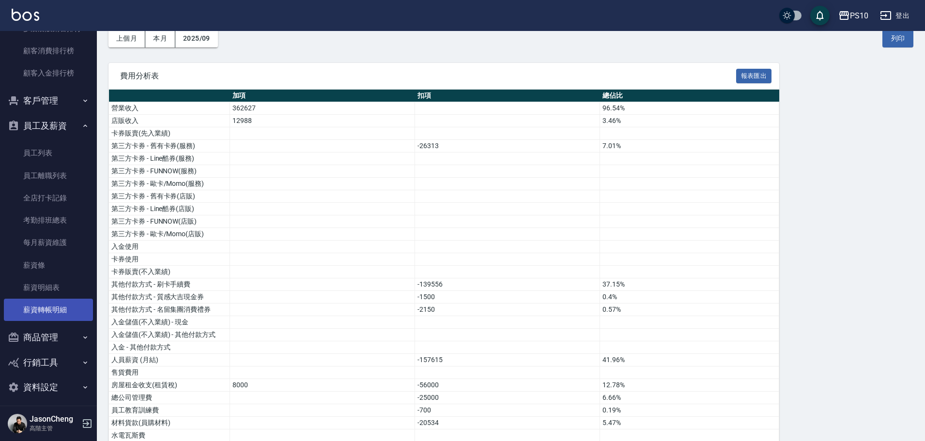
click at [35, 307] on link "薪資轉帳明細" at bounding box center [48, 310] width 89 height 22
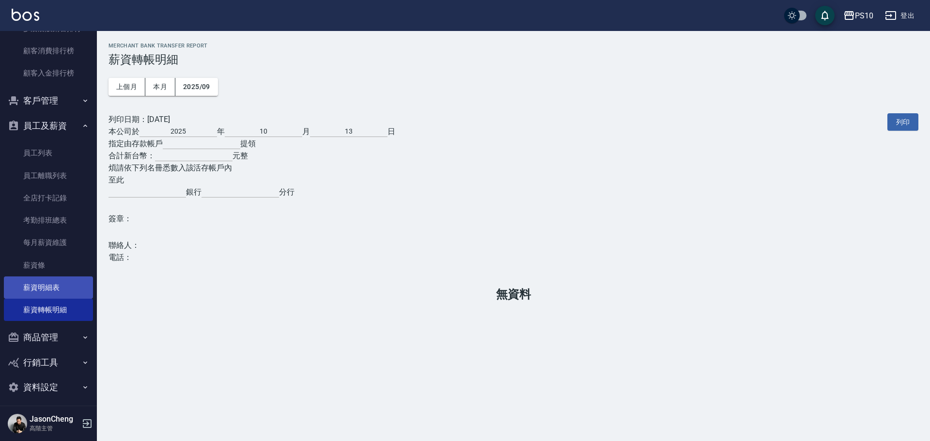
click at [46, 288] on link "薪資明細表" at bounding box center [48, 288] width 89 height 22
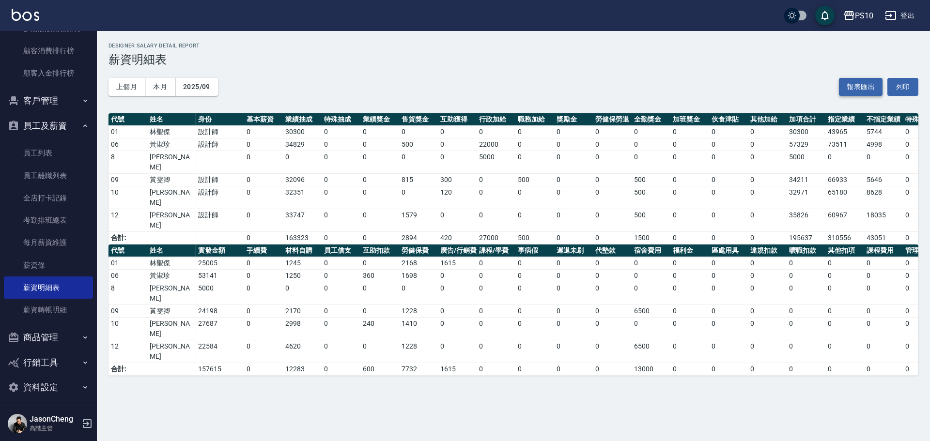
click at [436, 84] on button "報表匯出" at bounding box center [861, 87] width 44 height 18
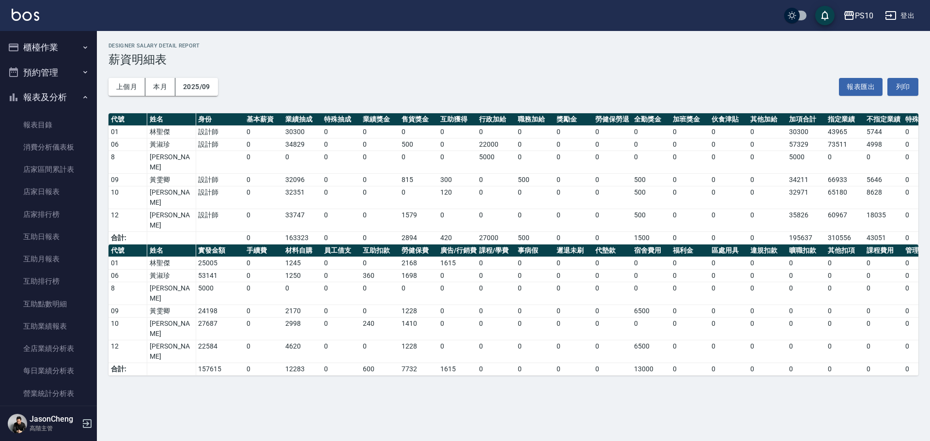
click at [29, 93] on button "報表及分析" at bounding box center [48, 97] width 89 height 25
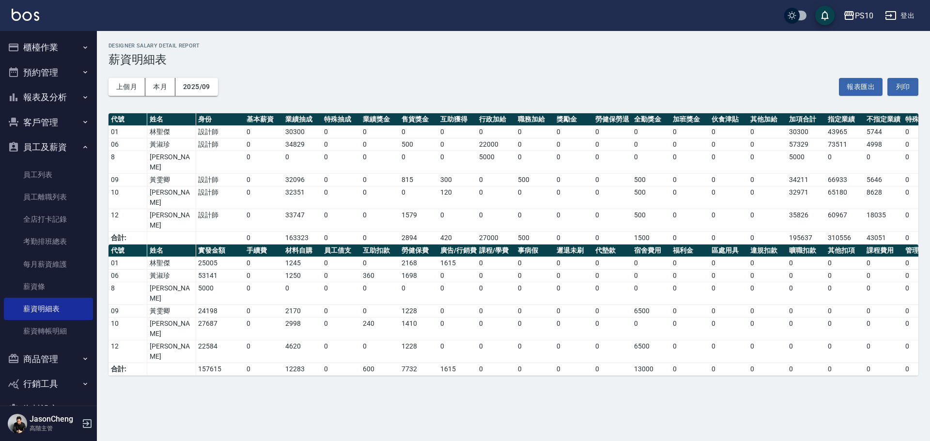
click at [37, 86] on button "報表及分析" at bounding box center [48, 97] width 89 height 25
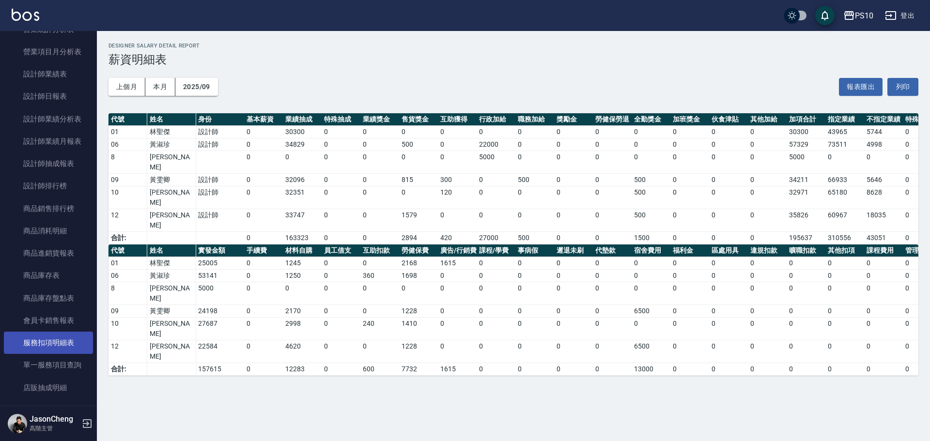
scroll to position [533, 0]
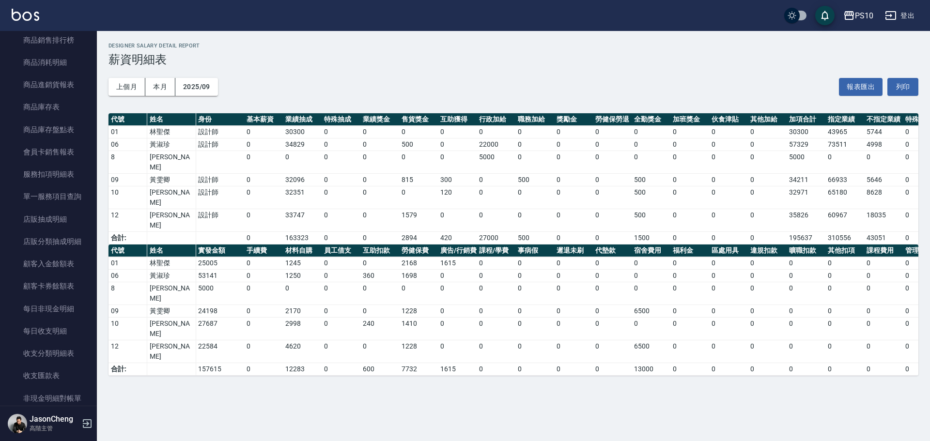
click at [254, 363] on div "PS10 2025-09 薪資明細表 列印時間： [DATE][PHONE_NUMBER]:10 Designer Salary Detail Report …" at bounding box center [465, 220] width 930 height 441
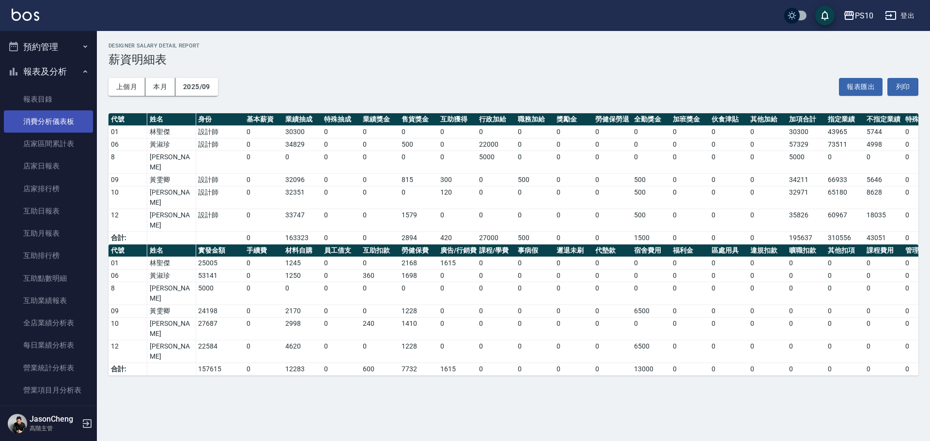
scroll to position [0, 0]
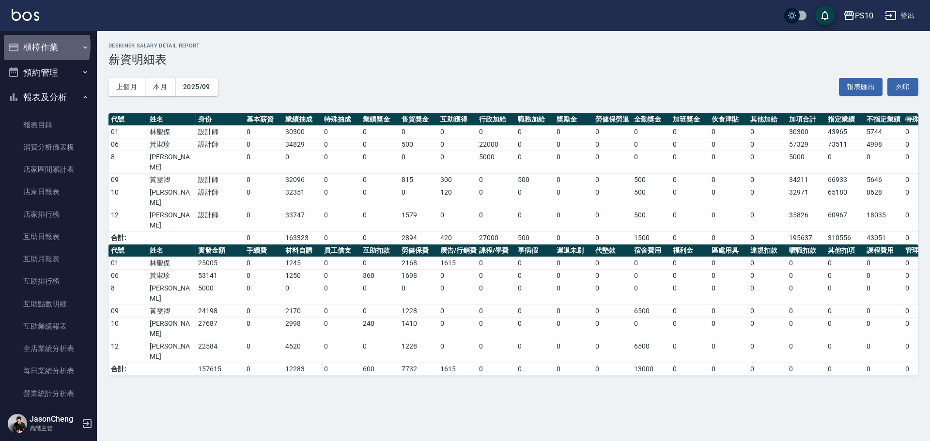
click at [28, 46] on button "櫃檯作業" at bounding box center [48, 47] width 89 height 25
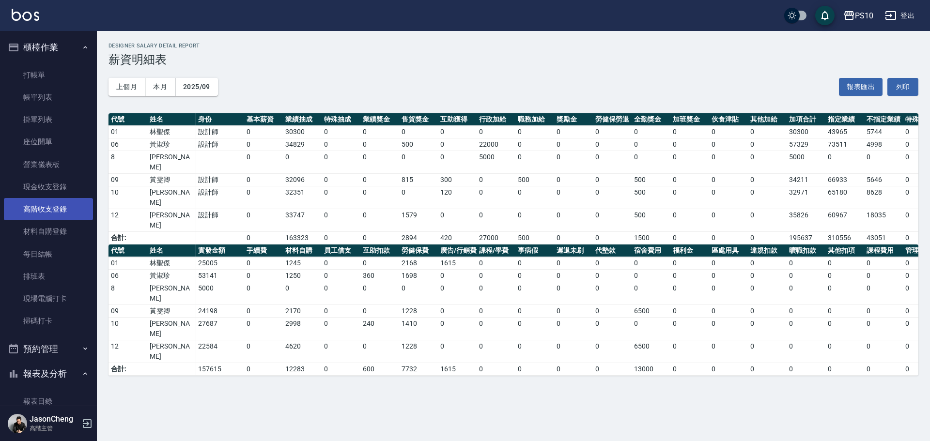
click at [72, 207] on link "高階收支登錄" at bounding box center [48, 209] width 89 height 22
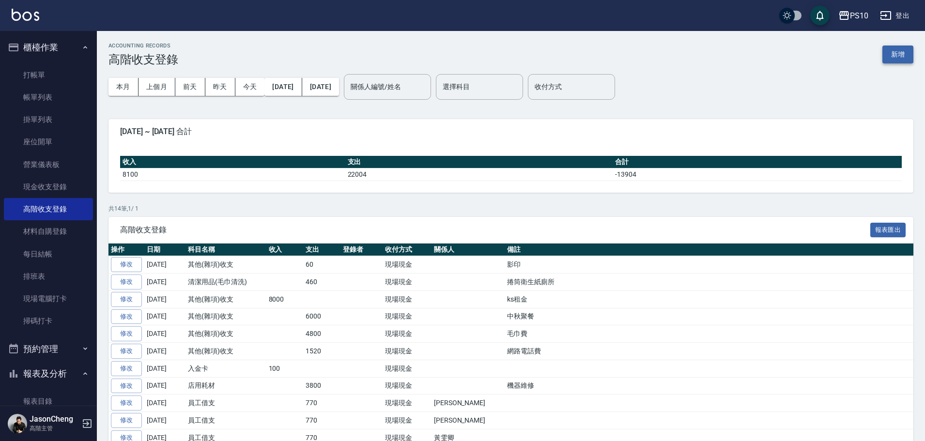
click at [436, 52] on button "新增" at bounding box center [898, 55] width 31 height 18
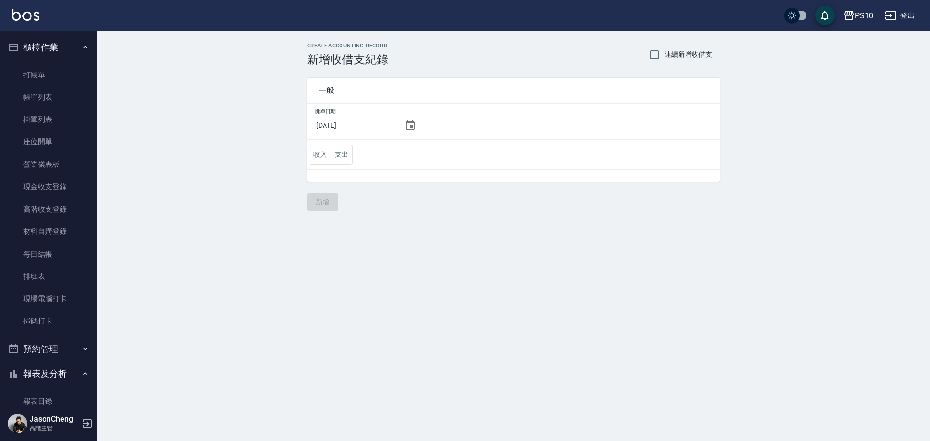
click at [409, 124] on icon at bounding box center [410, 125] width 9 height 10
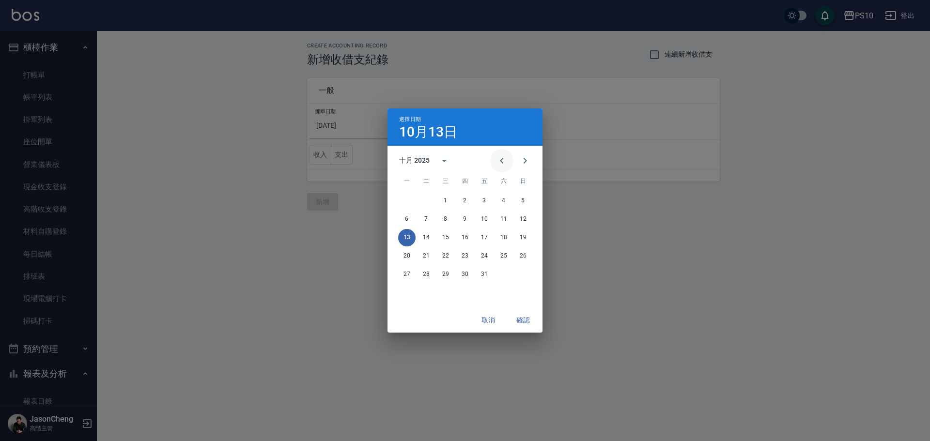
click at [436, 159] on icon "Previous month" at bounding box center [502, 161] width 12 height 12
click at [427, 272] on button "30" at bounding box center [426, 274] width 17 height 17
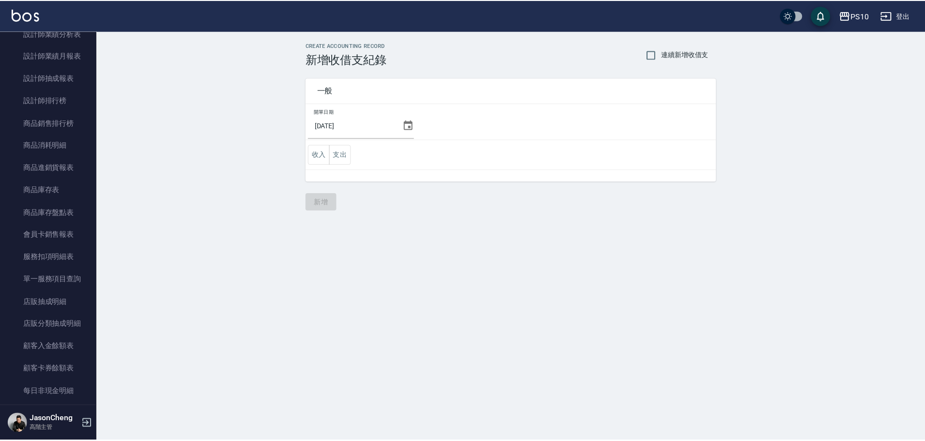
scroll to position [969, 0]
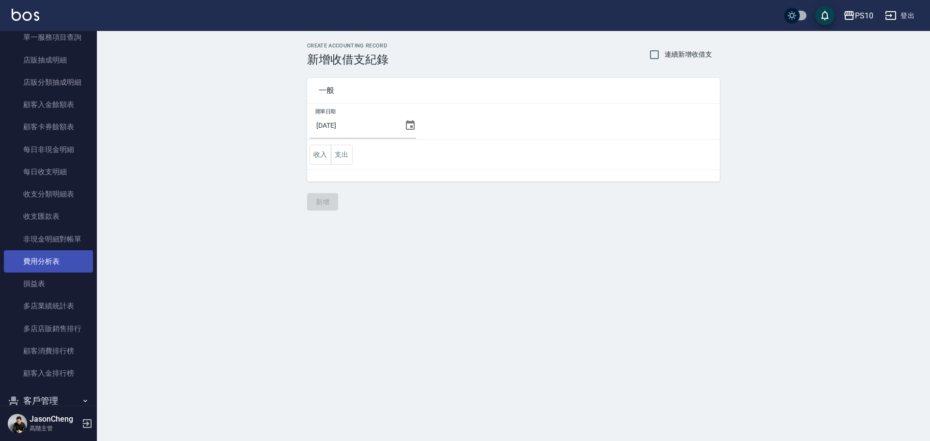
click at [62, 264] on link "費用分析表" at bounding box center [48, 261] width 89 height 22
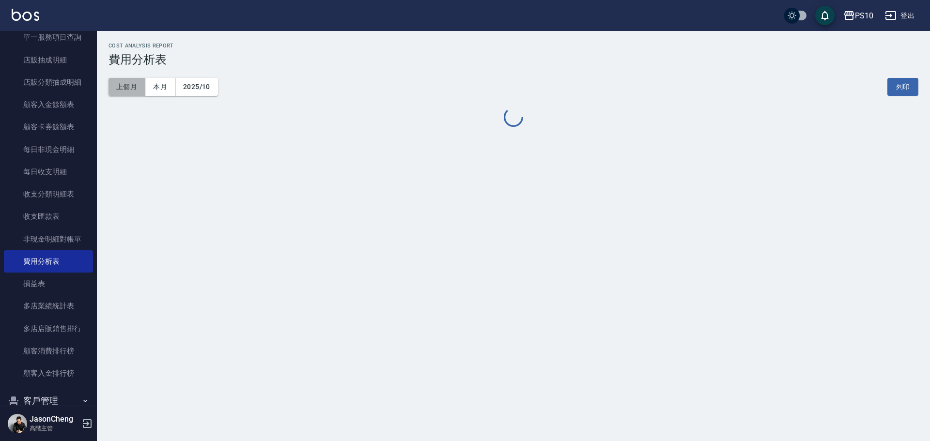
click at [129, 87] on button "上個月" at bounding box center [127, 87] width 37 height 18
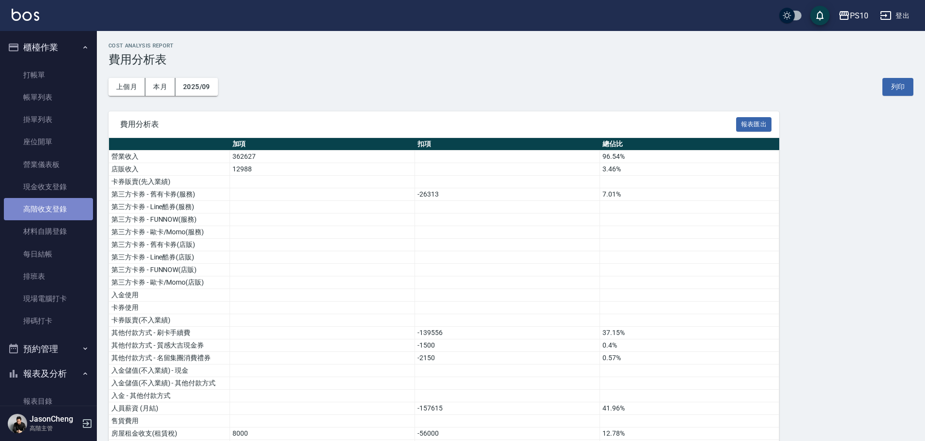
click at [59, 210] on link "高階收支登錄" at bounding box center [48, 209] width 89 height 22
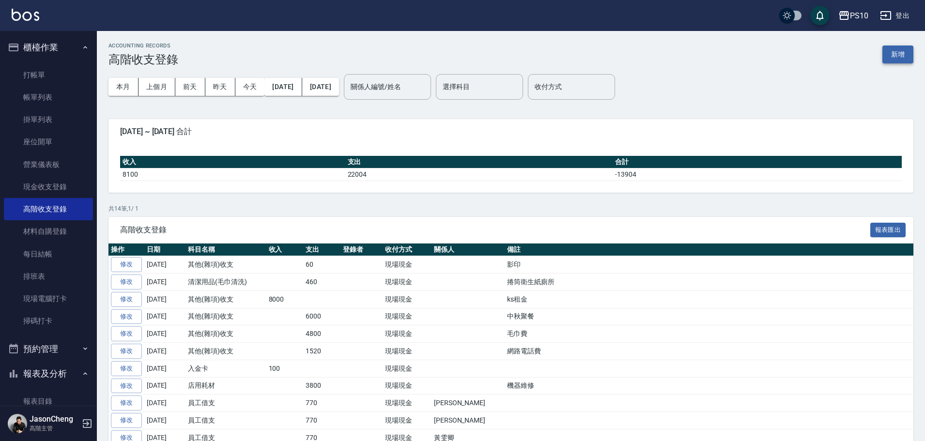
click at [436, 55] on button "新增" at bounding box center [898, 55] width 31 height 18
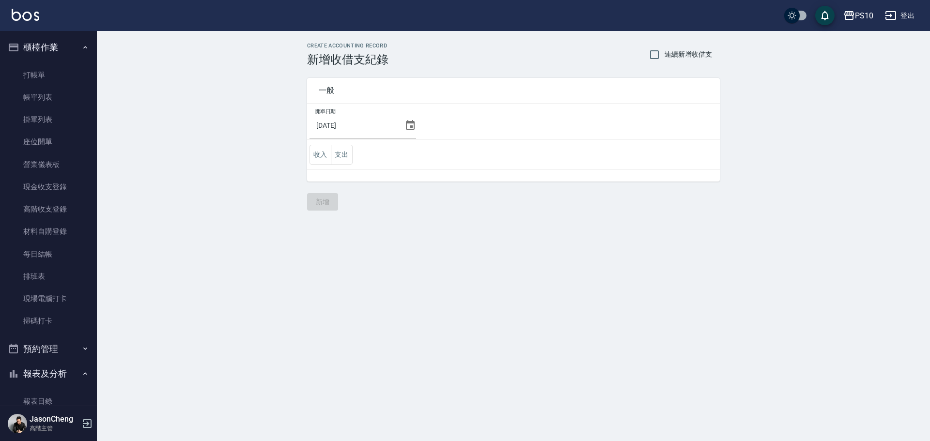
click at [408, 125] on icon at bounding box center [410, 126] width 12 height 12
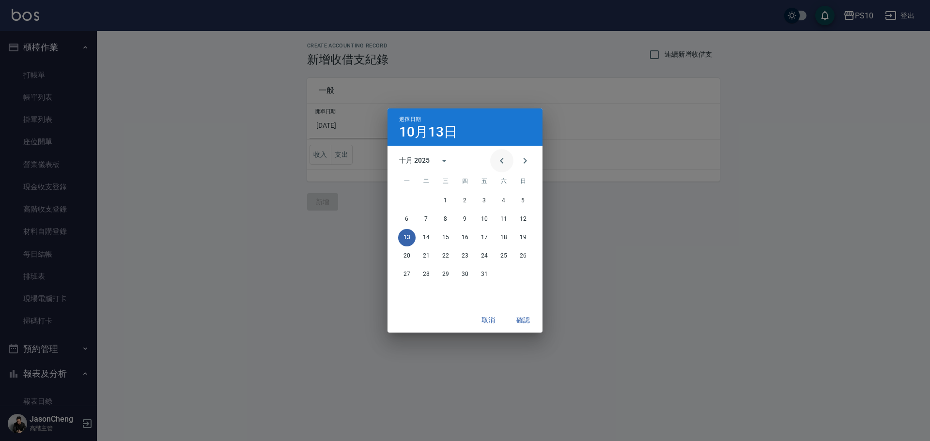
click at [436, 161] on icon "Previous month" at bounding box center [502, 161] width 12 height 12
click at [431, 270] on button "30" at bounding box center [426, 274] width 17 height 17
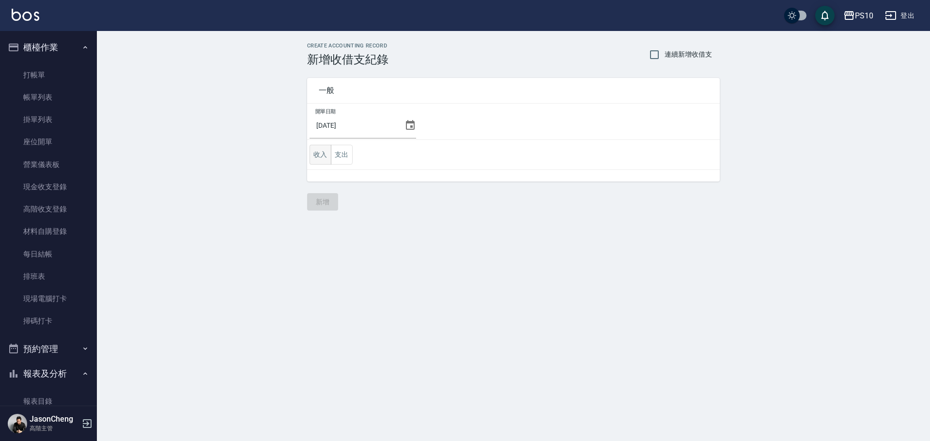
click at [327, 154] on button "收入" at bounding box center [321, 155] width 22 height 20
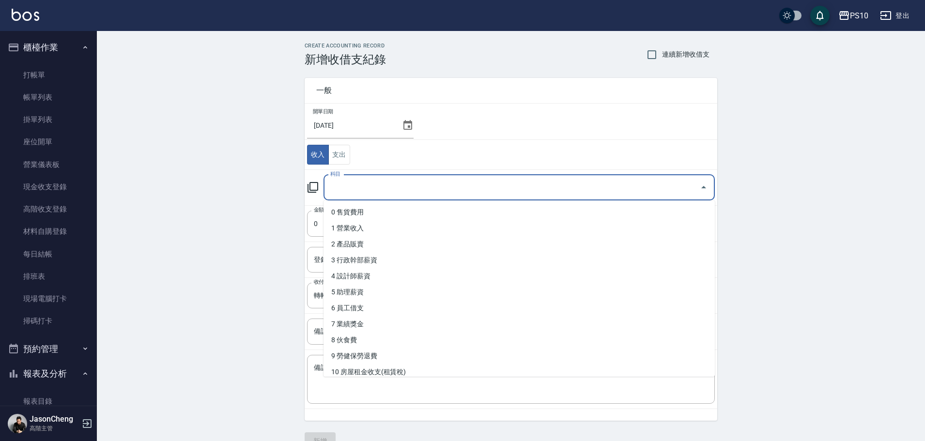
click at [357, 190] on input "科目" at bounding box center [512, 187] width 368 height 17
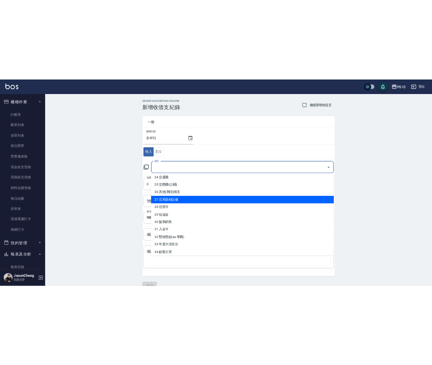
scroll to position [388, 0]
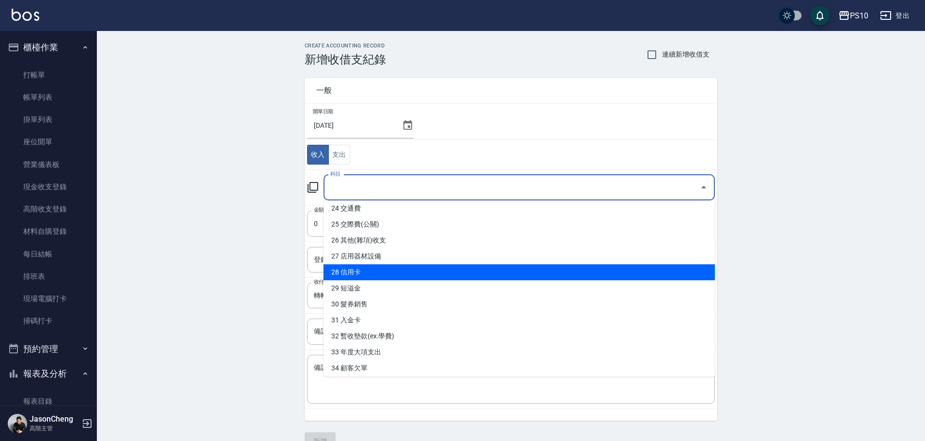
click at [366, 269] on li "28 信用卡" at bounding box center [519, 272] width 391 height 16
type input "28 信用卡"
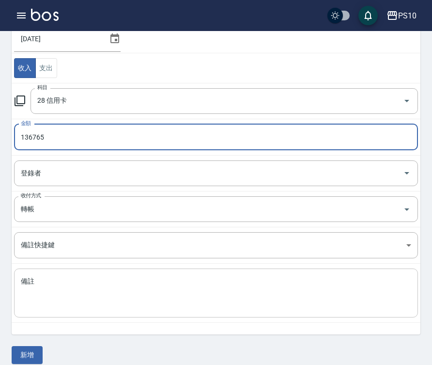
scroll to position [97, 0]
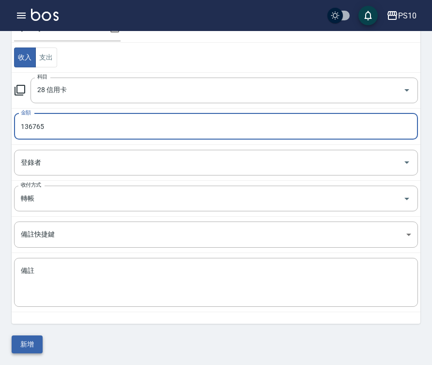
type input "136765"
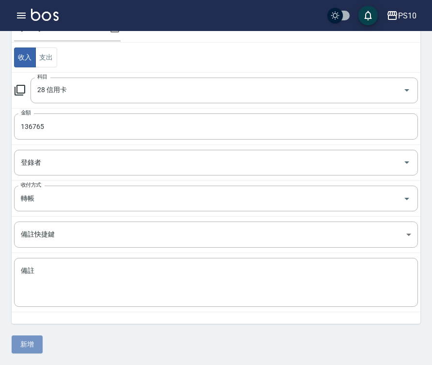
click at [27, 343] on button "新增" at bounding box center [27, 344] width 31 height 18
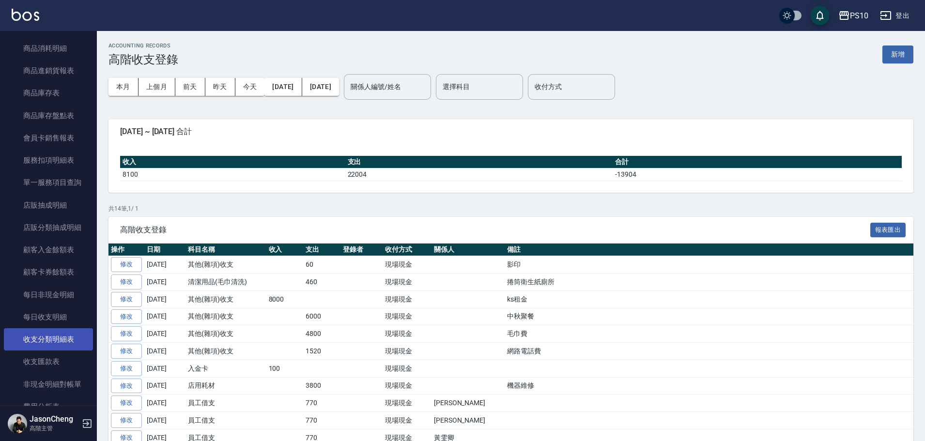
scroll to position [1066, 0]
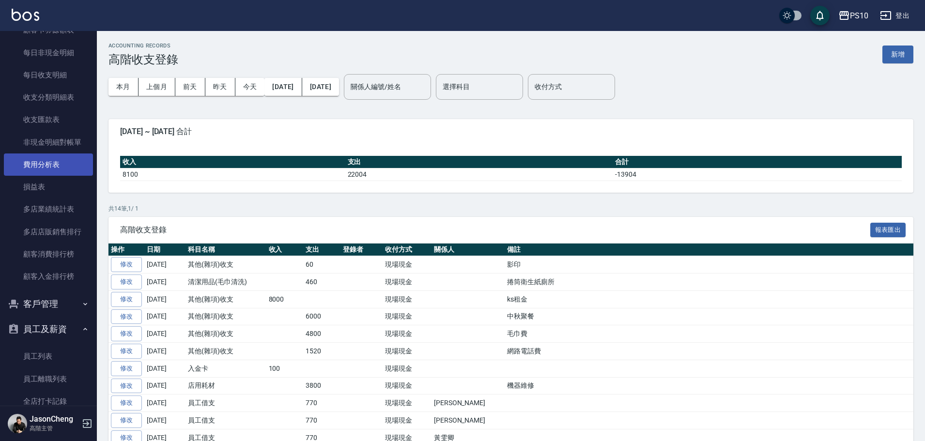
click at [38, 165] on link "費用分析表" at bounding box center [48, 165] width 89 height 22
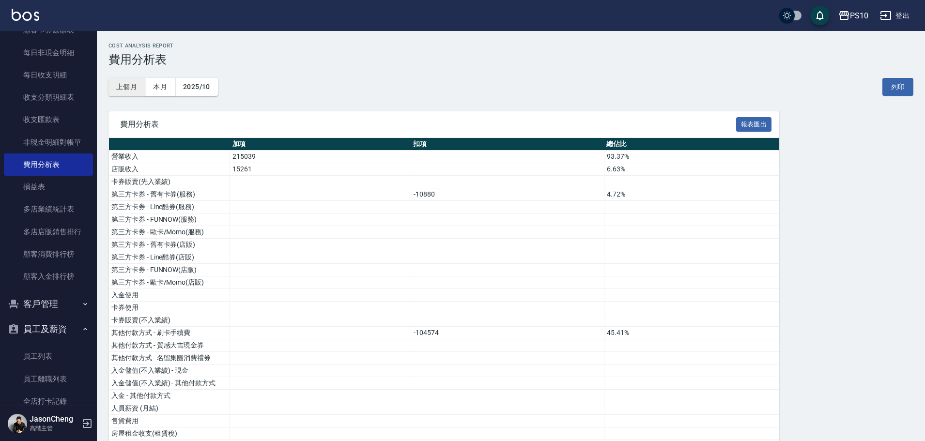
click at [129, 88] on button "上個月" at bounding box center [127, 87] width 37 height 18
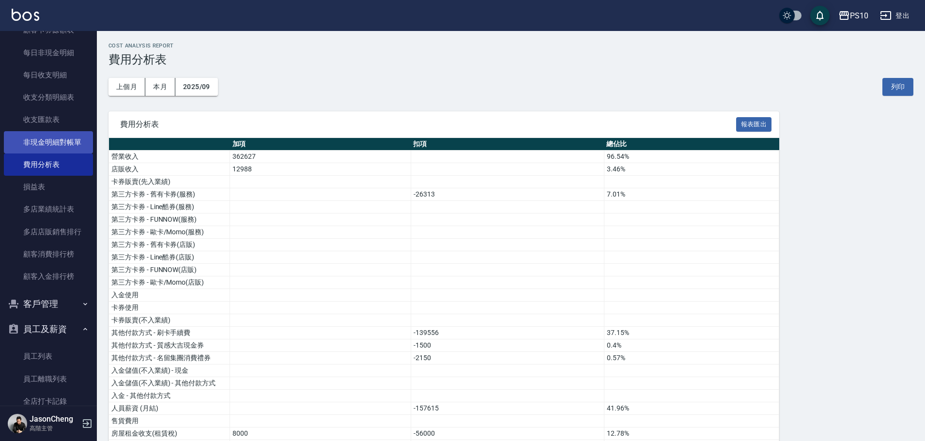
scroll to position [1017, 0]
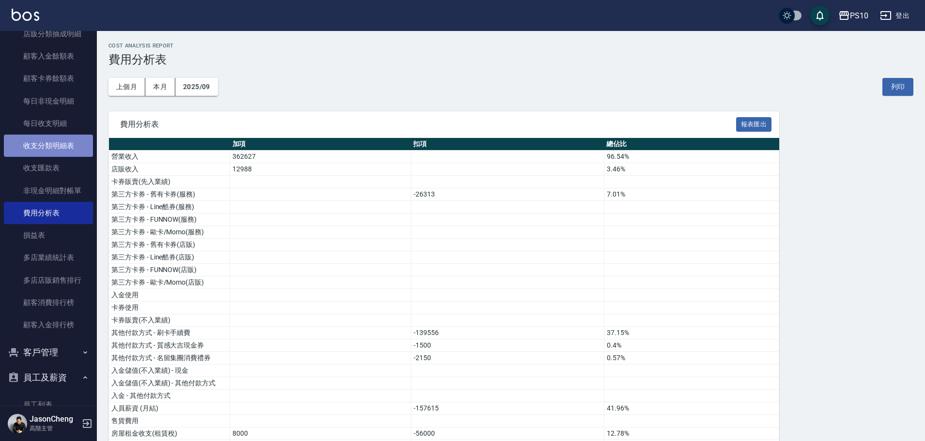
click at [56, 146] on link "收支分類明細表" at bounding box center [48, 146] width 89 height 22
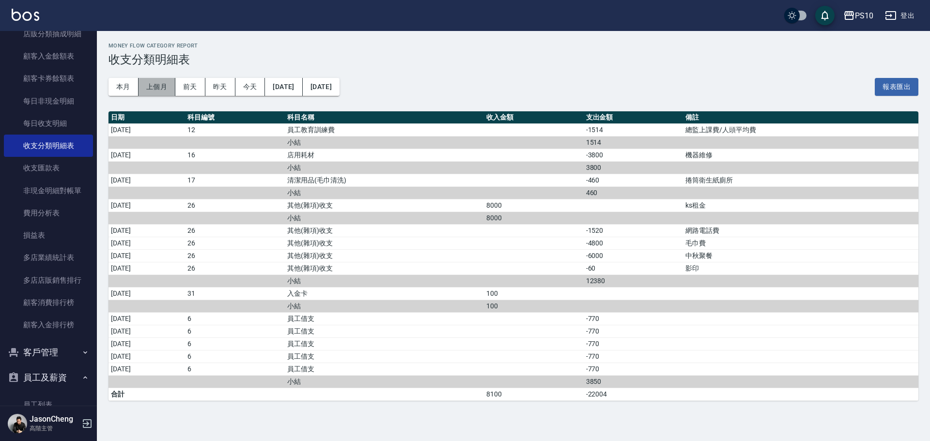
click at [164, 81] on button "上個月" at bounding box center [157, 87] width 37 height 18
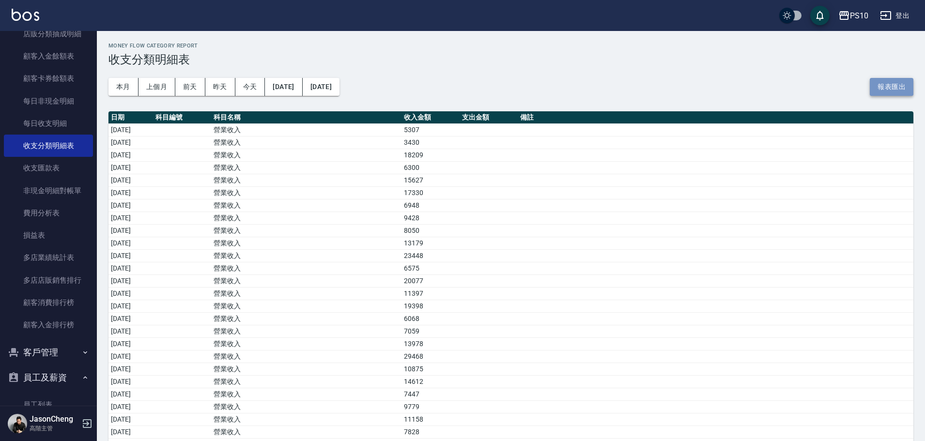
click at [436, 81] on button "報表匯出" at bounding box center [892, 87] width 44 height 18
